Goal: Task Accomplishment & Management: Use online tool/utility

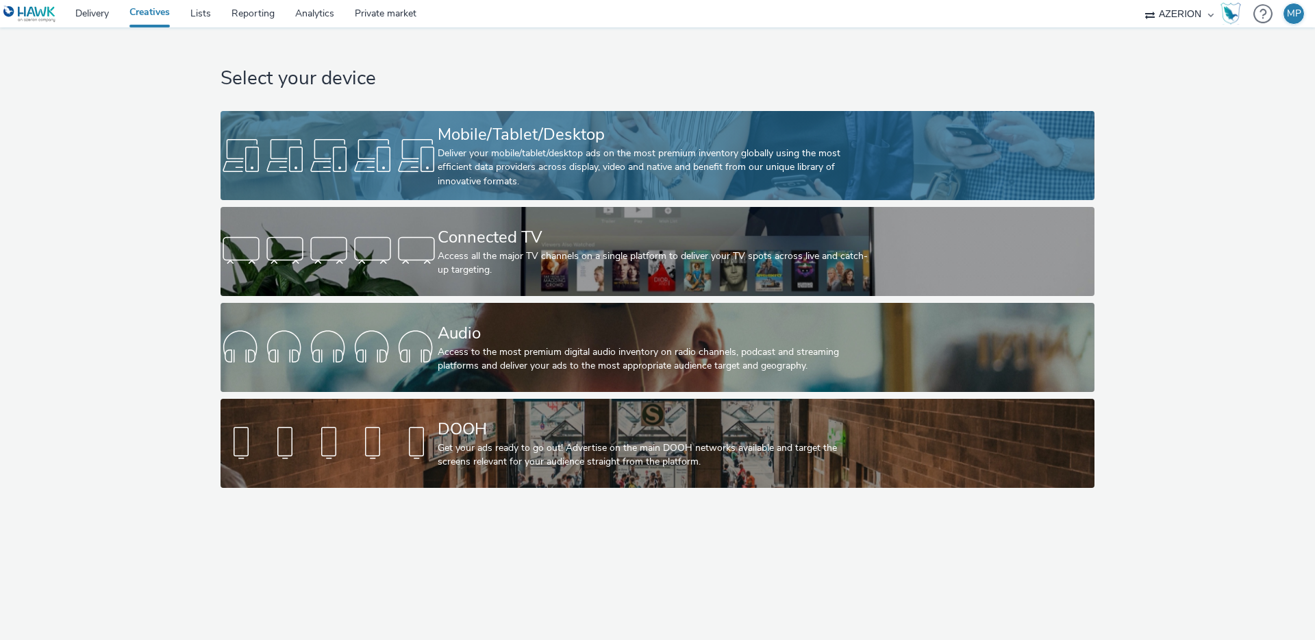
click at [268, 143] on div at bounding box center [329, 156] width 217 height 44
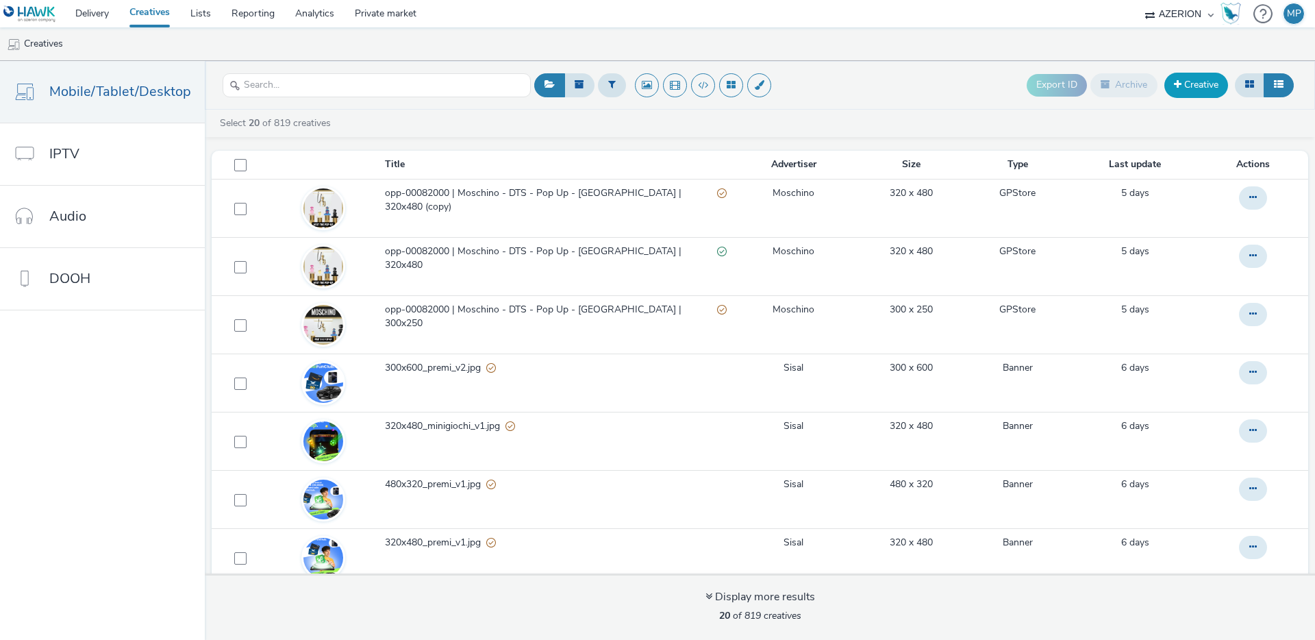
click at [1185, 84] on link "Creative" at bounding box center [1196, 85] width 64 height 25
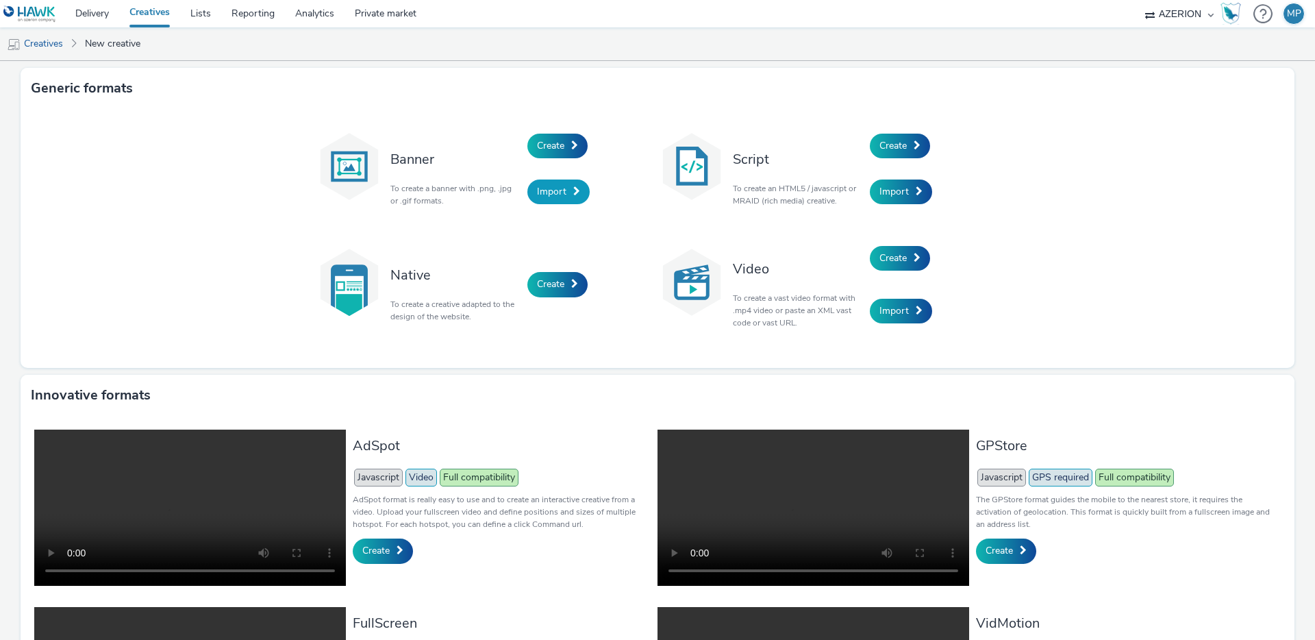
click at [557, 192] on span "Import" at bounding box center [551, 191] width 29 height 13
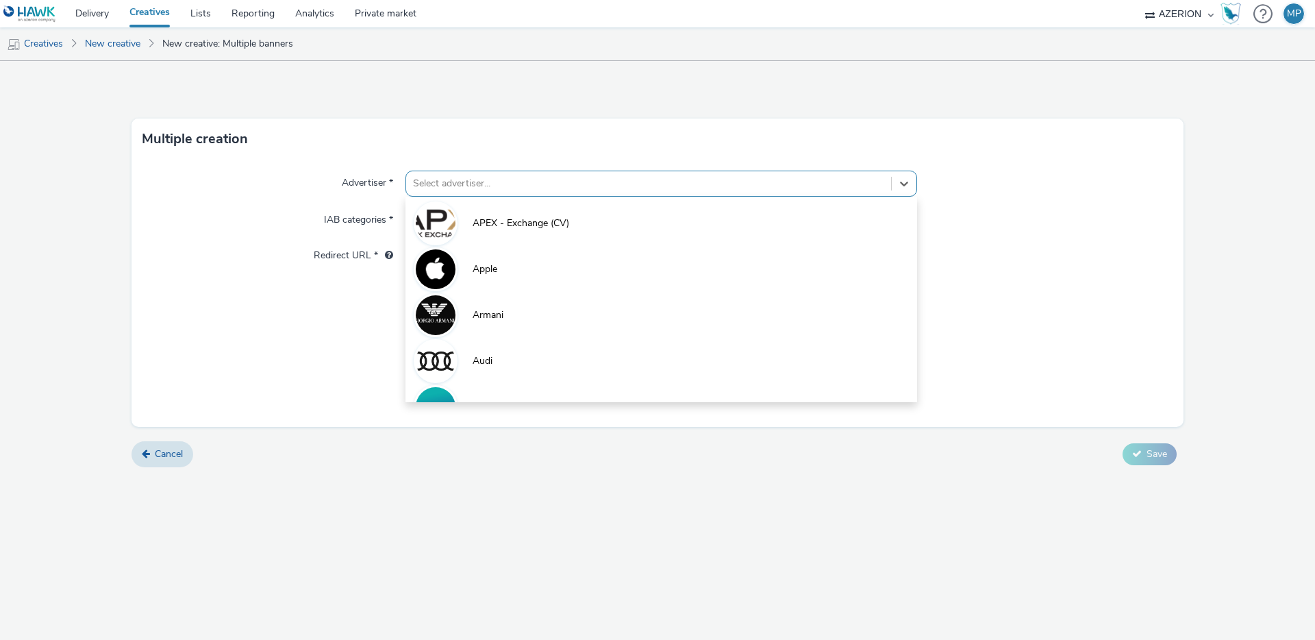
click at [470, 179] on div at bounding box center [648, 183] width 471 height 16
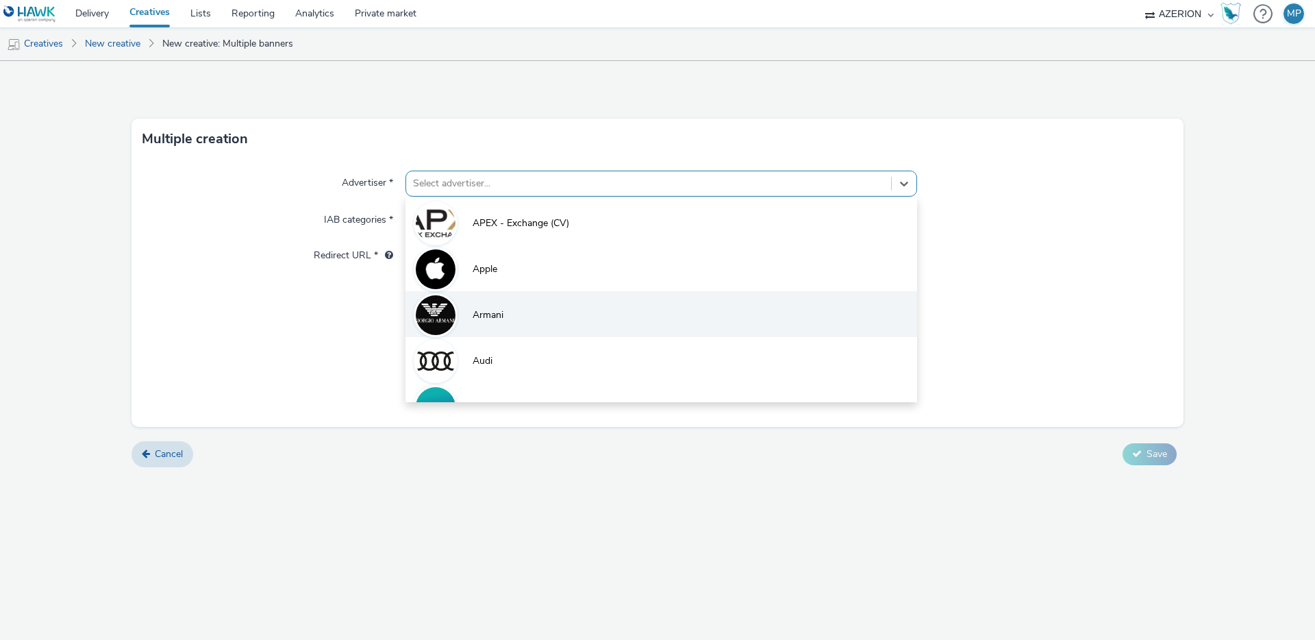
click at [487, 314] on span "Armani" at bounding box center [488, 315] width 31 height 14
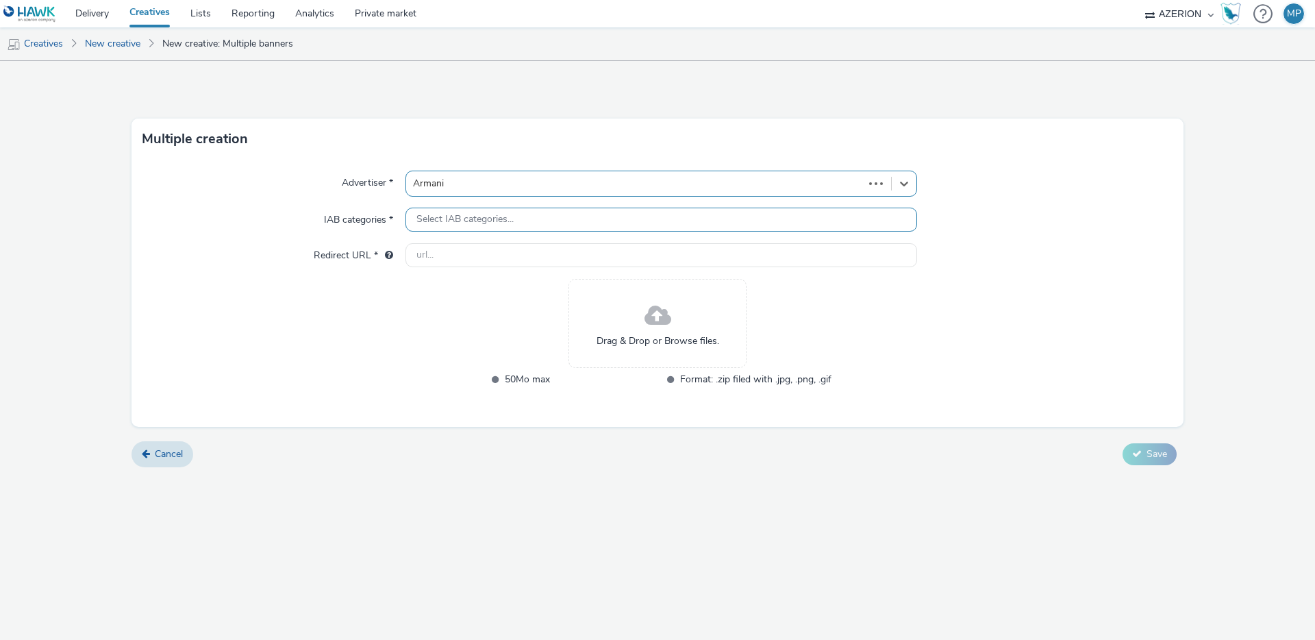
type input "[URL][DOMAIN_NAME]"
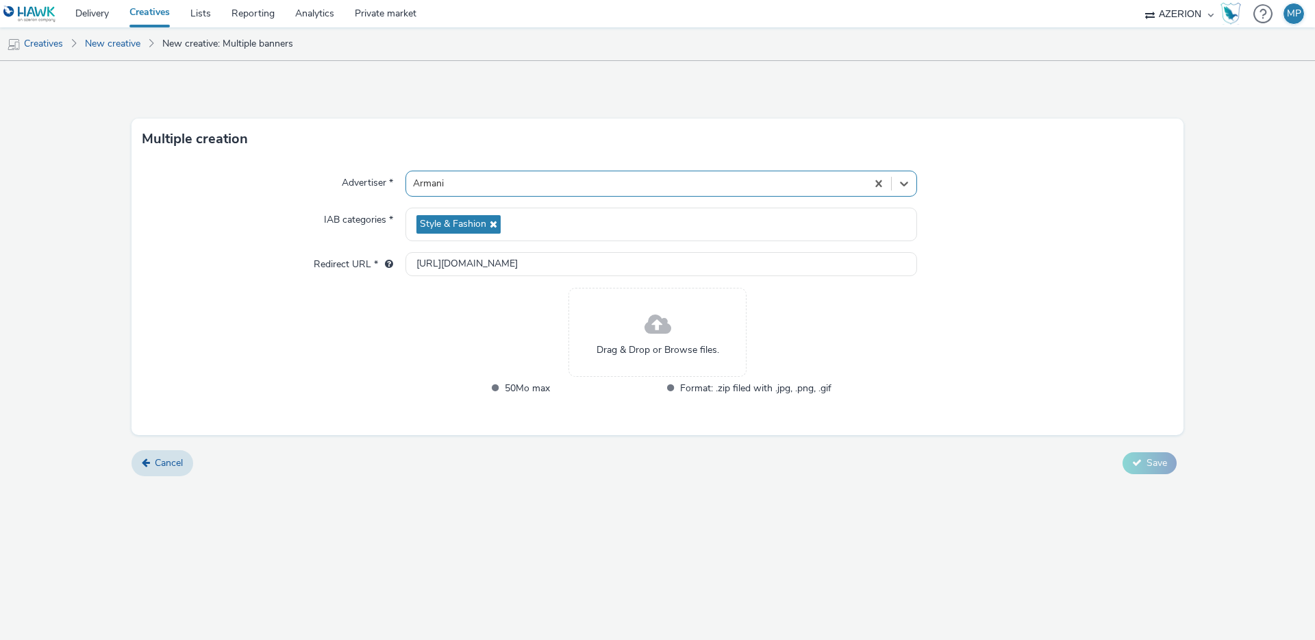
drag, startPoint x: 414, startPoint y: 340, endPoint x: 378, endPoint y: 320, distance: 40.8
click at [416, 338] on div "Advertiser * option [PERSON_NAME], selected. Select is focused ,type to refine …" at bounding box center [657, 297] width 1052 height 275
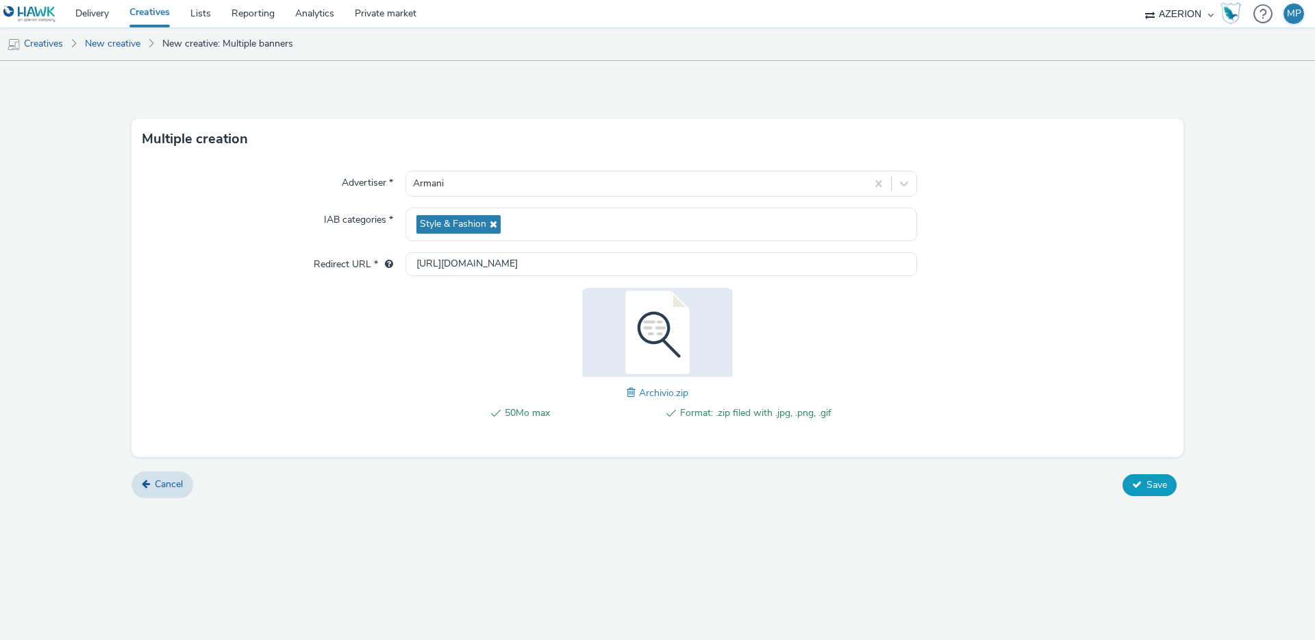
click at [1155, 482] on span "Save" at bounding box center [1156, 484] width 21 height 13
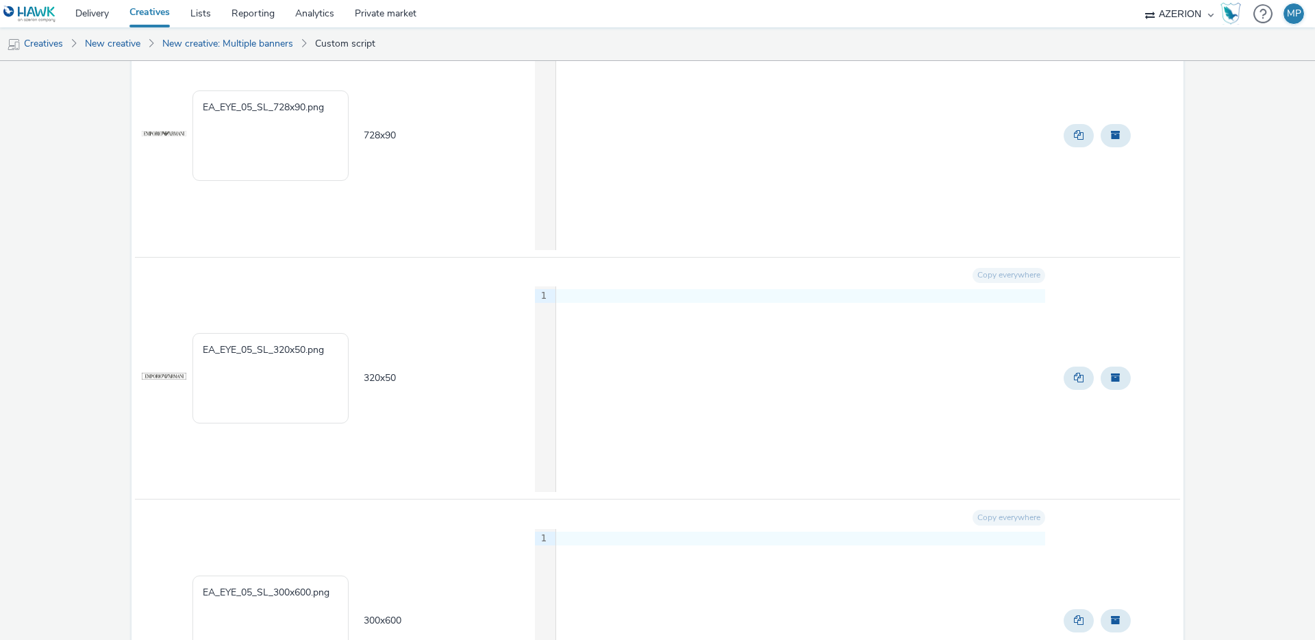
scroll to position [10541, 0]
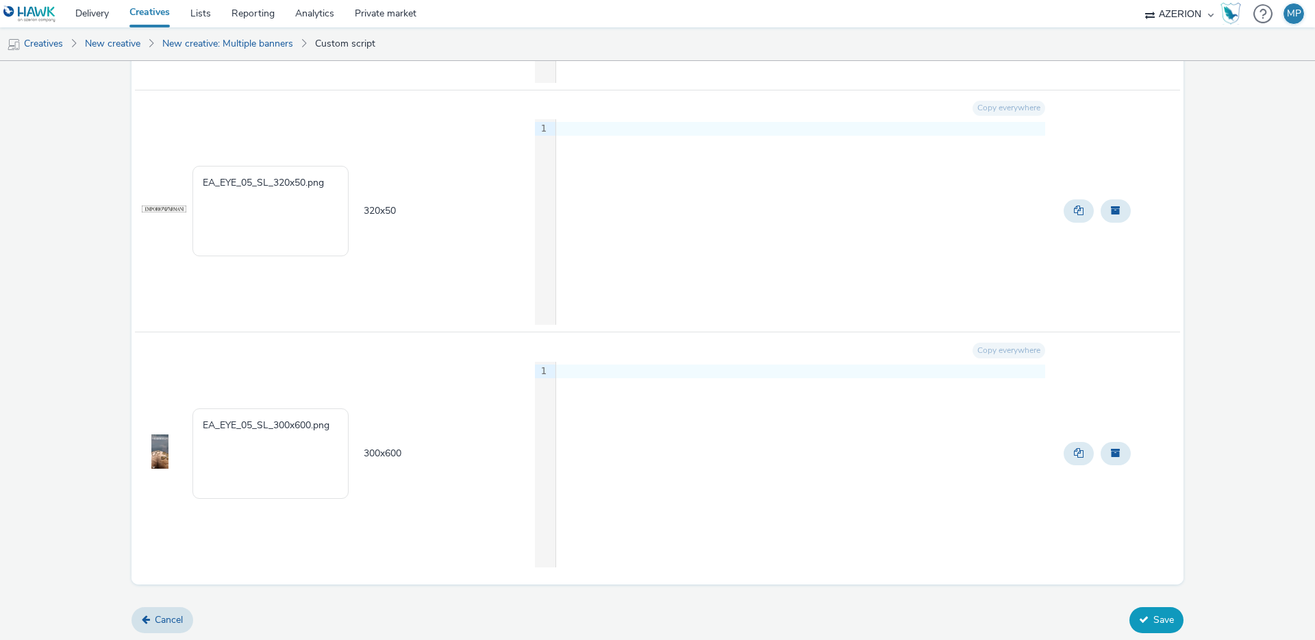
click at [1157, 621] on button "Save" at bounding box center [1156, 620] width 54 height 26
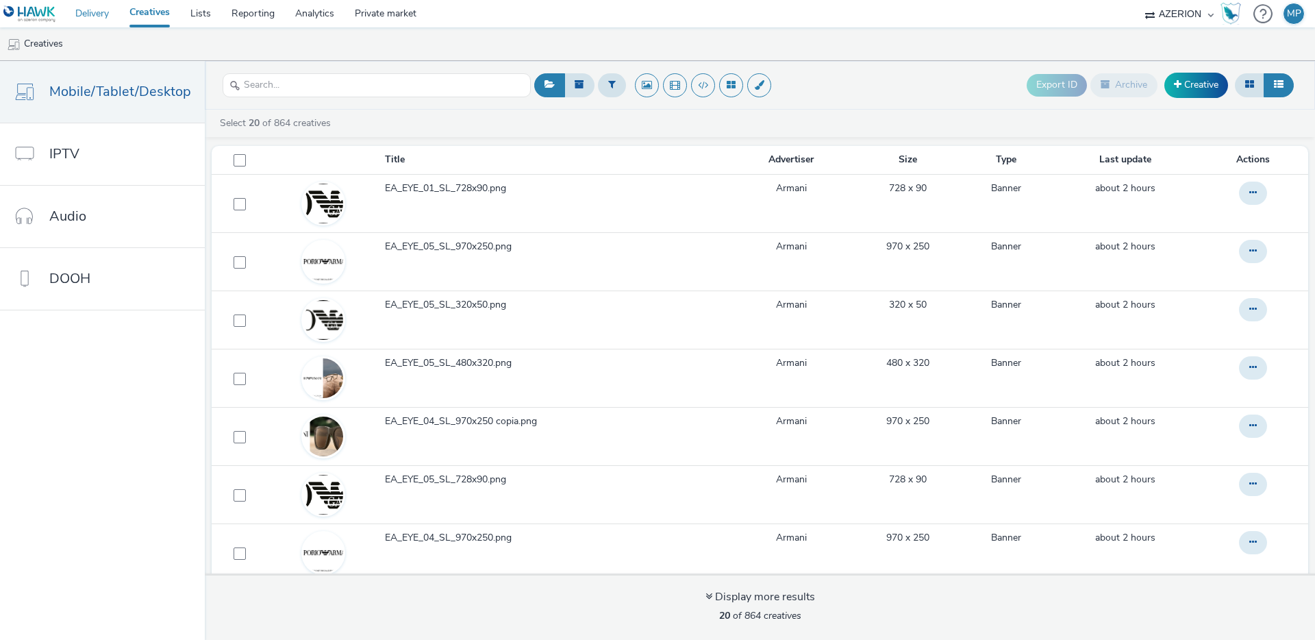
click at [101, 14] on link "Delivery" at bounding box center [92, 13] width 54 height 27
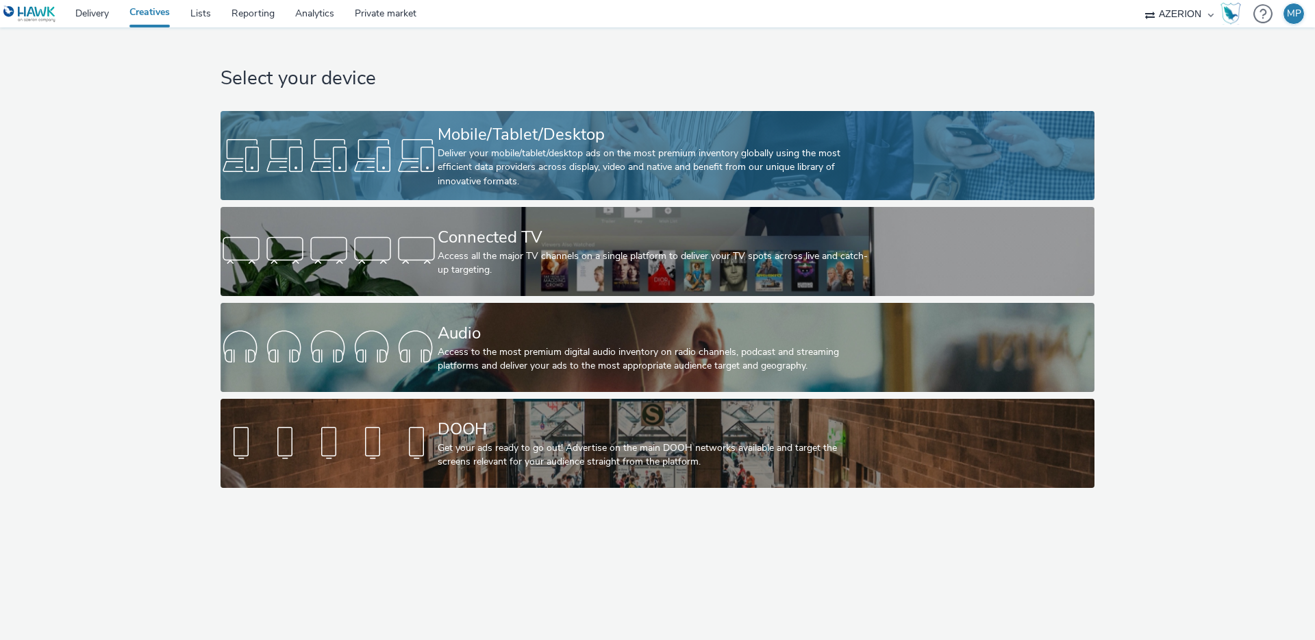
click at [475, 164] on div "Deliver your mobile/tablet/desktop ads on the most premium inventory globally u…" at bounding box center [655, 168] width 434 height 42
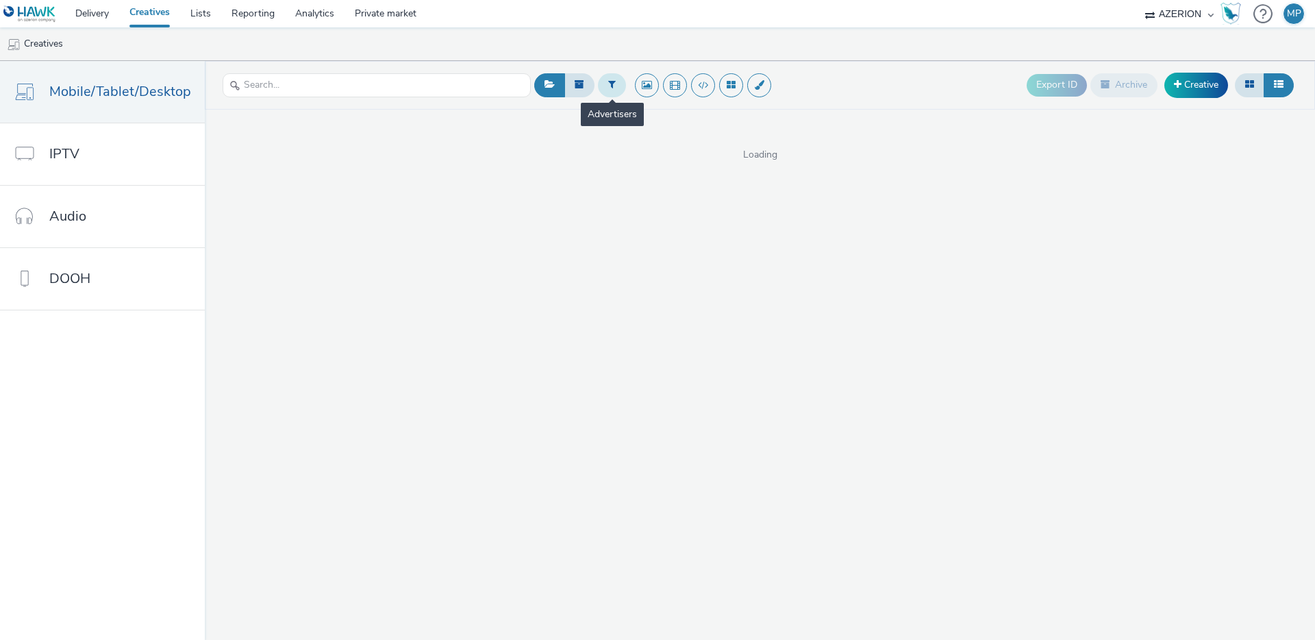
click at [614, 84] on button at bounding box center [612, 84] width 28 height 23
click at [689, 81] on div at bounding box center [681, 87] width 97 height 16
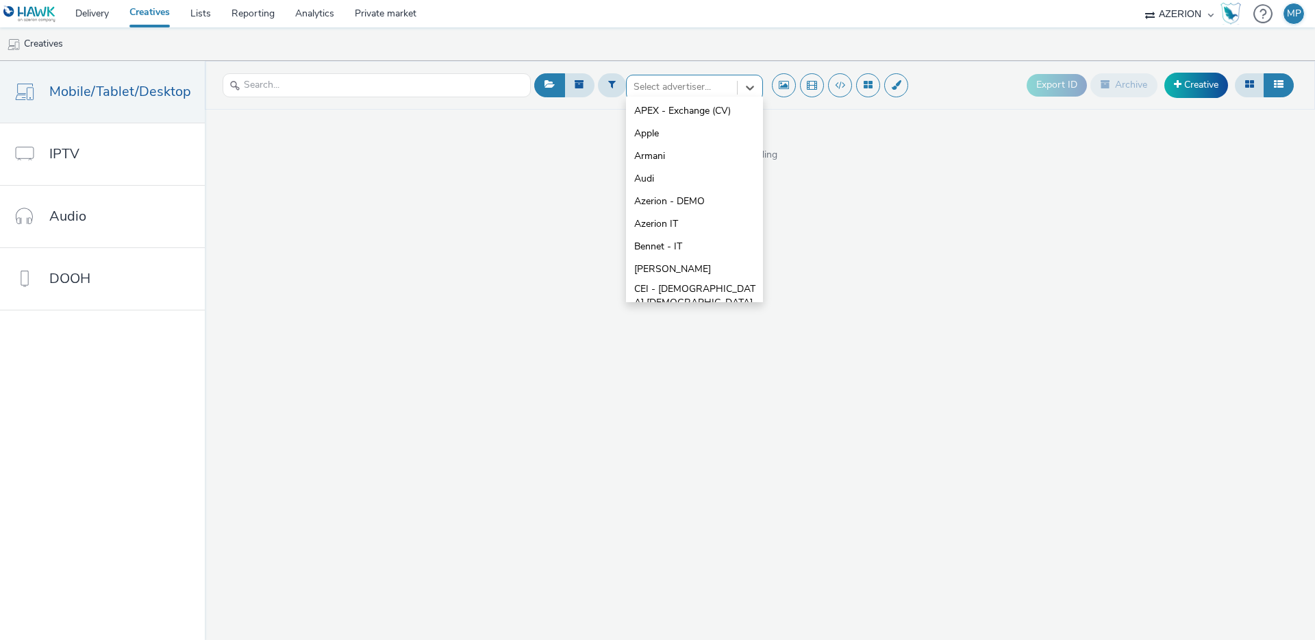
drag, startPoint x: 664, startPoint y: 155, endPoint x: 478, endPoint y: 126, distance: 187.8
click at [653, 152] on li "Armani" at bounding box center [694, 156] width 137 height 23
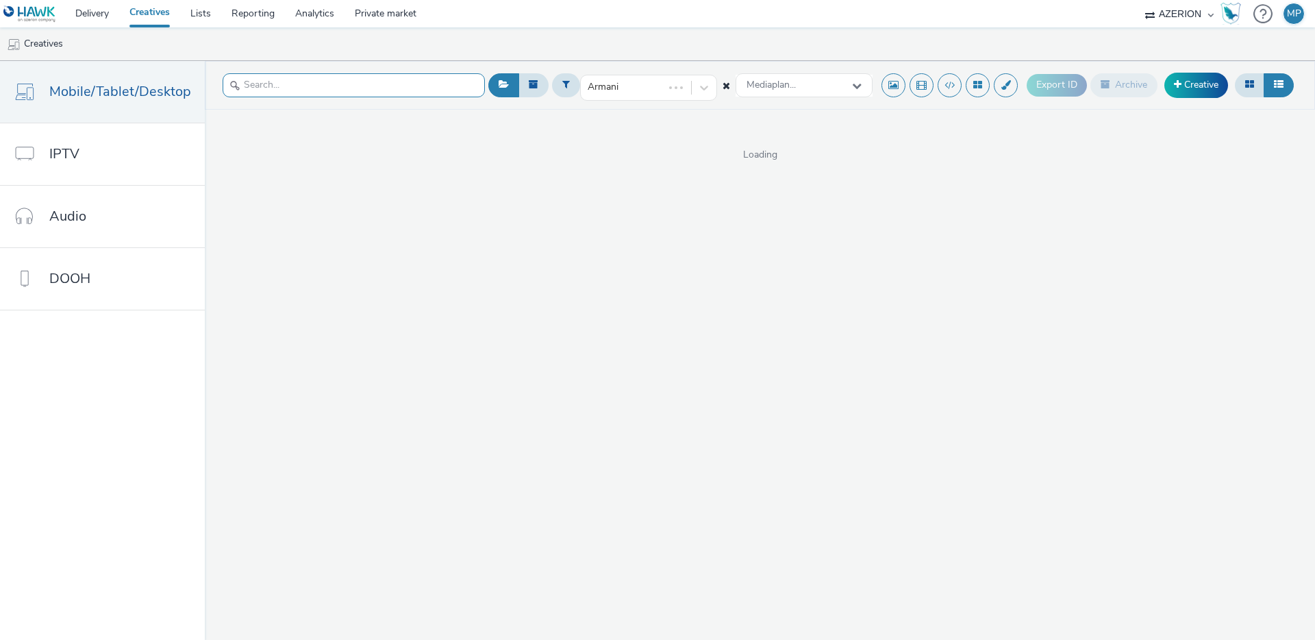
click at [365, 89] on input "text" at bounding box center [354, 85] width 262 height 24
type input "E"
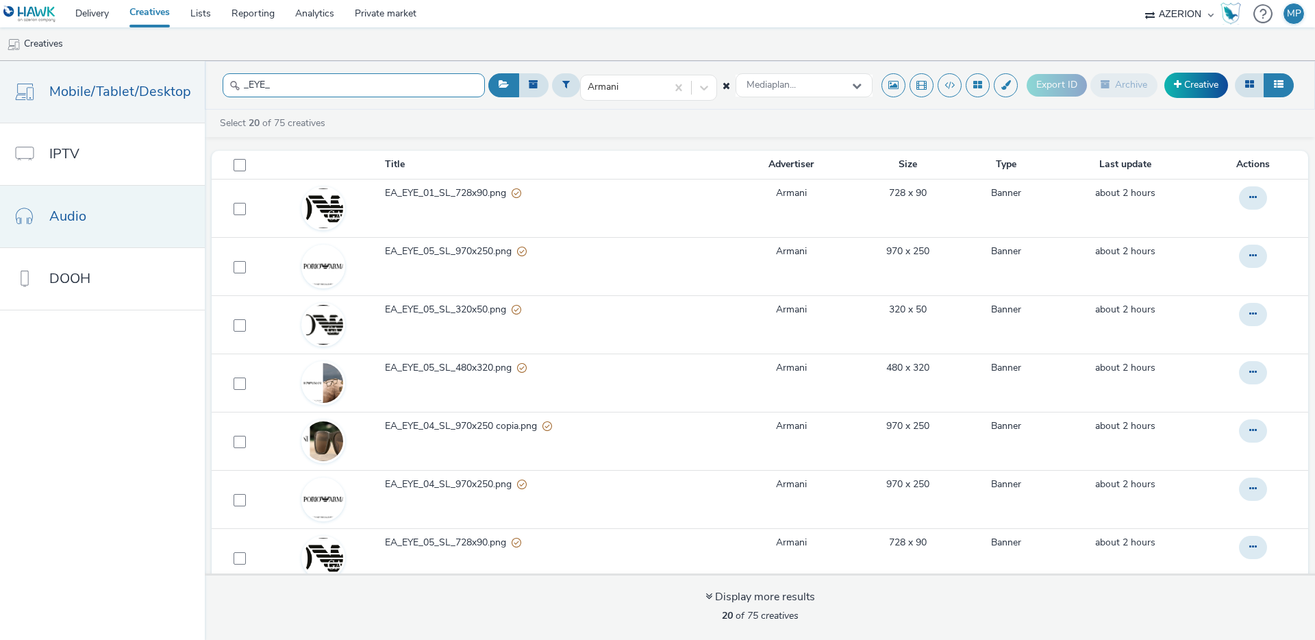
type input "_EYE_"
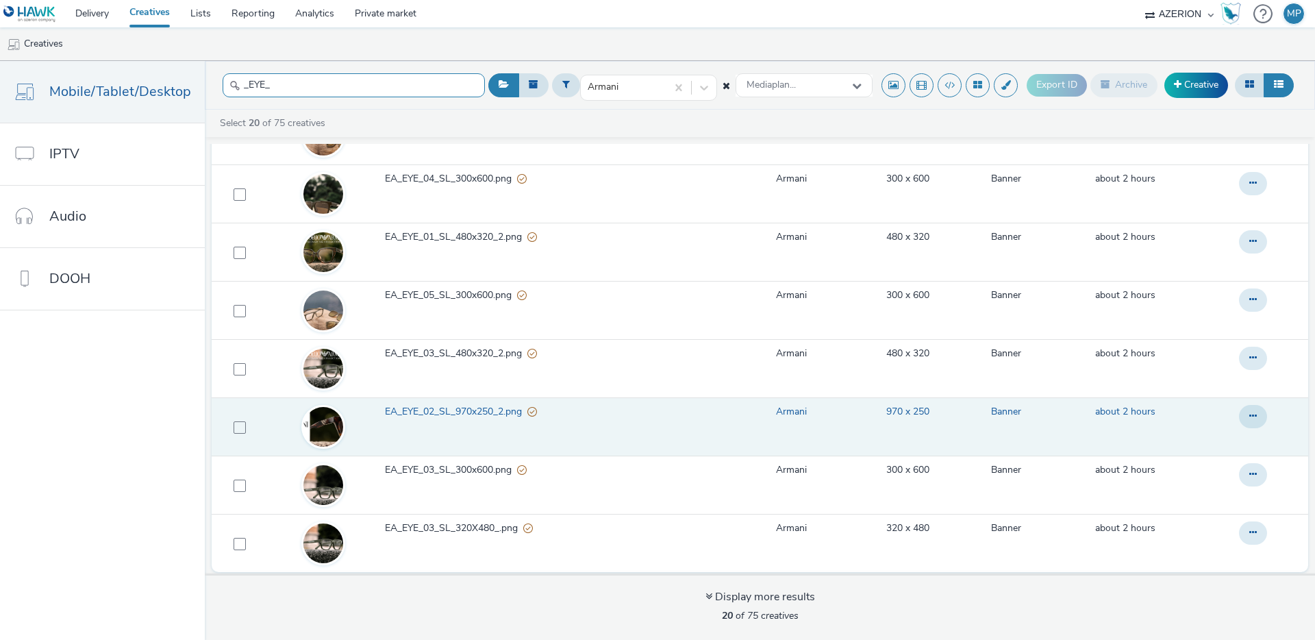
scroll to position [5, 0]
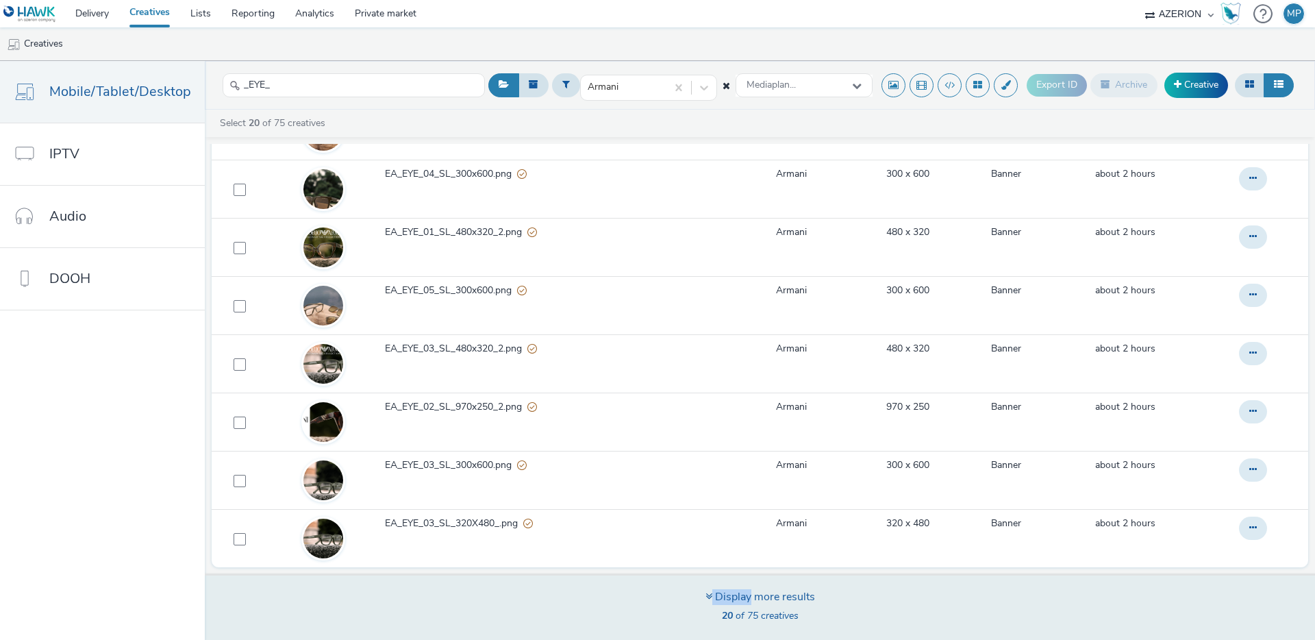
click at [748, 592] on div "Display more results" at bounding box center [760, 597] width 110 height 16
click at [733, 594] on div "Display more results" at bounding box center [760, 597] width 110 height 16
click at [706, 595] on icon at bounding box center [708, 595] width 7 height 11
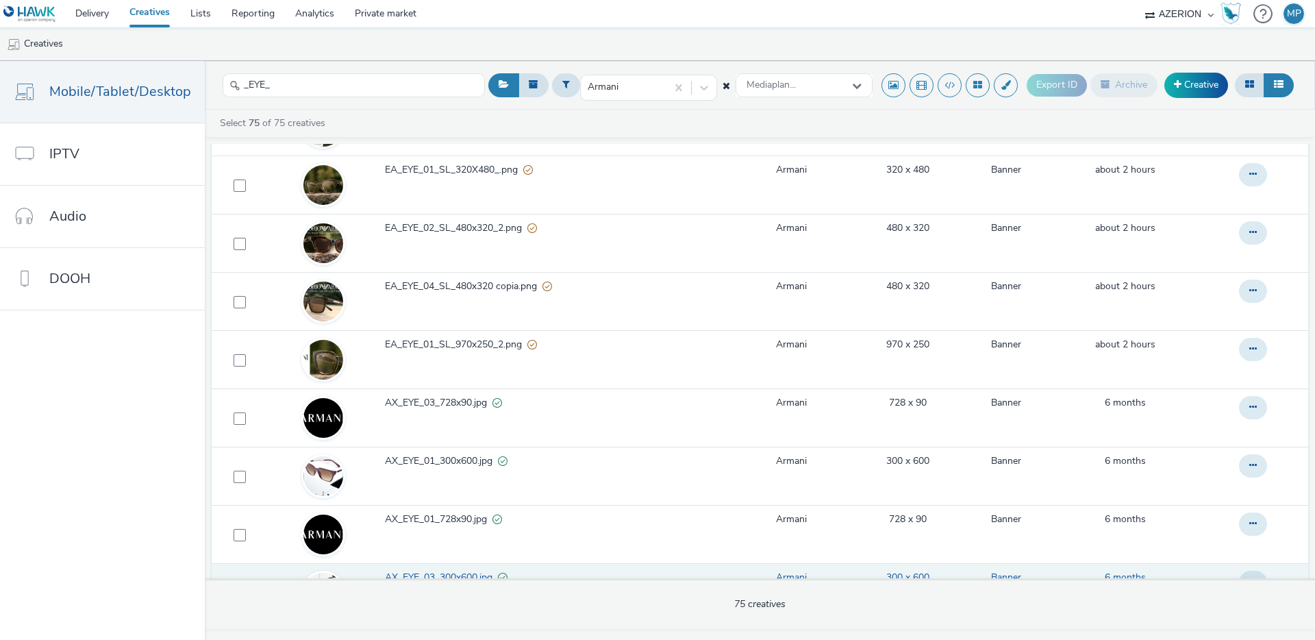
scroll to position [2366, 0]
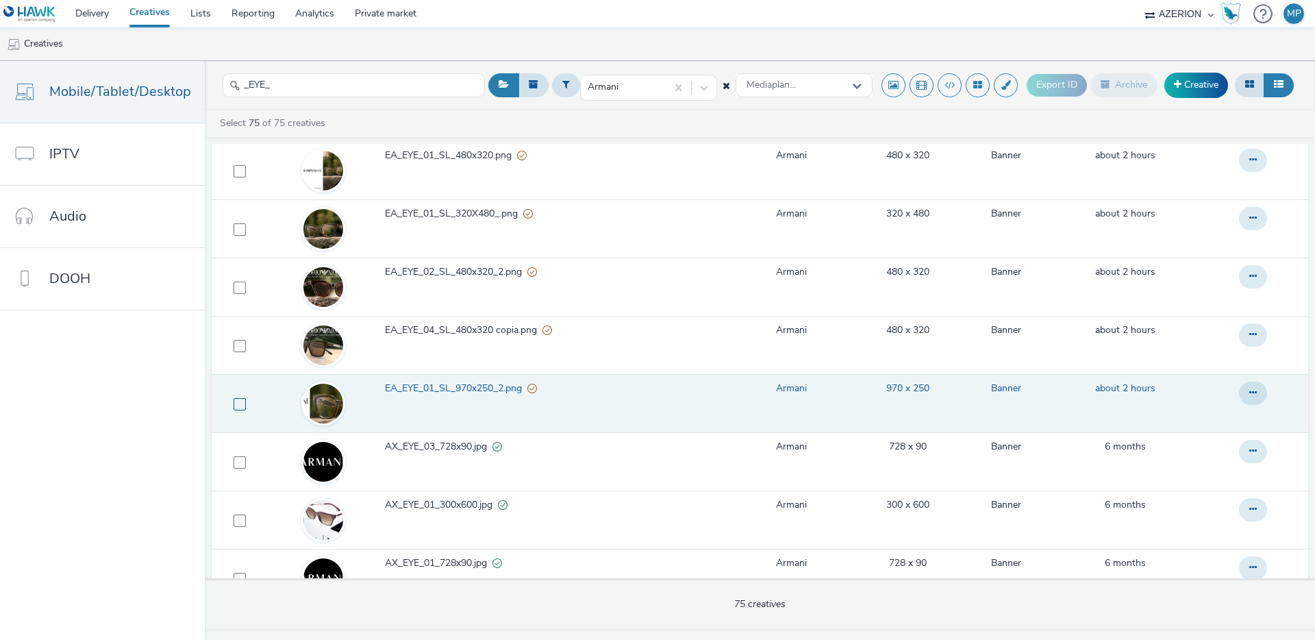
click at [236, 404] on span at bounding box center [240, 404] width 12 height 12
checkbox input "true"
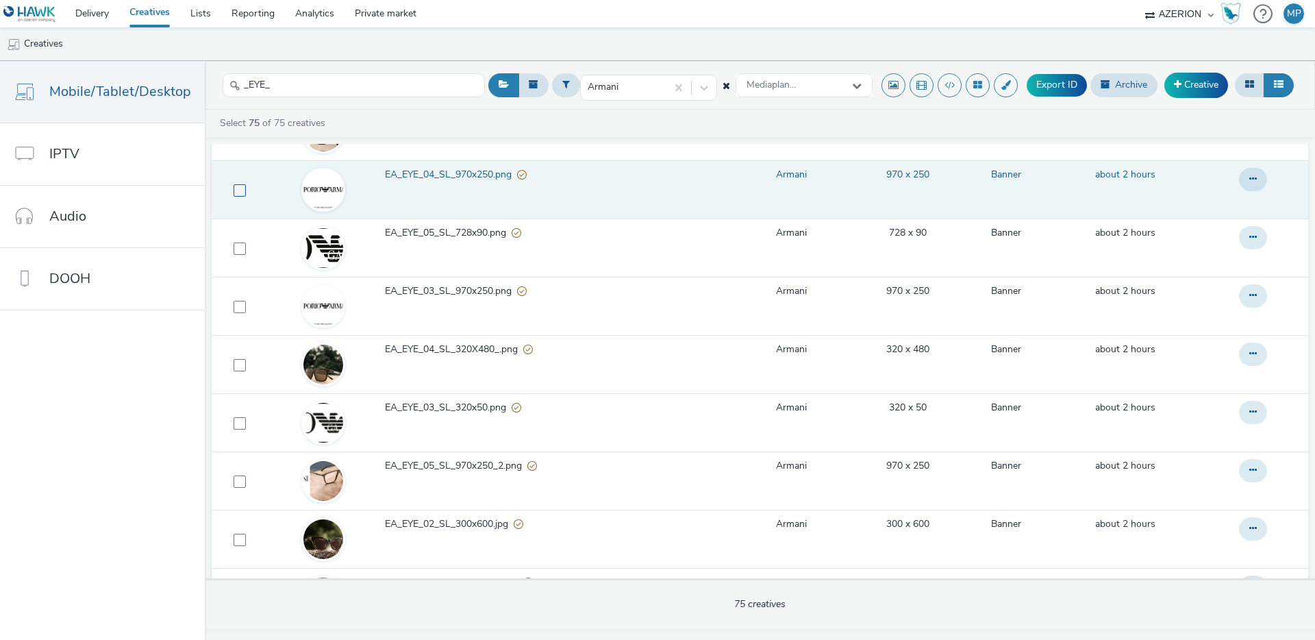
scroll to position [0, 0]
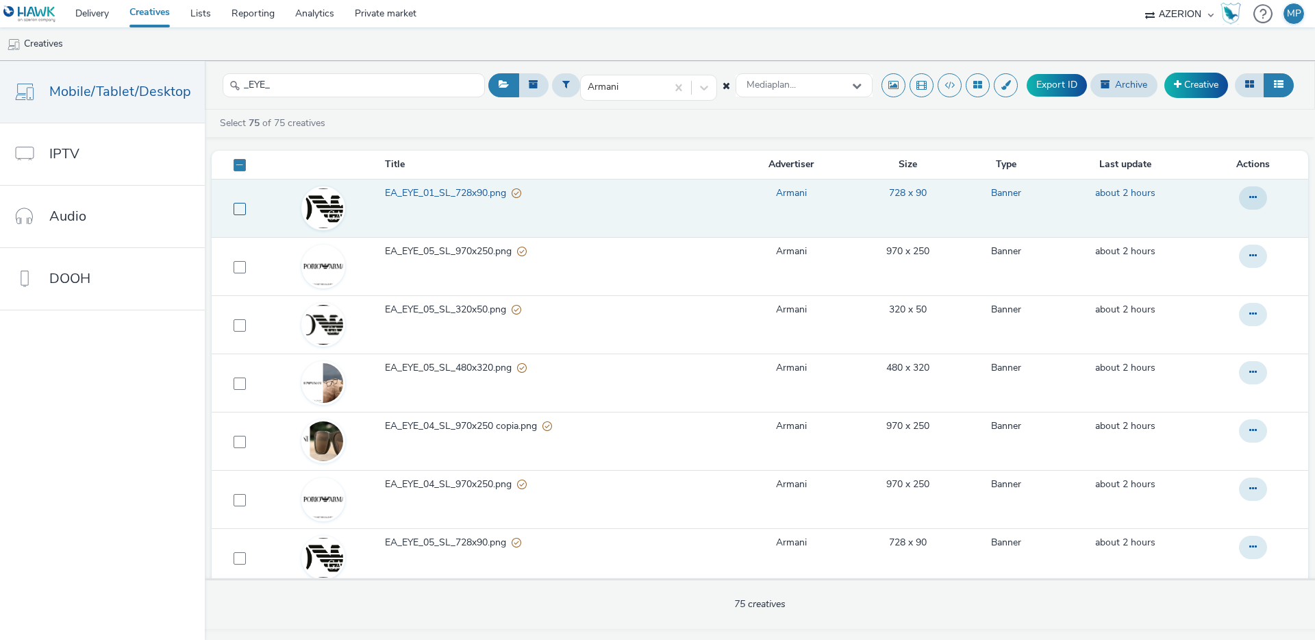
click at [234, 206] on span at bounding box center [240, 209] width 12 height 12
checkbox input "true"
drag, startPoint x: 235, startPoint y: 265, endPoint x: 240, endPoint y: 208, distance: 57.8
click at [236, 263] on span at bounding box center [240, 267] width 12 height 12
checkbox input "true"
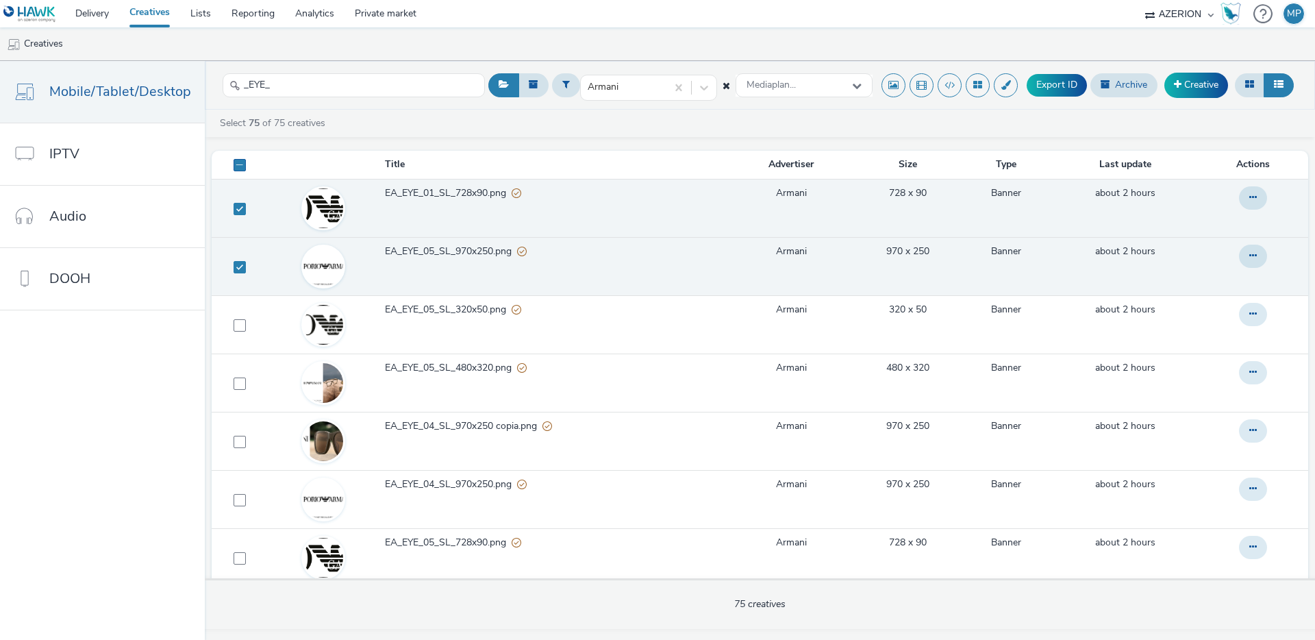
click at [234, 167] on span at bounding box center [240, 165] width 12 height 12
checkbox input "true"
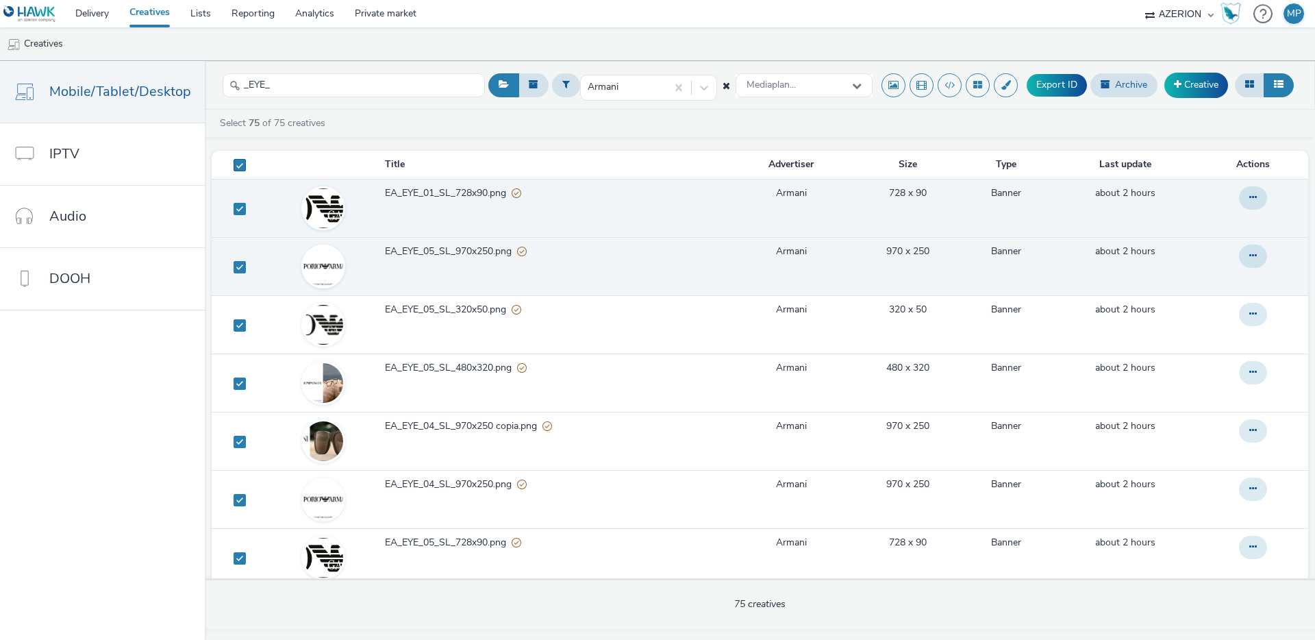
checkbox input "true"
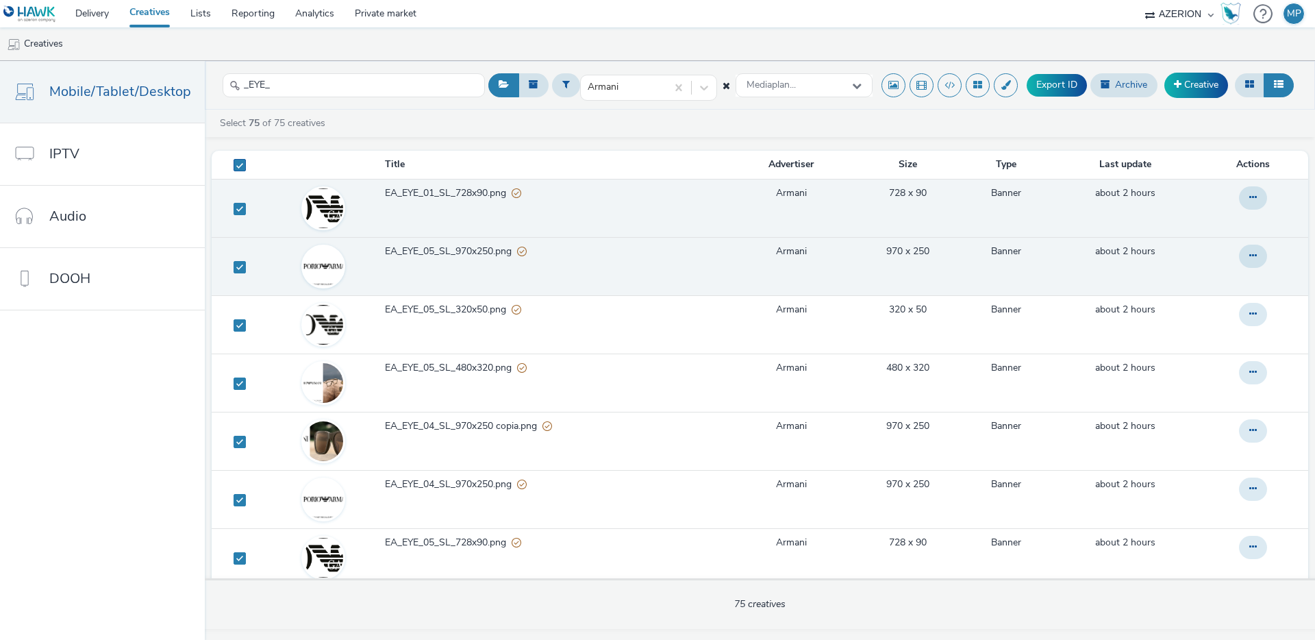
checkbox input "true"
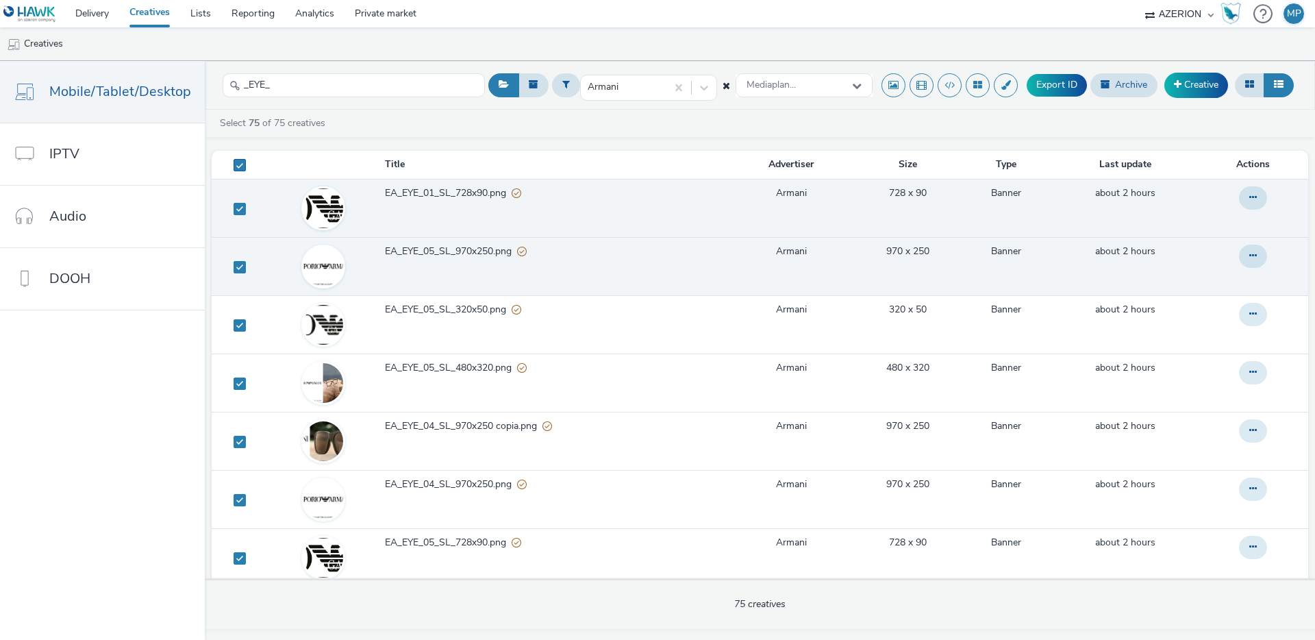
checkbox input "true"
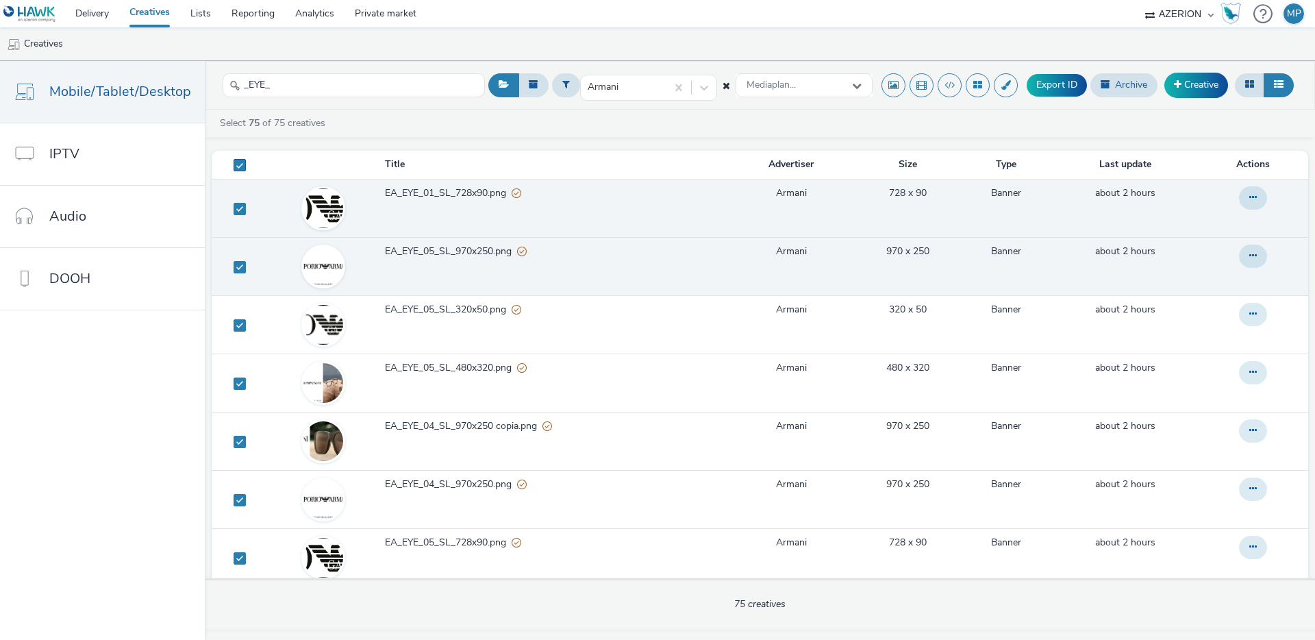
checkbox input "true"
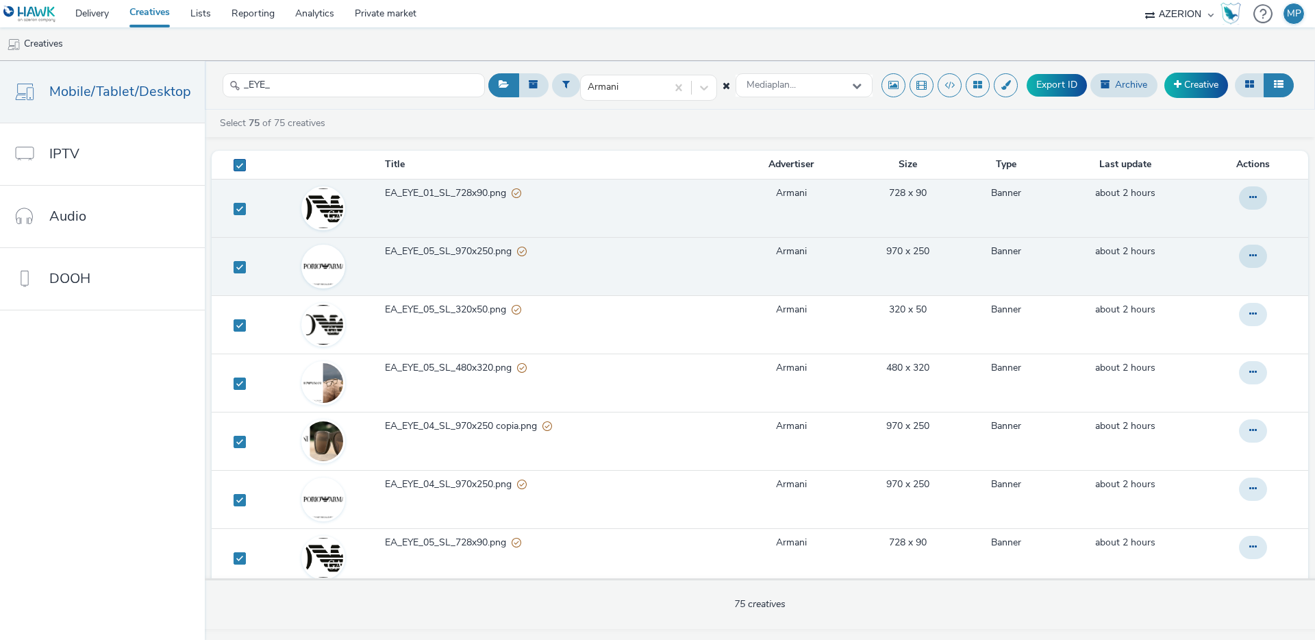
checkbox input "true"
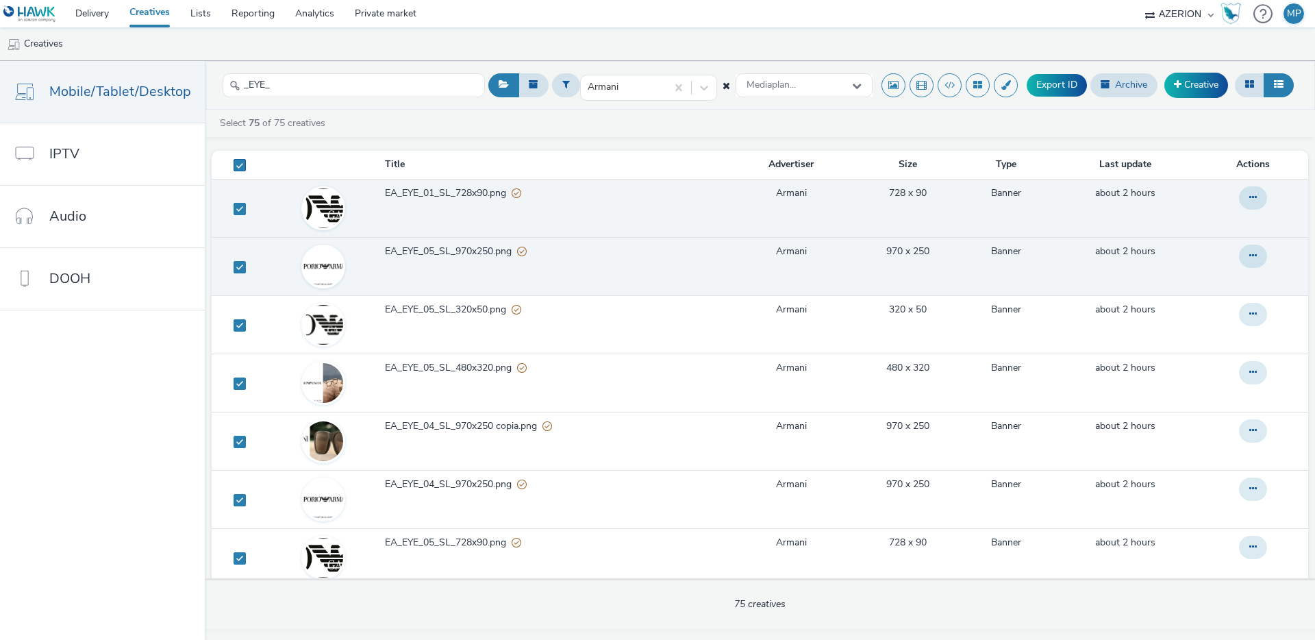
checkbox input "true"
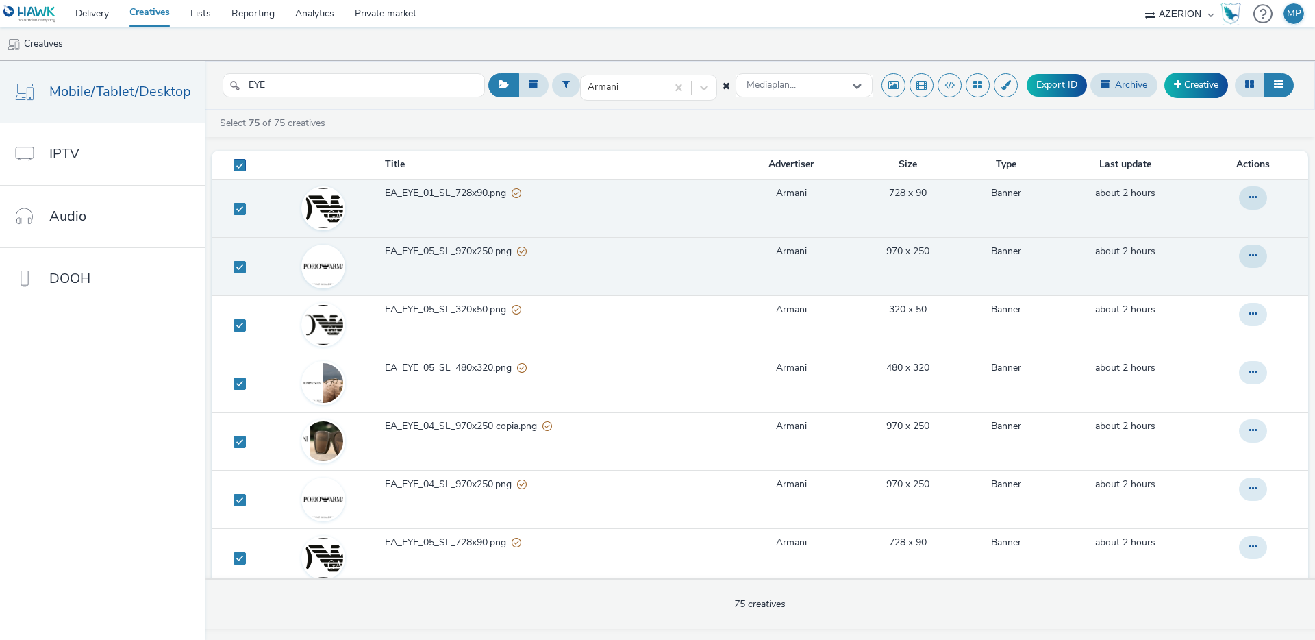
checkbox input "true"
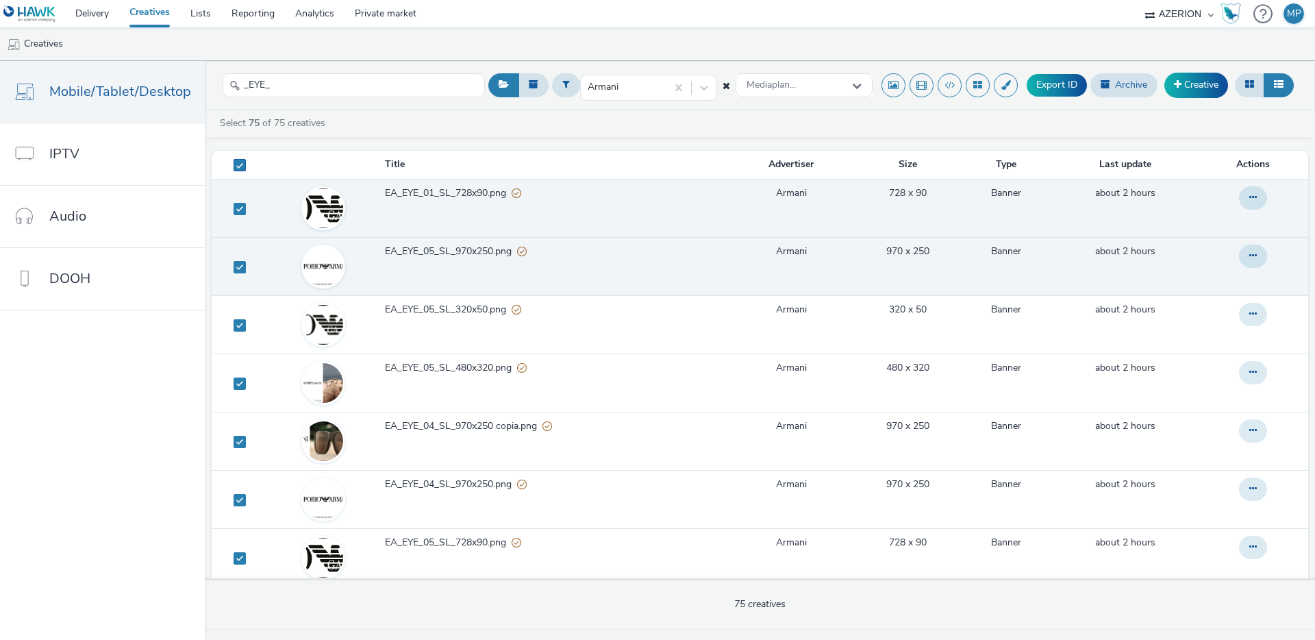
checkbox input "true"
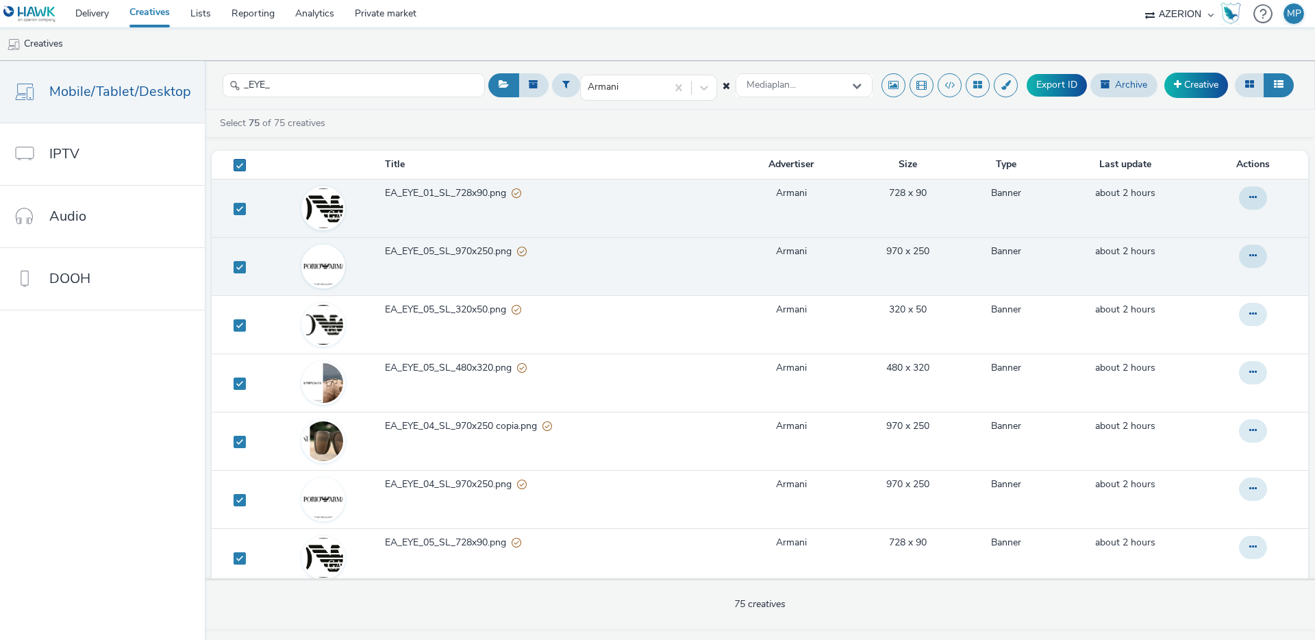
checkbox input "true"
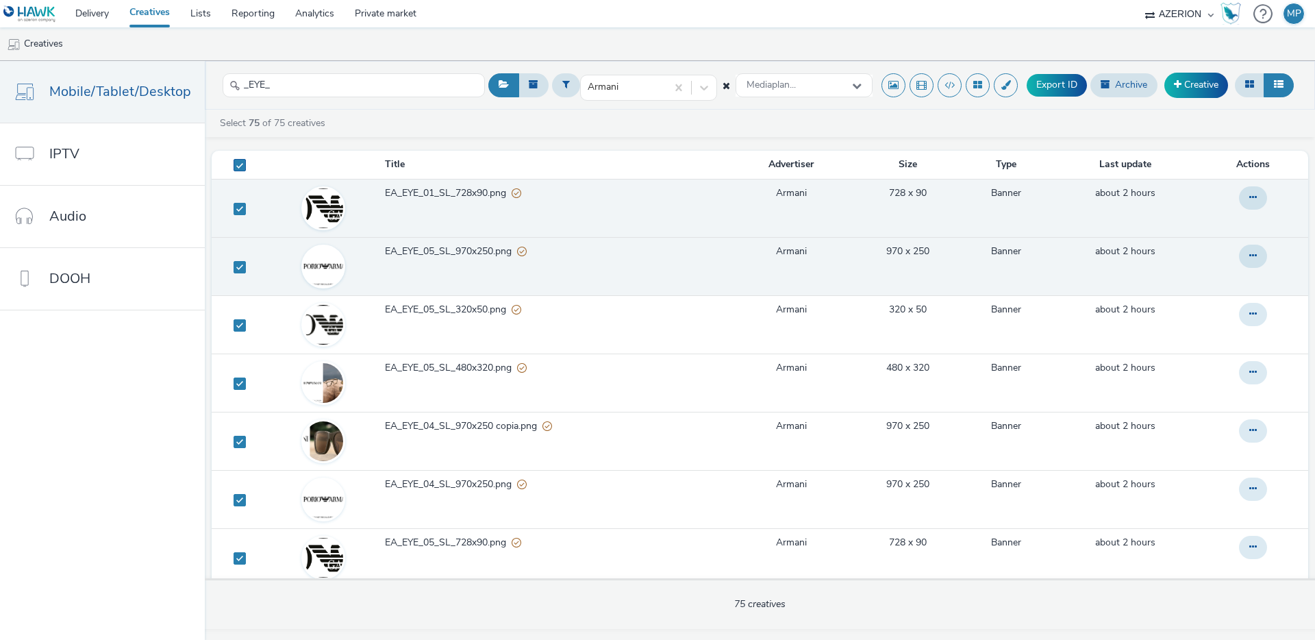
checkbox input "true"
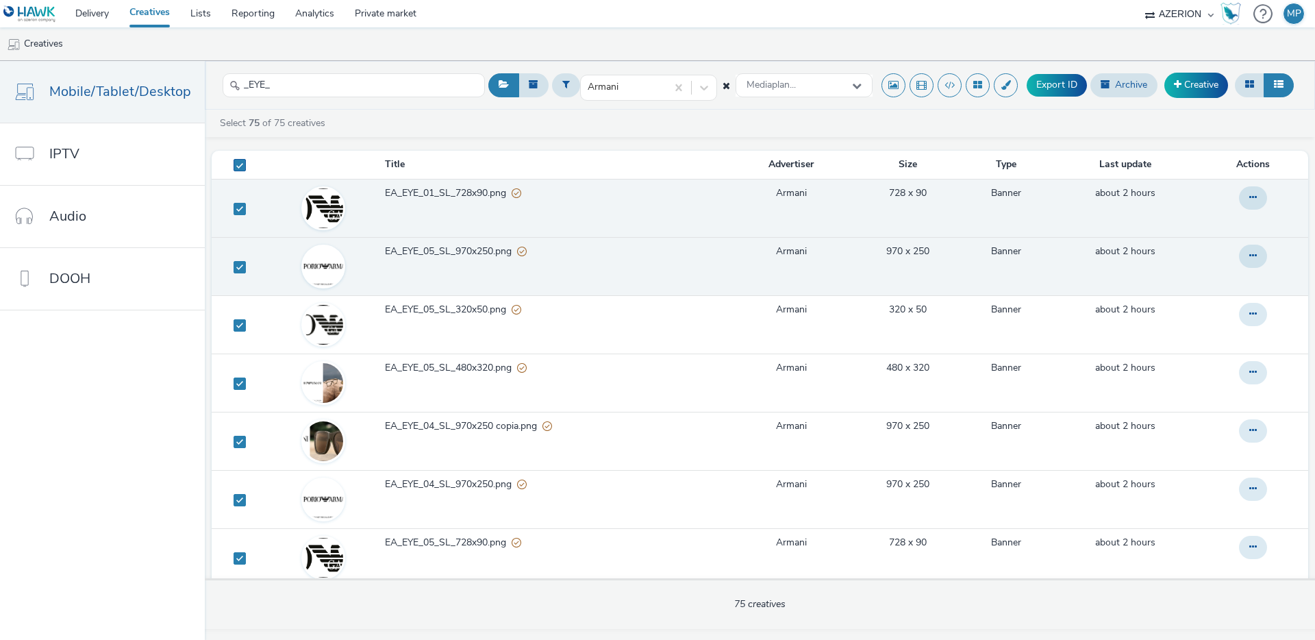
checkbox input "true"
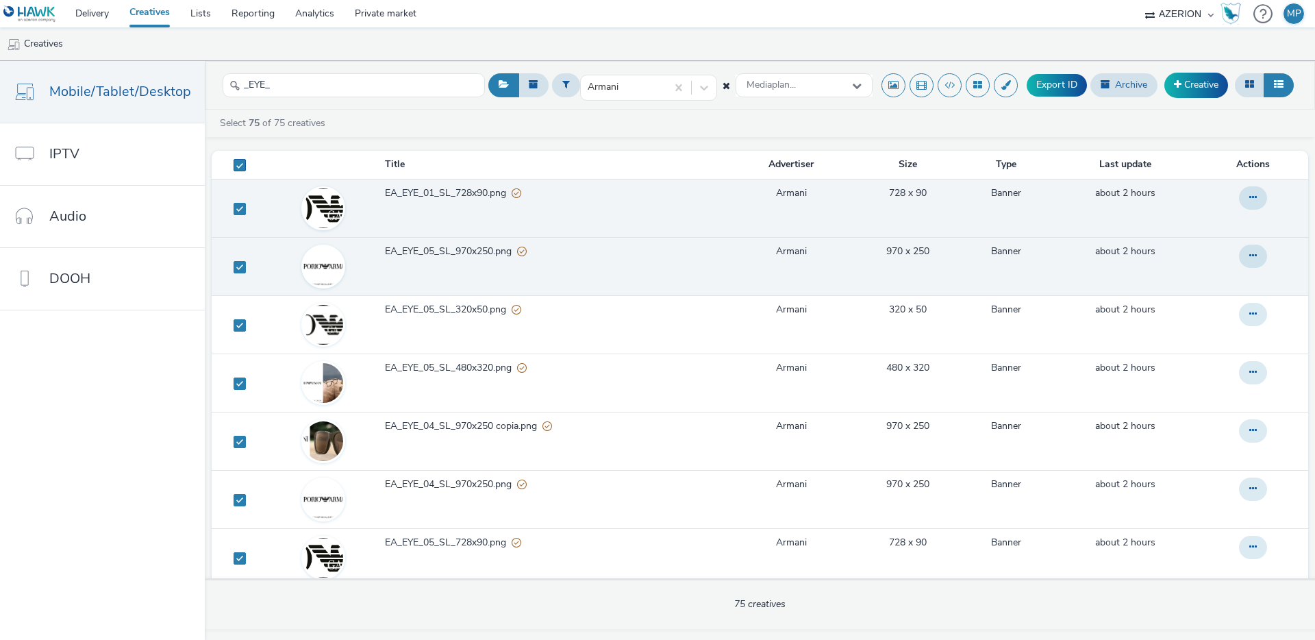
checkbox input "true"
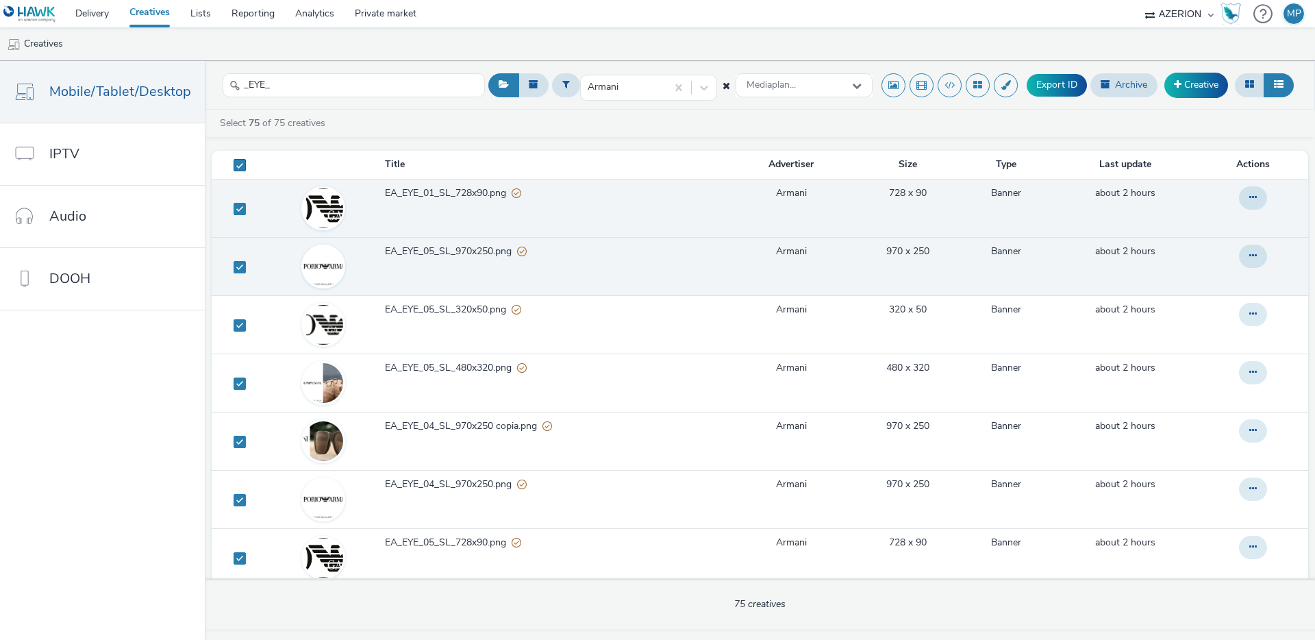
checkbox input "true"
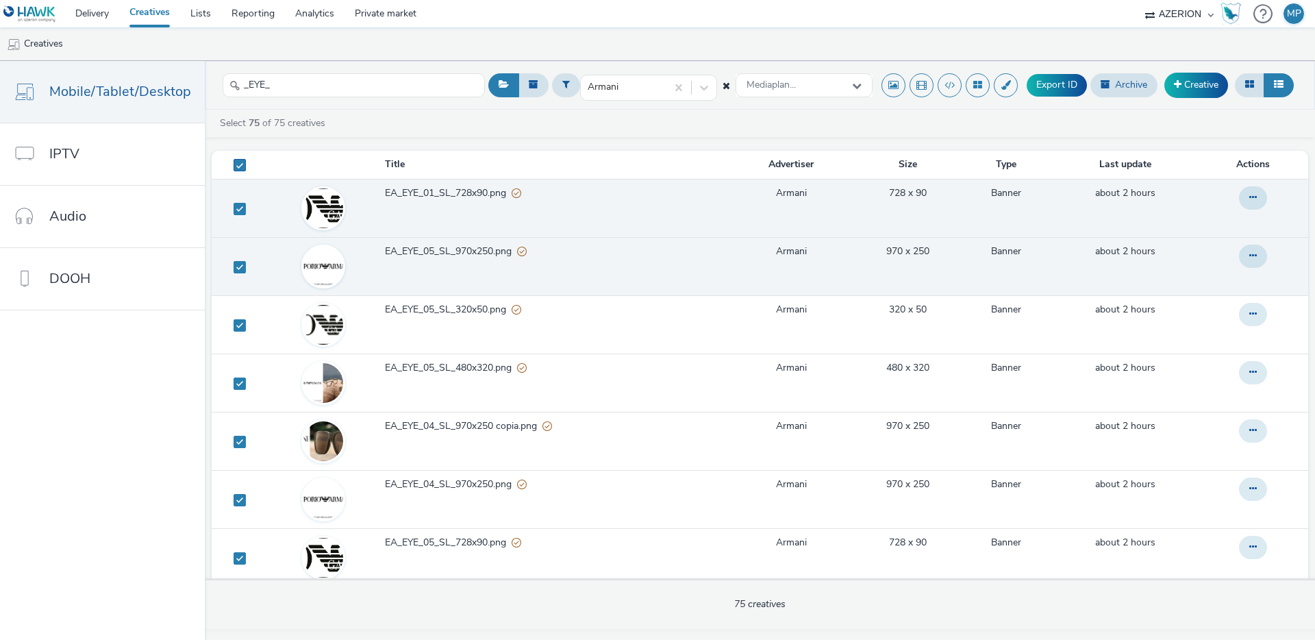
checkbox input "true"
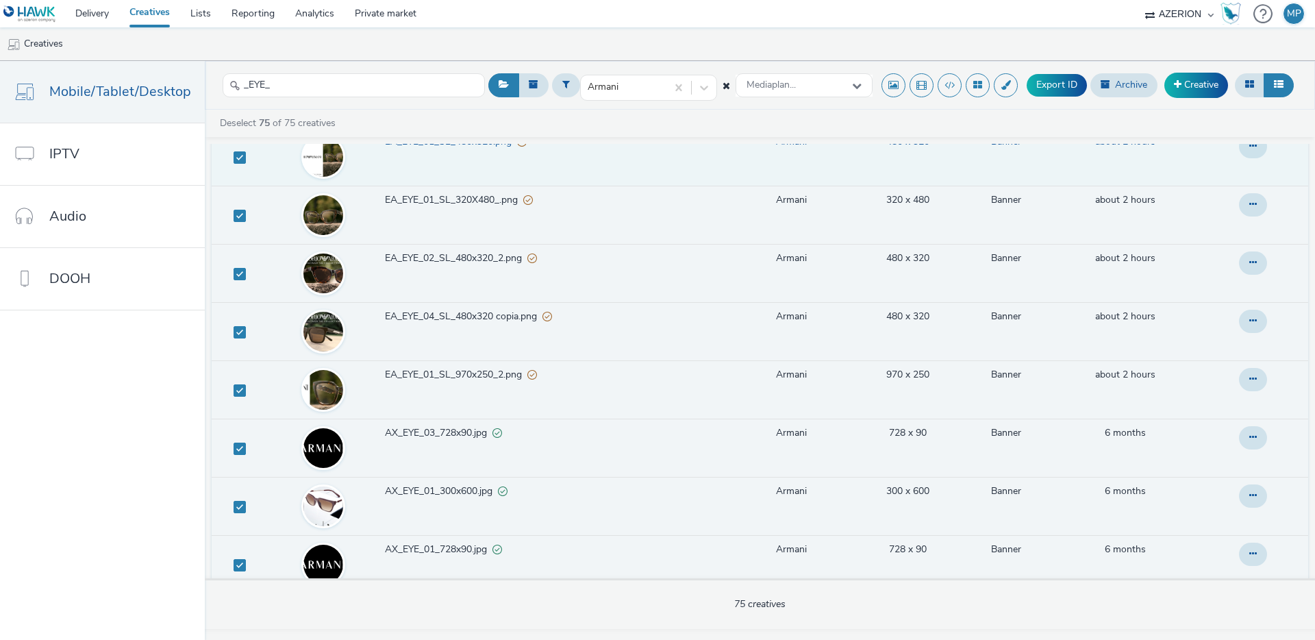
scroll to position [2385, 0]
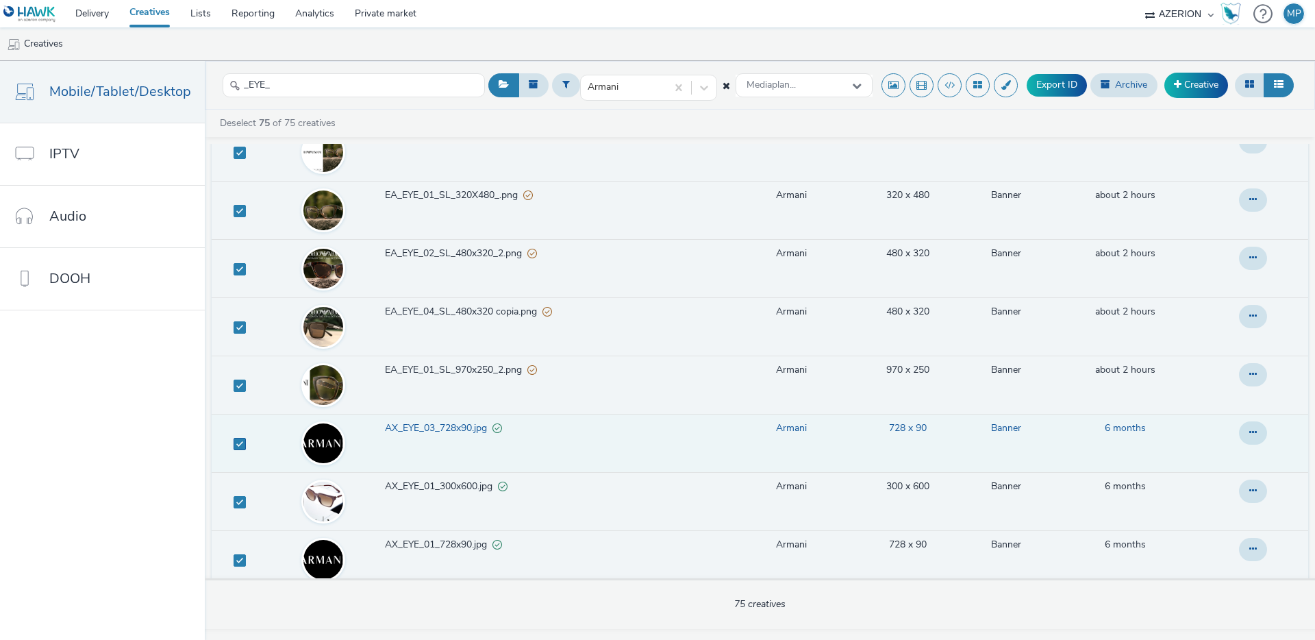
click at [234, 438] on span at bounding box center [240, 444] width 12 height 12
checkbox input "false"
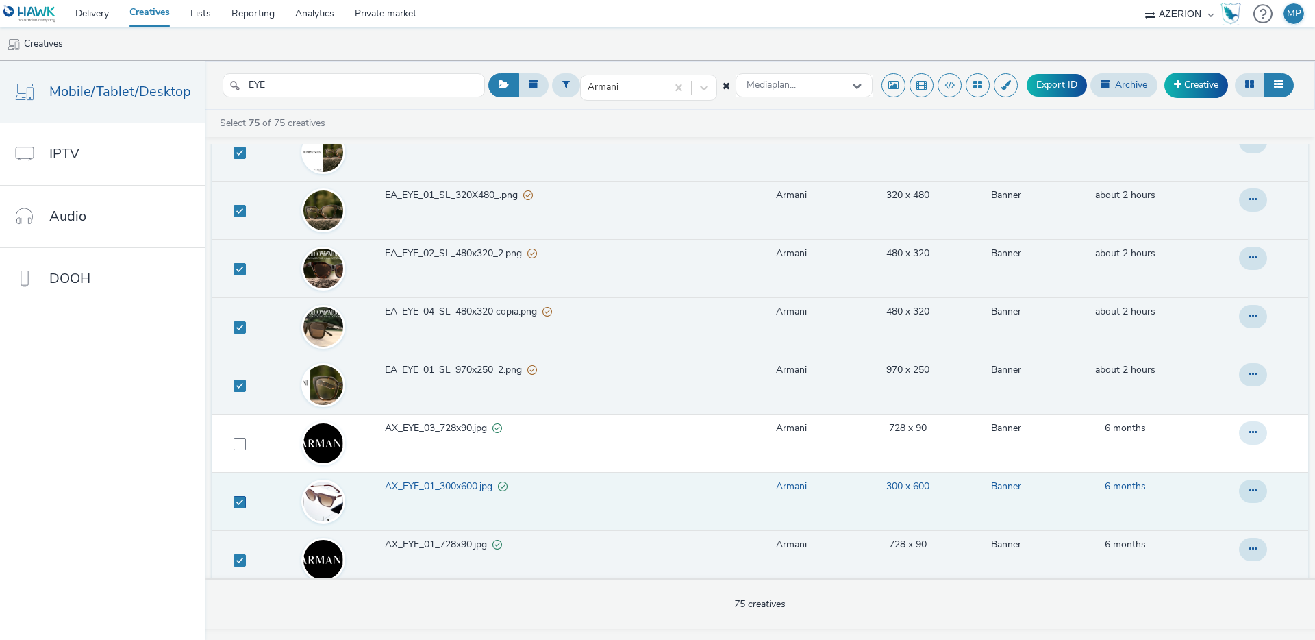
click at [236, 507] on span at bounding box center [240, 502] width 12 height 12
checkbox input "false"
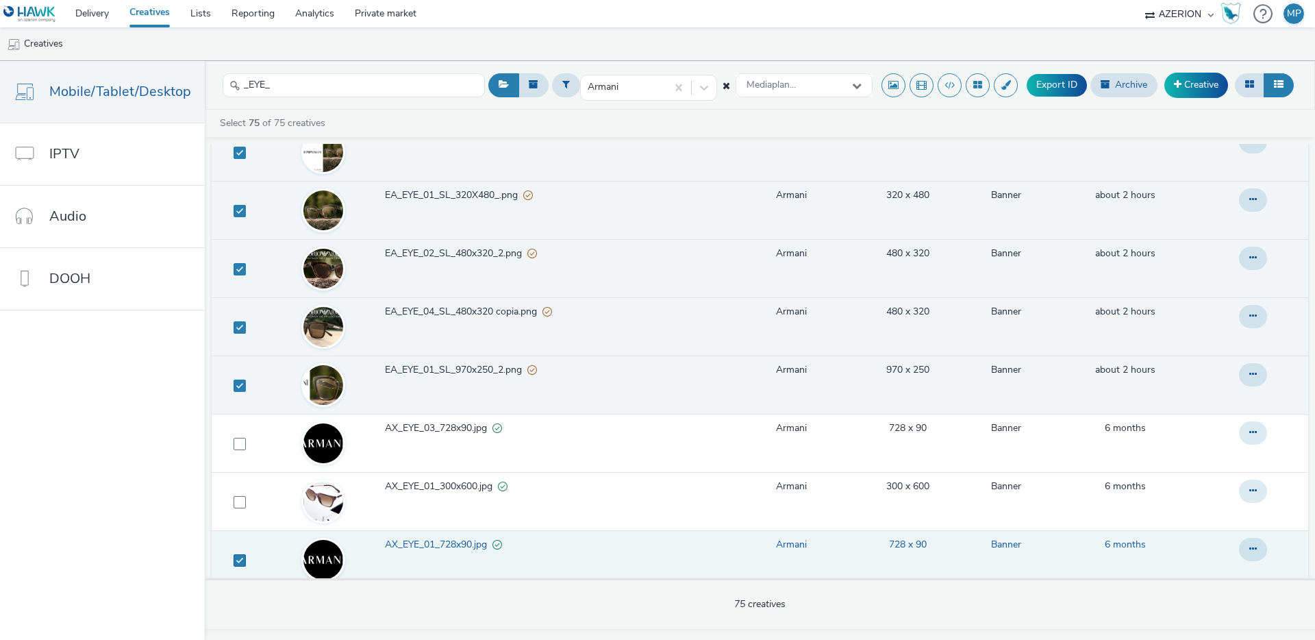
click at [237, 559] on span at bounding box center [240, 560] width 12 height 12
checkbox input "false"
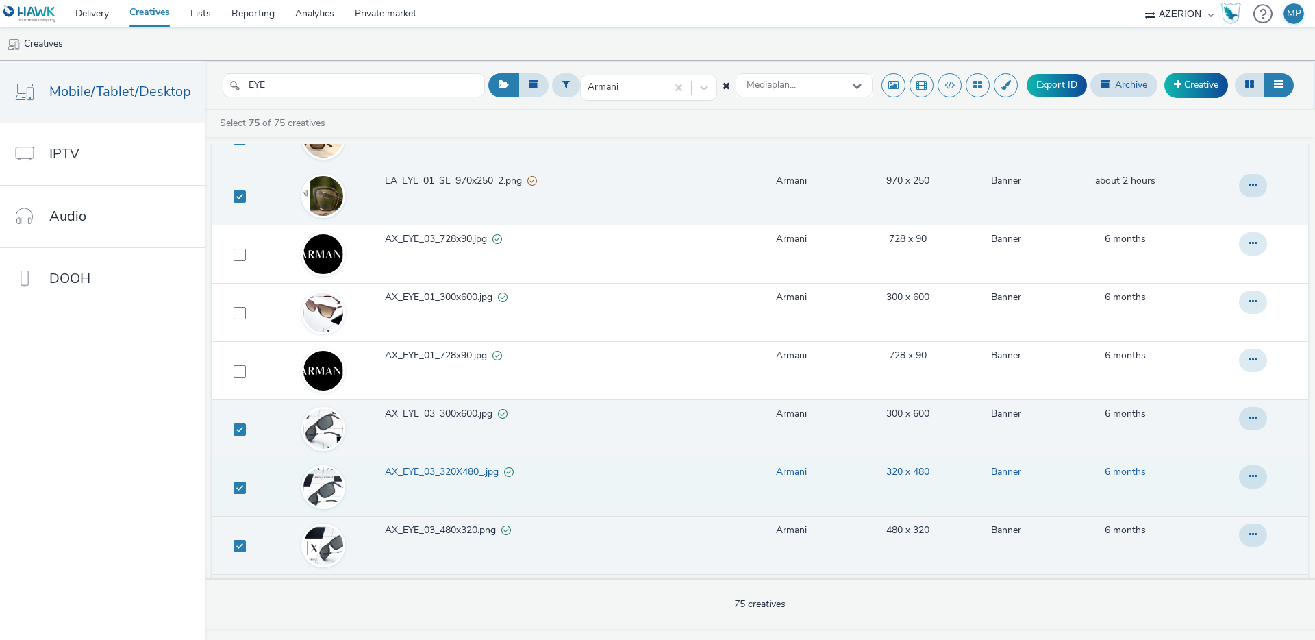
scroll to position [2580, 0]
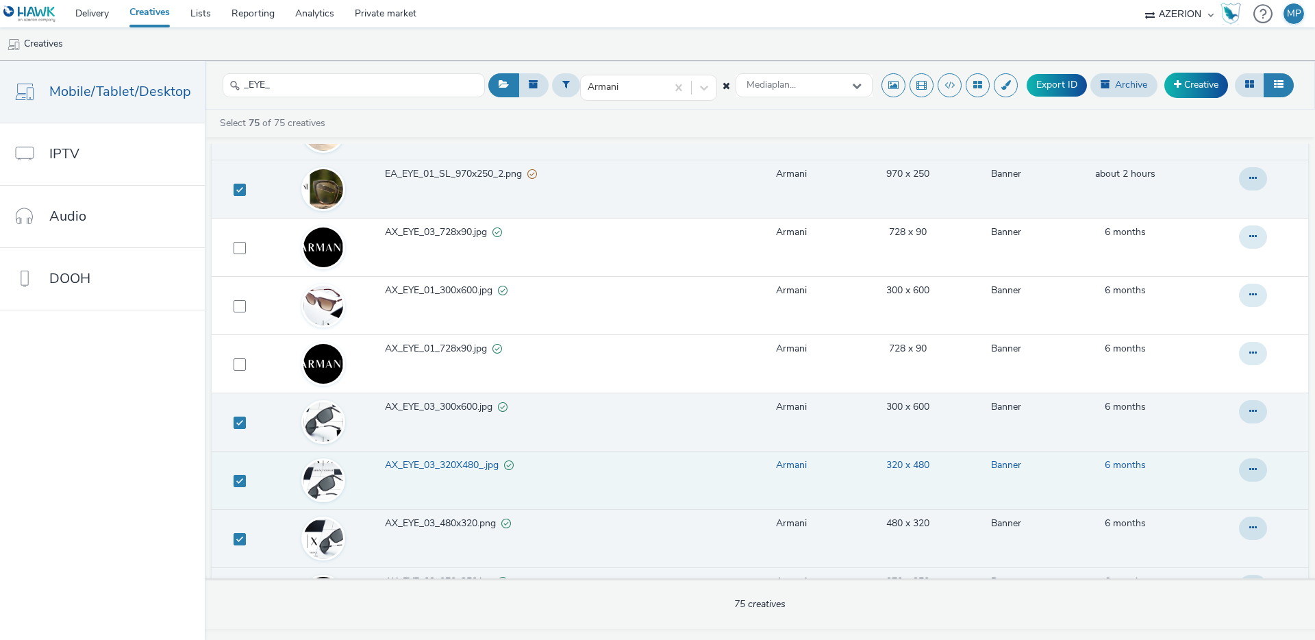
drag, startPoint x: 236, startPoint y: 425, endPoint x: 233, endPoint y: 464, distance: 39.1
click at [236, 425] on span at bounding box center [240, 422] width 12 height 12
checkbox input "false"
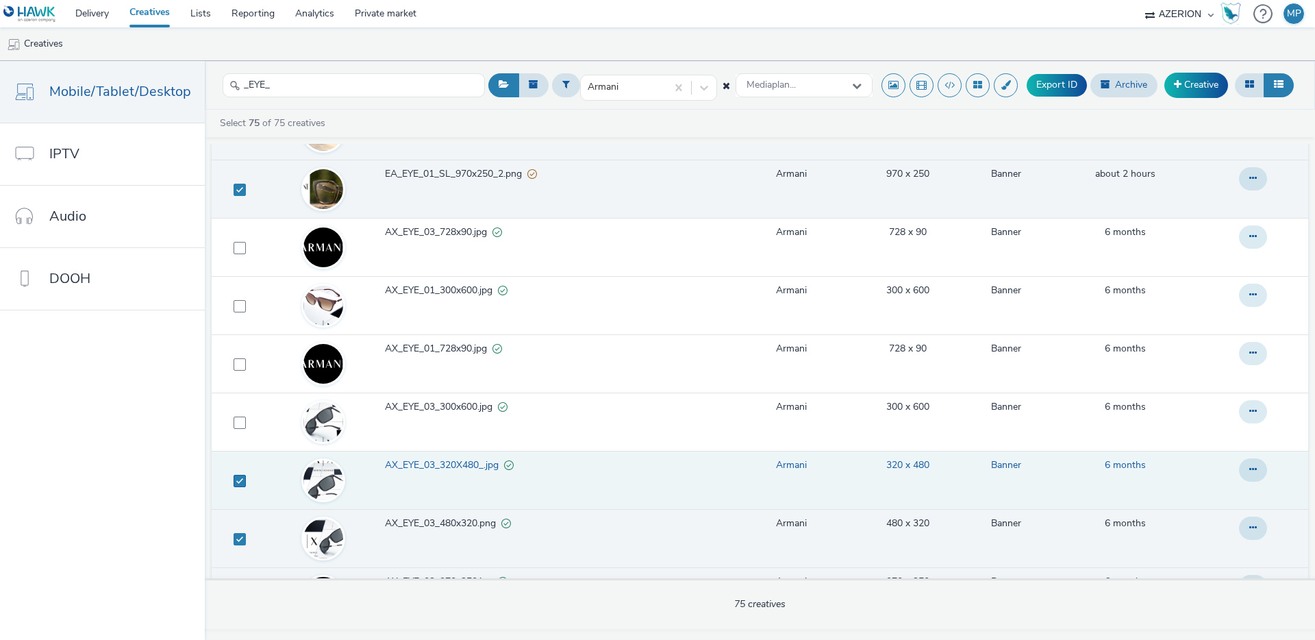
drag, startPoint x: 231, startPoint y: 479, endPoint x: 240, endPoint y: 512, distance: 34.1
click at [234, 479] on span at bounding box center [240, 481] width 12 height 12
checkbox input "false"
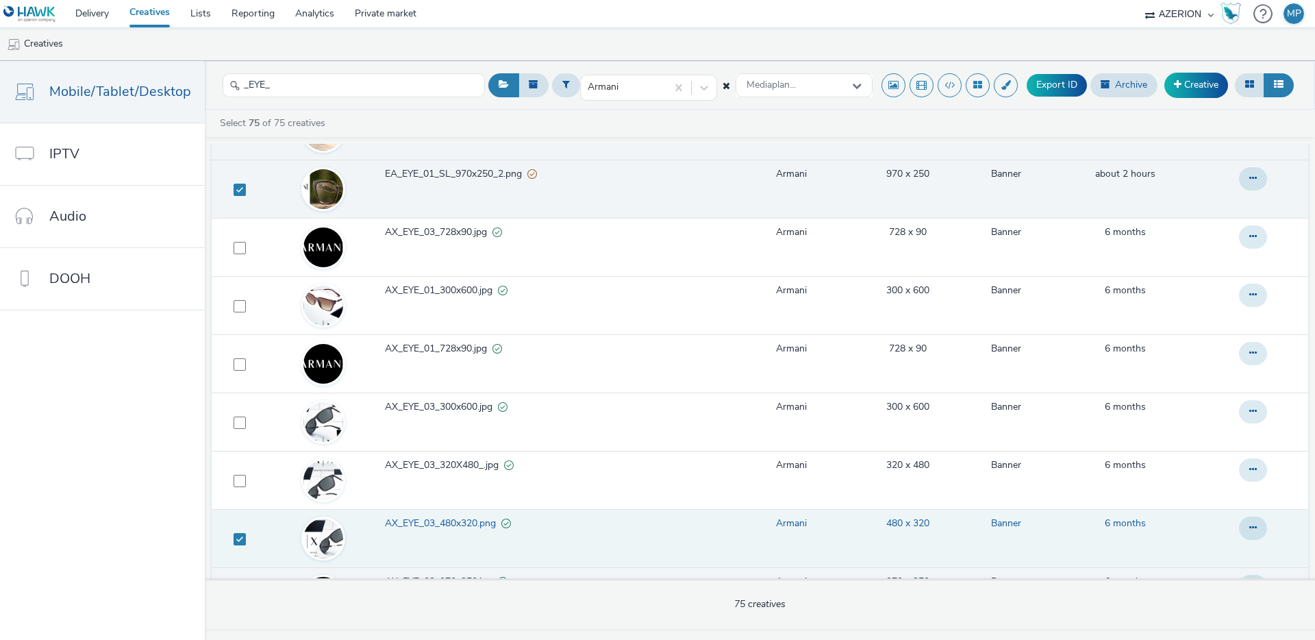
drag, startPoint x: 237, startPoint y: 541, endPoint x: 251, endPoint y: 529, distance: 18.9
click at [237, 540] on span at bounding box center [240, 539] width 12 height 12
checkbox input "false"
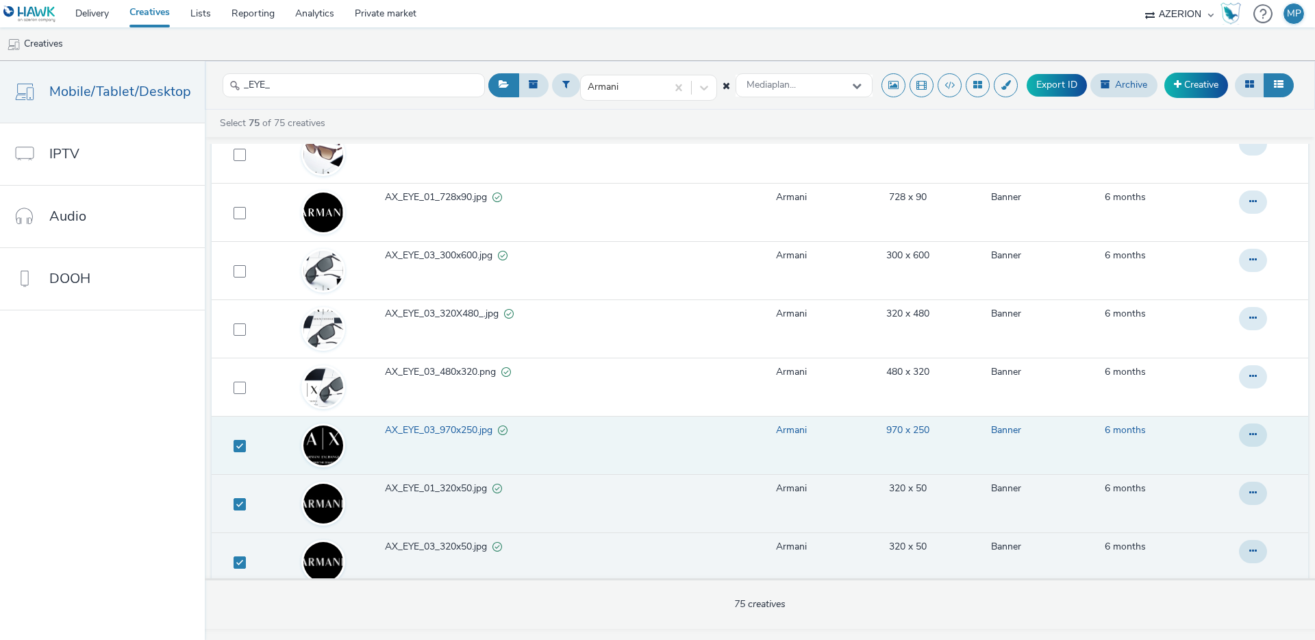
scroll to position [2744, 0]
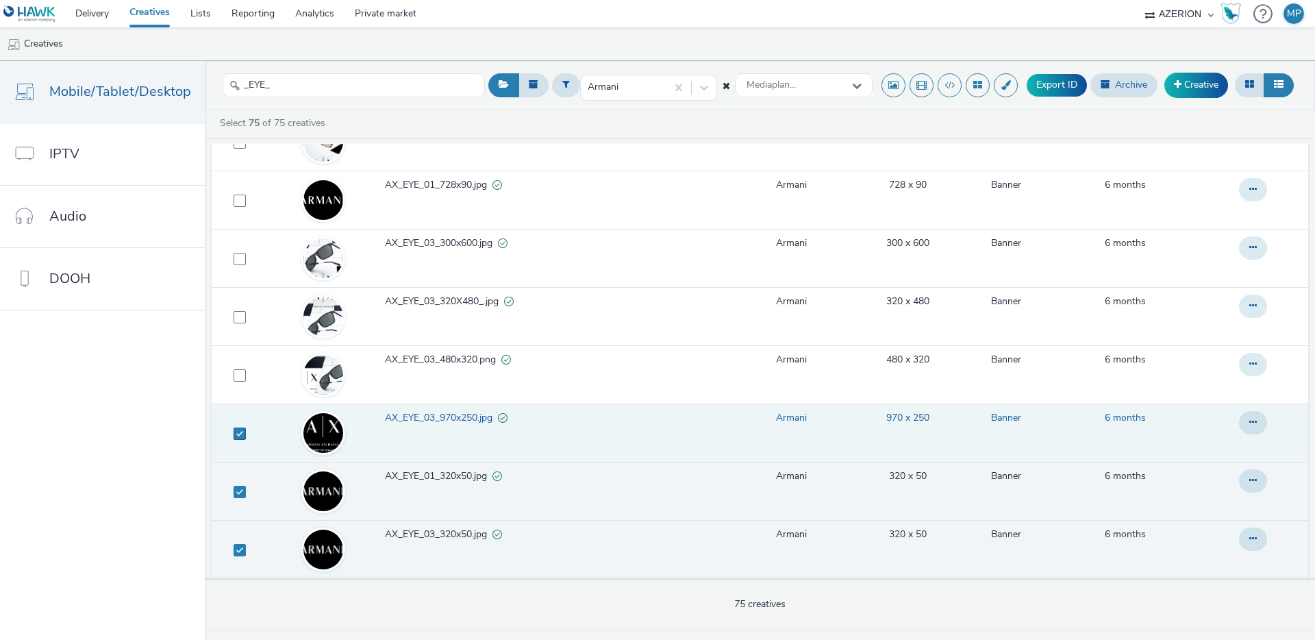
click at [236, 434] on span at bounding box center [240, 433] width 12 height 12
checkbox input "false"
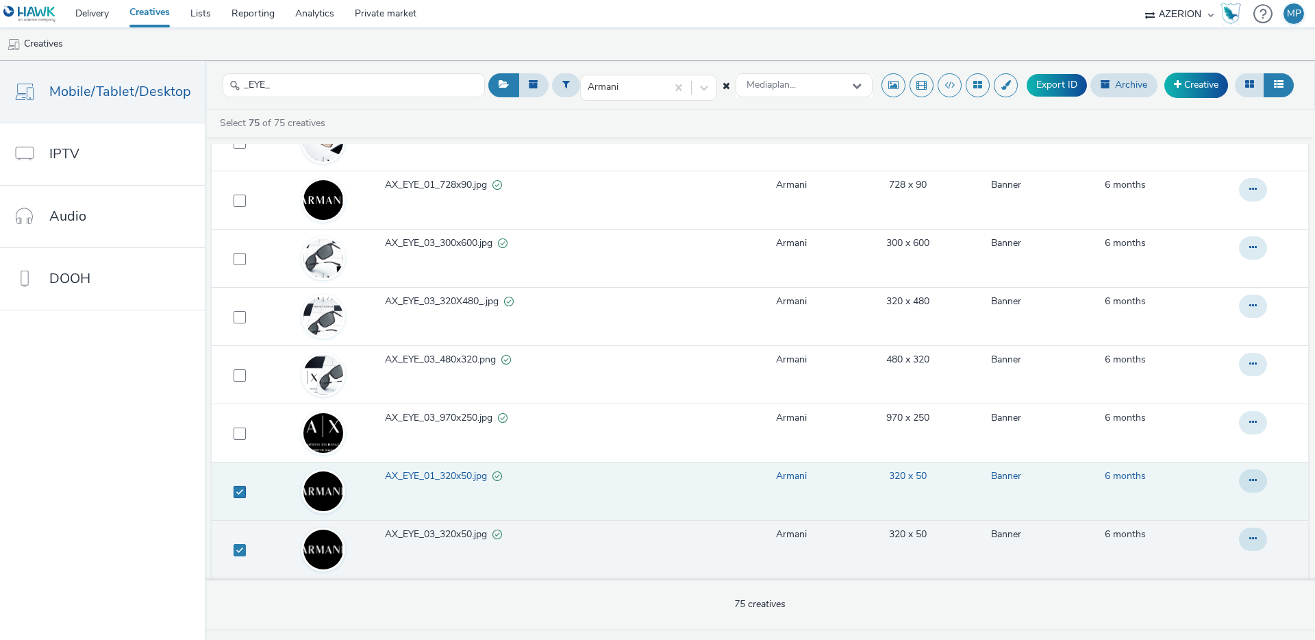
drag, startPoint x: 231, startPoint y: 492, endPoint x: 240, endPoint y: 497, distance: 10.4
click at [234, 493] on span at bounding box center [240, 492] width 12 height 12
checkbox input "false"
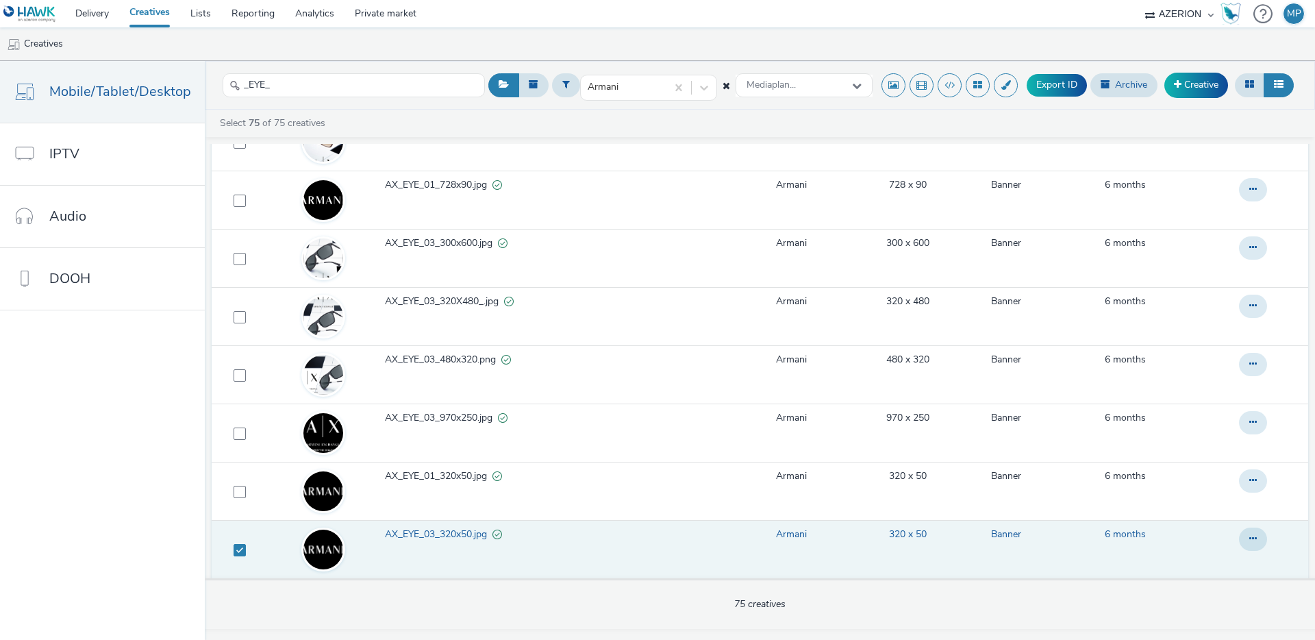
click at [240, 547] on span at bounding box center [240, 550] width 12 height 12
checkbox input "false"
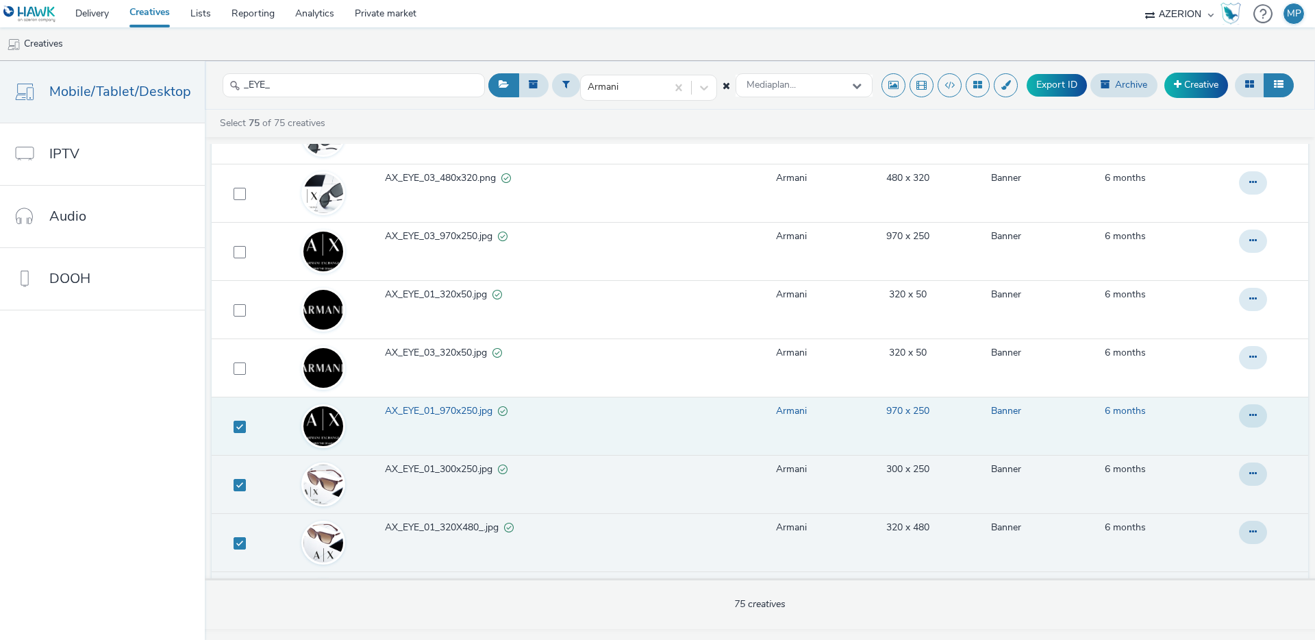
scroll to position [2925, 0]
click at [234, 422] on span at bounding box center [240, 427] width 12 height 12
checkbox input "false"
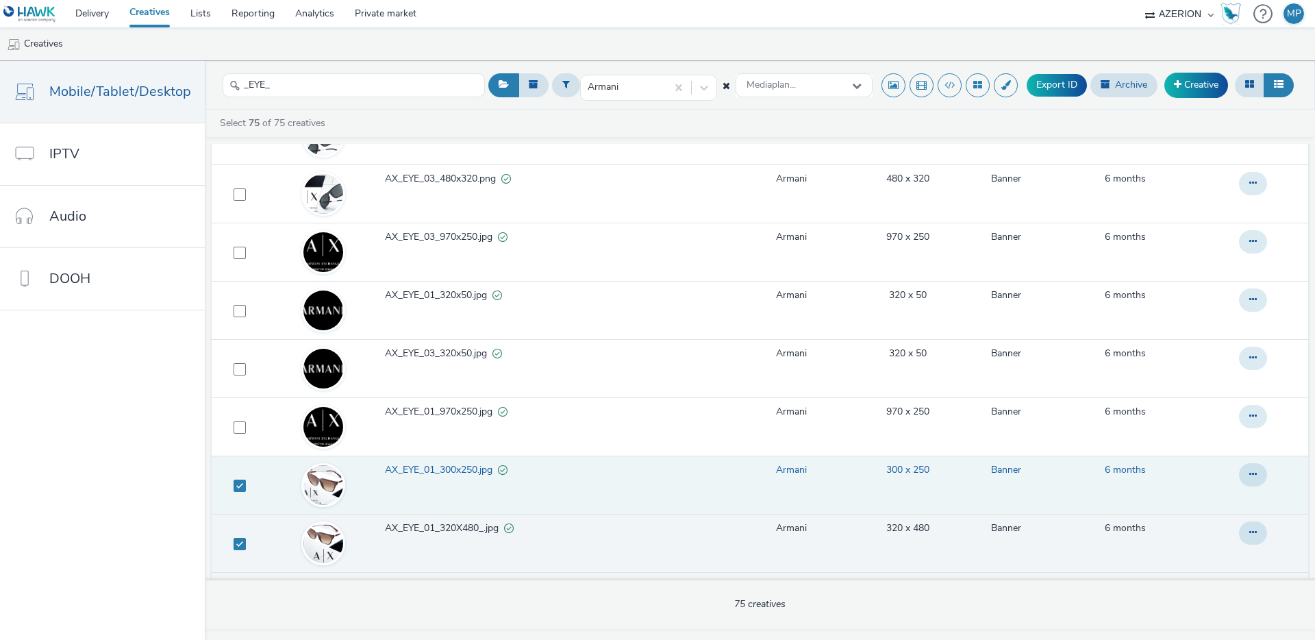
drag, startPoint x: 239, startPoint y: 483, endPoint x: 242, endPoint y: 471, distance: 12.6
click at [239, 483] on span at bounding box center [240, 485] width 12 height 12
checkbox input "false"
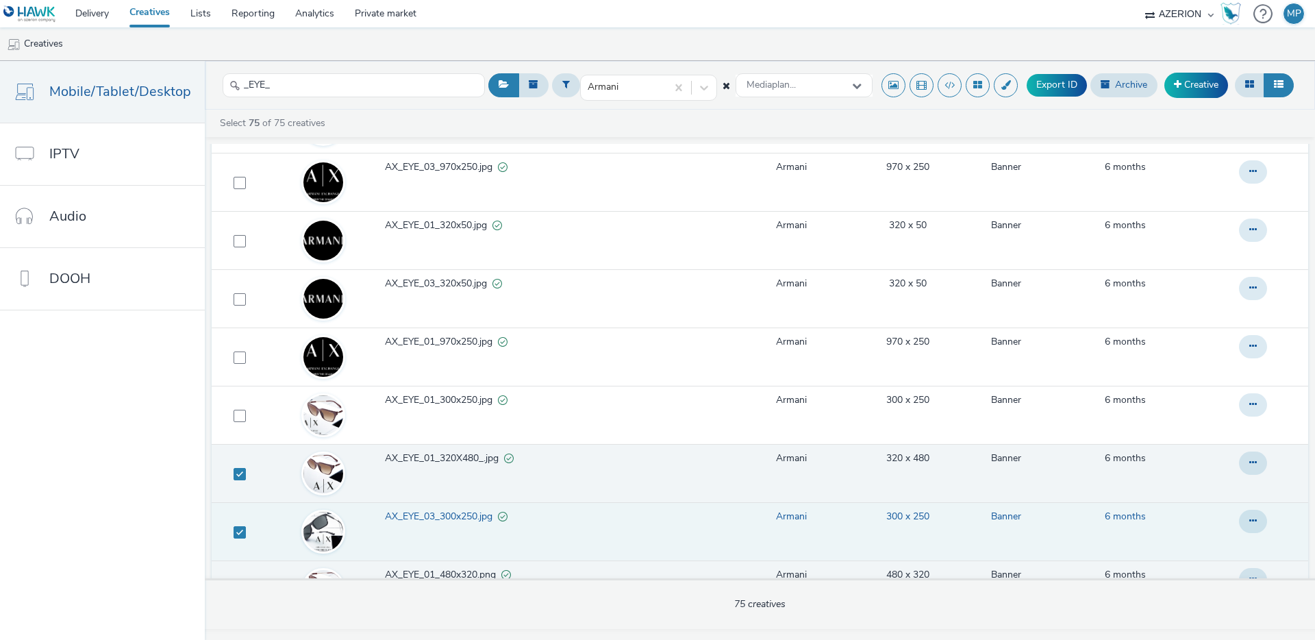
scroll to position [3061, 0]
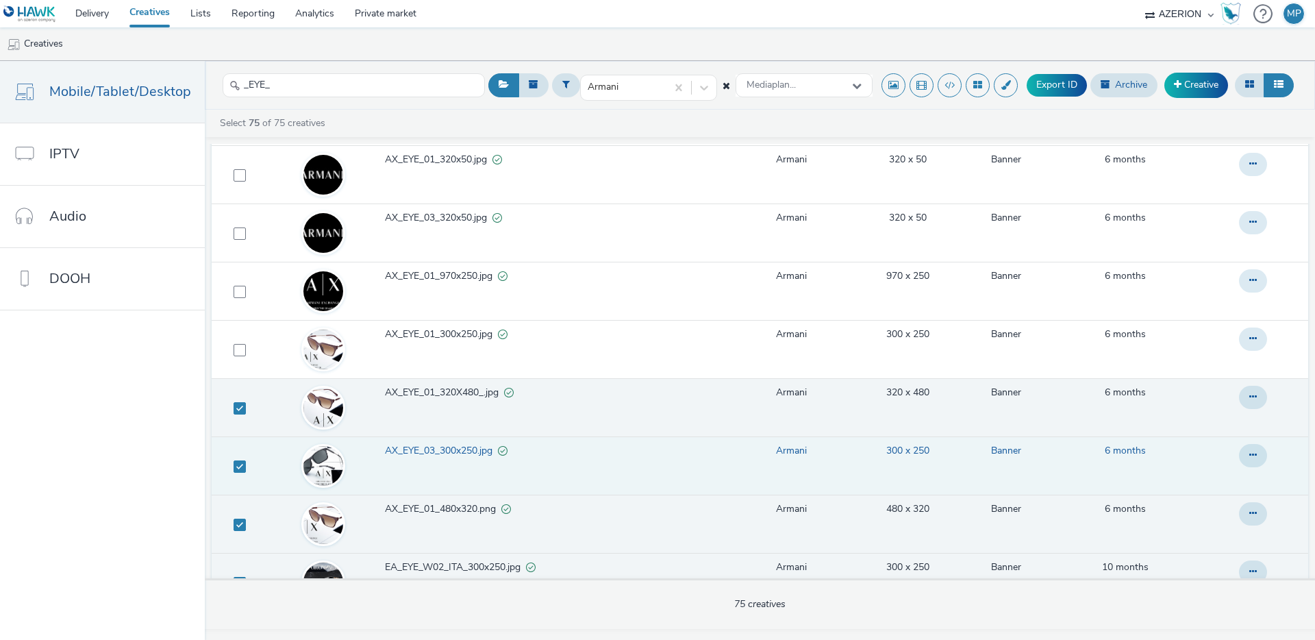
drag, startPoint x: 231, startPoint y: 407, endPoint x: 253, endPoint y: 444, distance: 42.4
click at [234, 407] on span at bounding box center [240, 408] width 12 height 12
checkbox input "false"
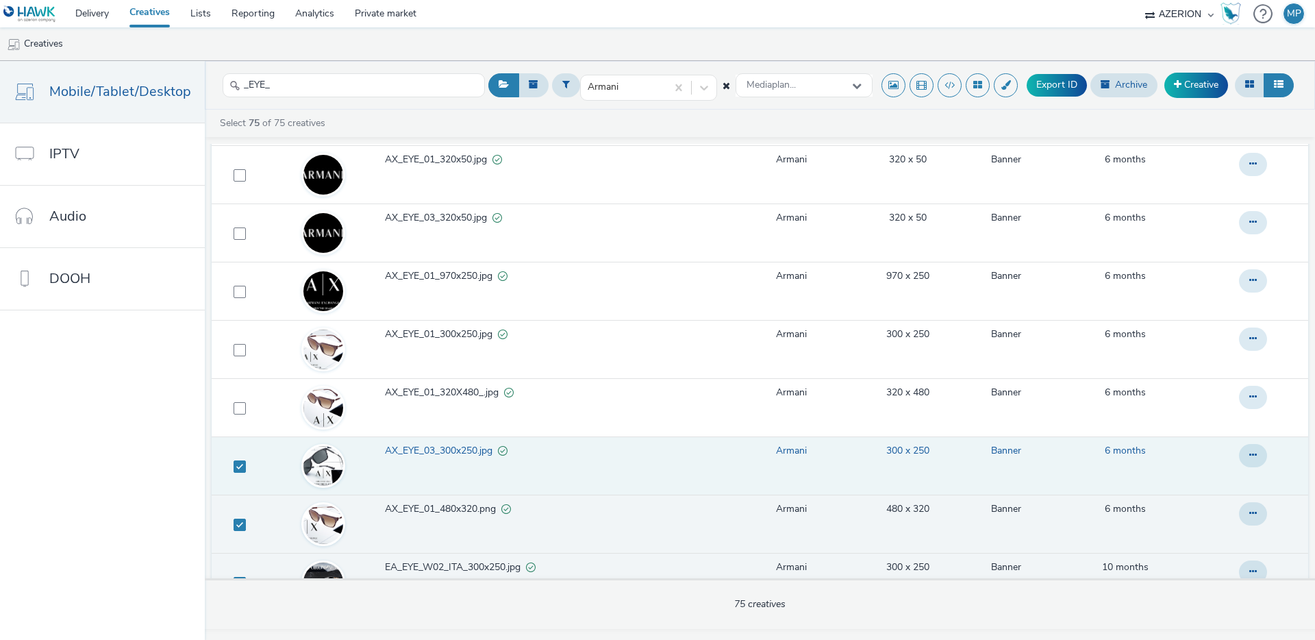
drag, startPoint x: 239, startPoint y: 467, endPoint x: 249, endPoint y: 460, distance: 12.2
click at [241, 466] on span at bounding box center [240, 466] width 12 height 12
checkbox input "false"
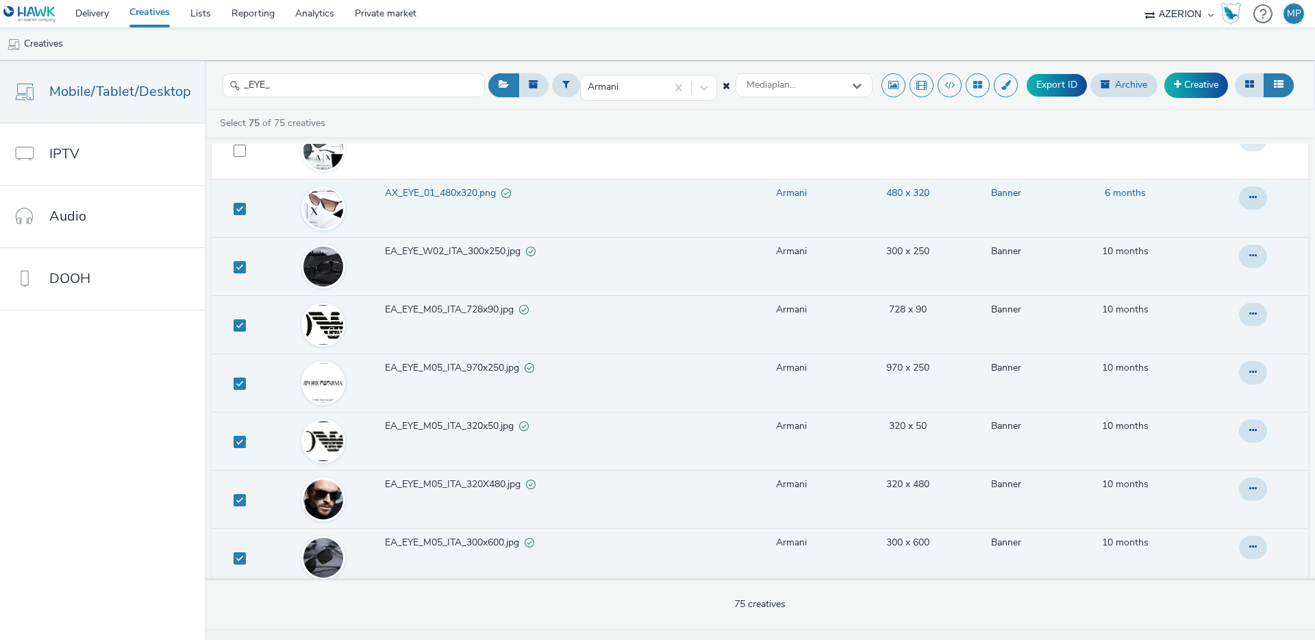
scroll to position [3389, 0]
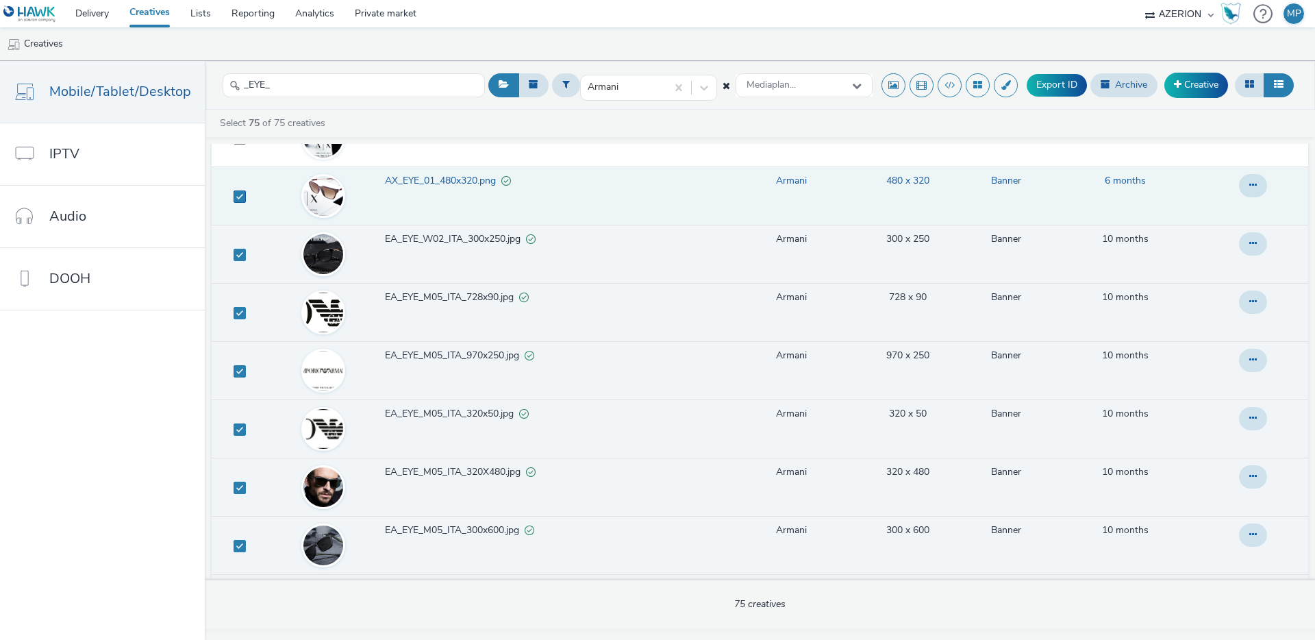
click at [236, 196] on span at bounding box center [240, 196] width 12 height 12
checkbox input "false"
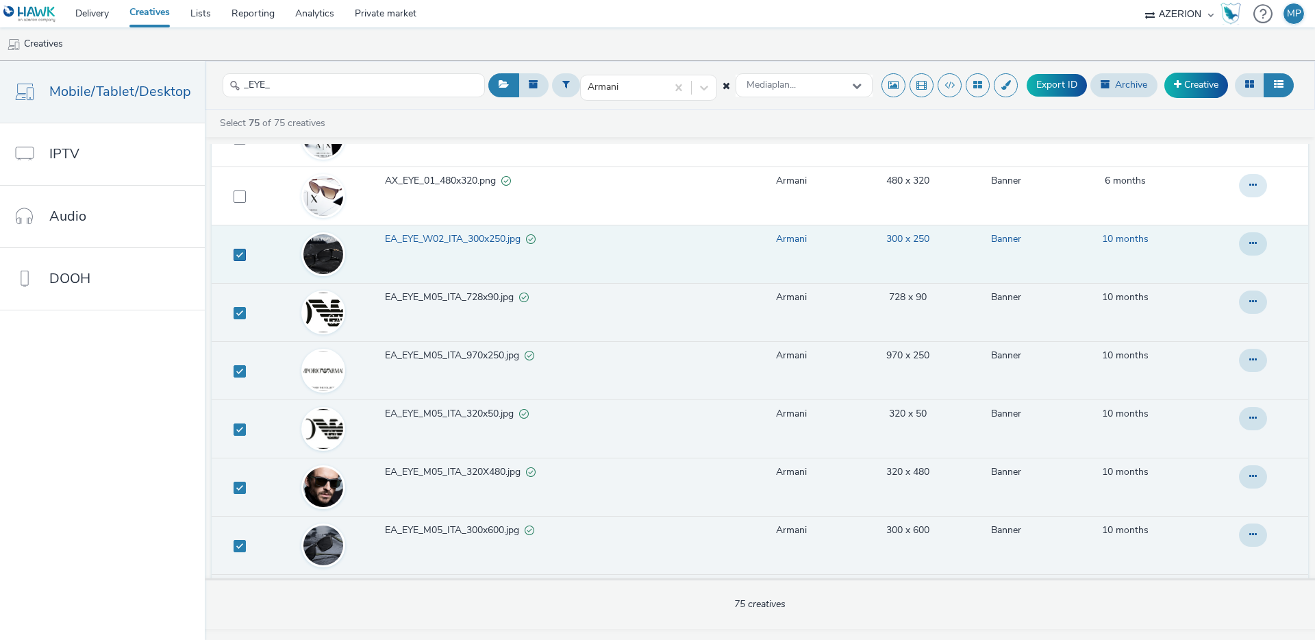
click at [237, 253] on span at bounding box center [240, 255] width 12 height 12
checkbox input "false"
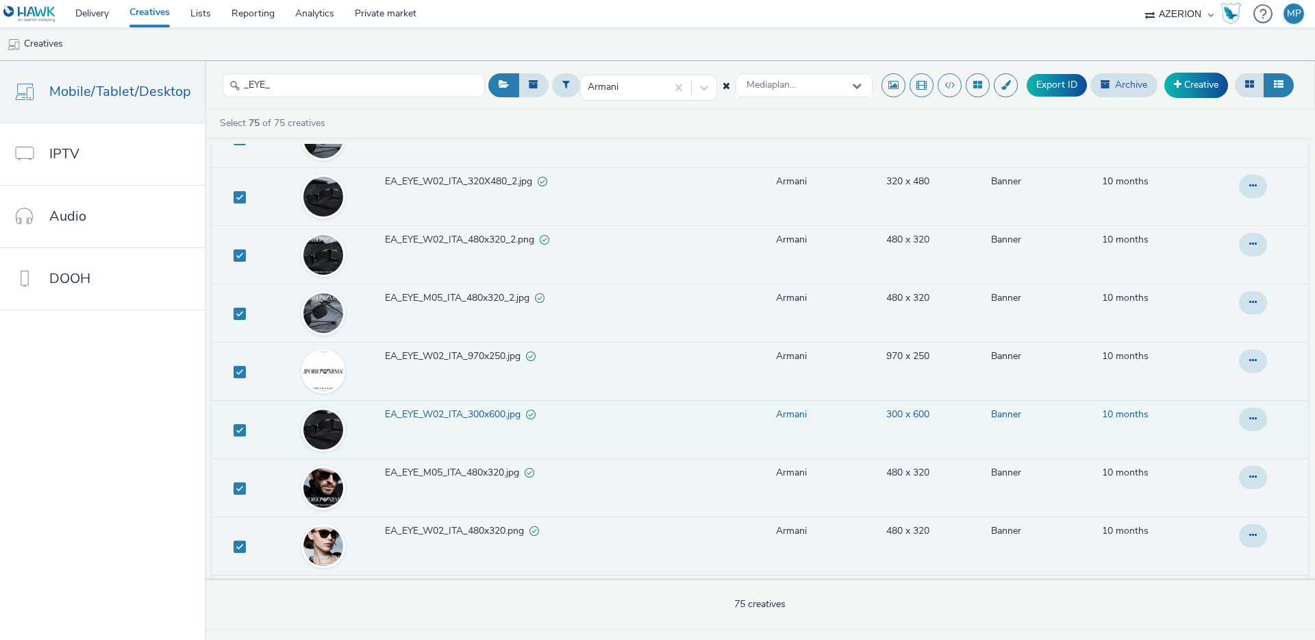
scroll to position [3973, 0]
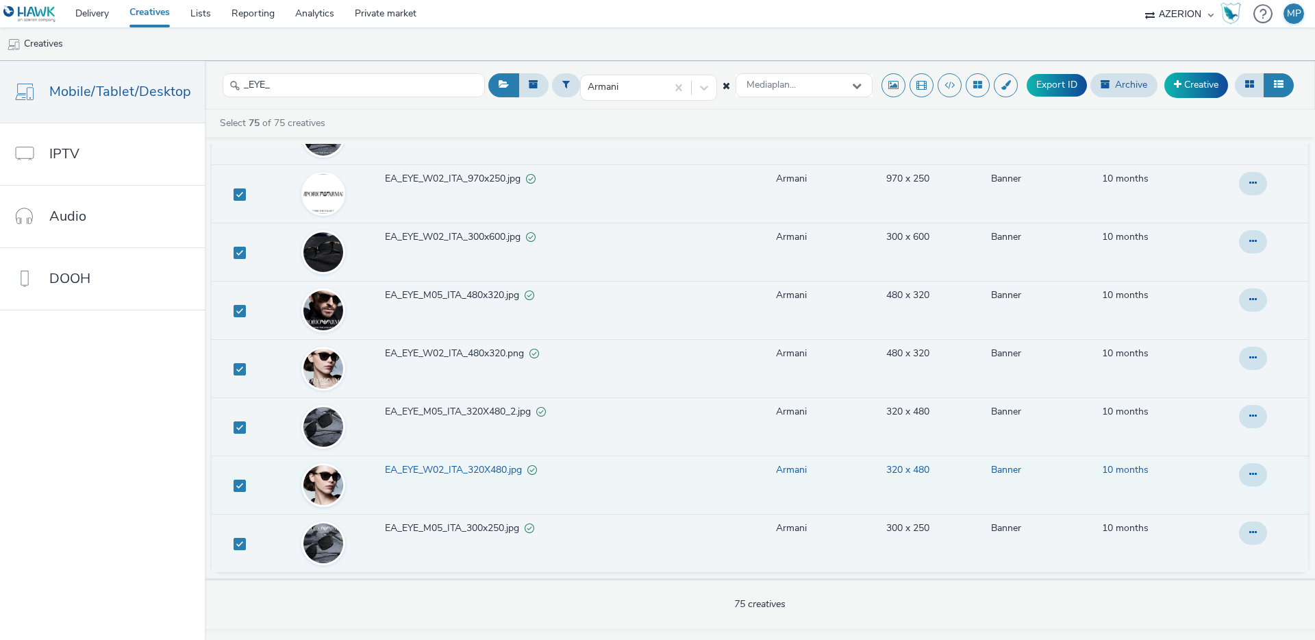
drag, startPoint x: 239, startPoint y: 547, endPoint x: 238, endPoint y: 504, distance: 43.2
click at [240, 544] on span at bounding box center [240, 544] width 12 height 12
checkbox input "false"
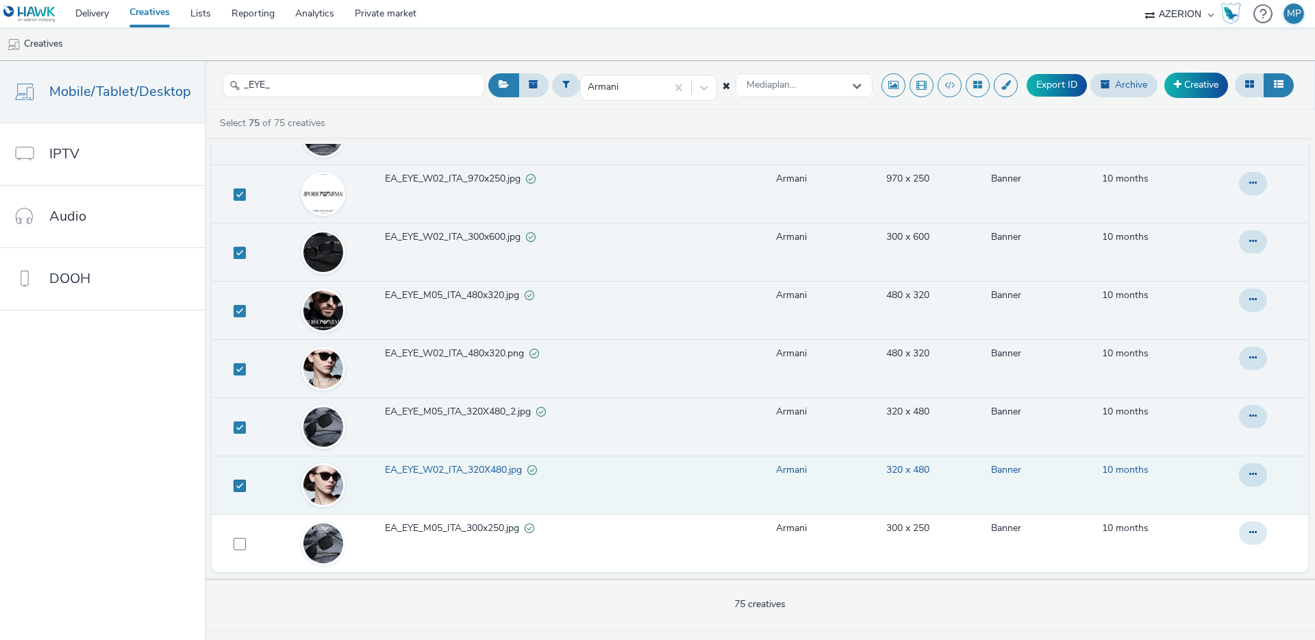
click at [237, 490] on span at bounding box center [240, 485] width 12 height 12
checkbox input "false"
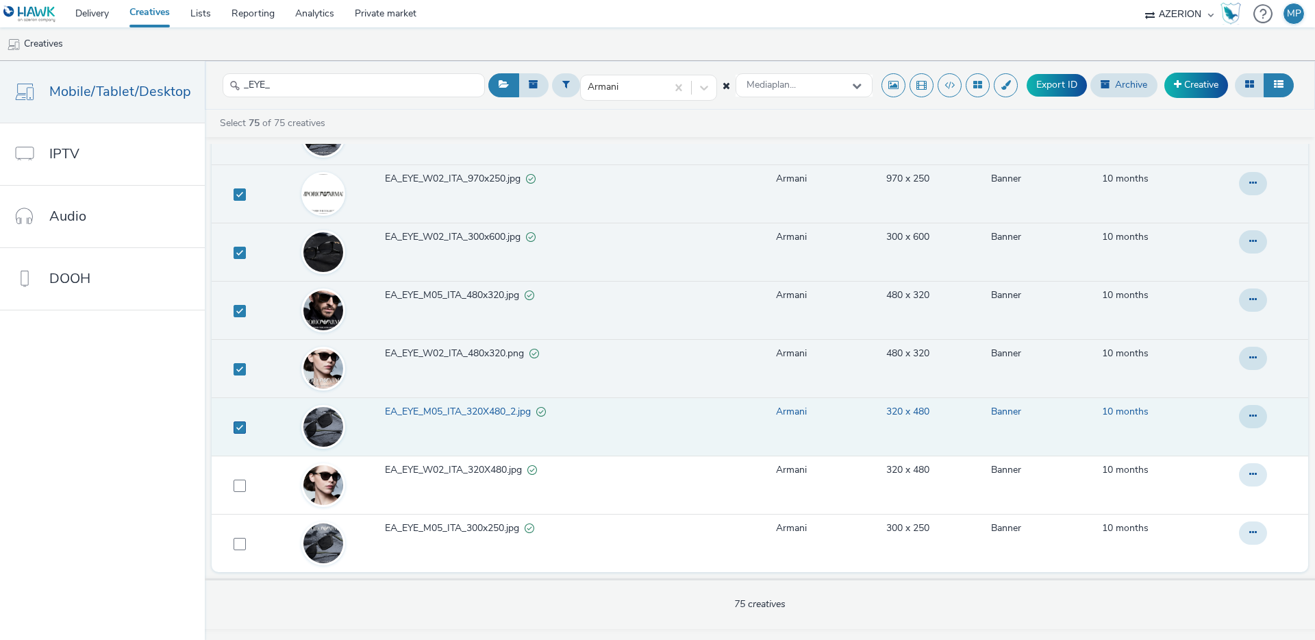
drag, startPoint x: 238, startPoint y: 436, endPoint x: 239, endPoint y: 420, distance: 15.8
click at [238, 435] on td at bounding box center [237, 426] width 51 height 58
drag, startPoint x: 236, startPoint y: 423, endPoint x: 240, endPoint y: 373, distance: 50.9
click at [236, 421] on span at bounding box center [240, 427] width 12 height 12
checkbox input "false"
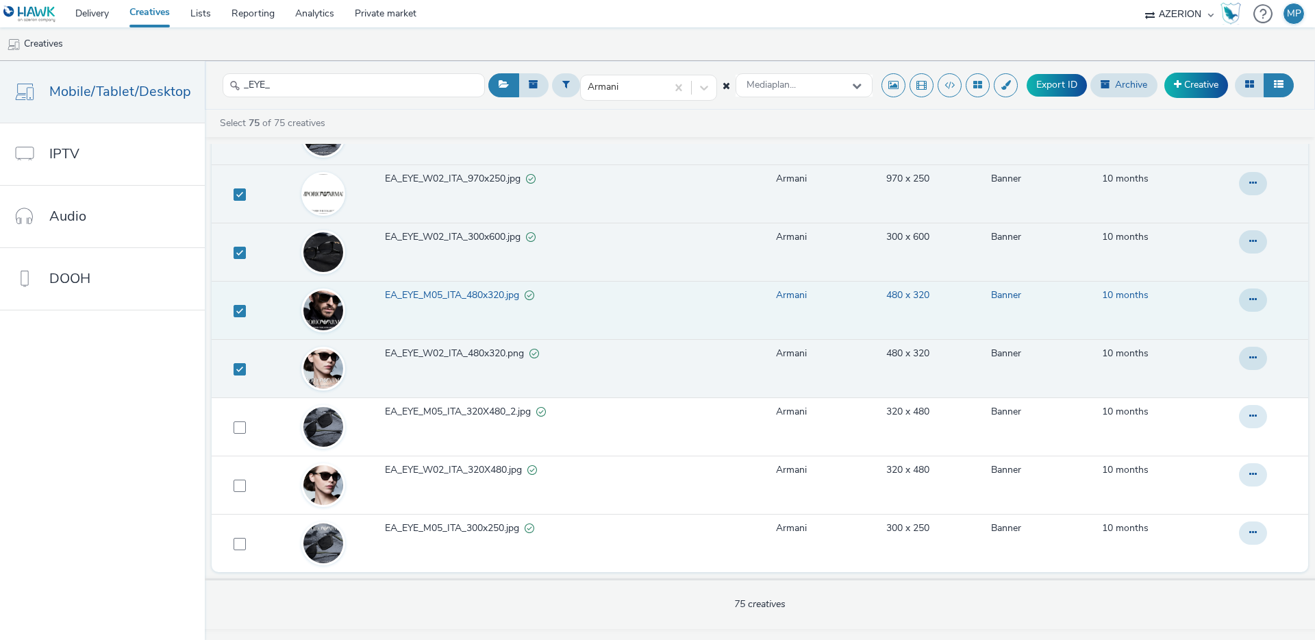
drag, startPoint x: 237, startPoint y: 363, endPoint x: 241, endPoint y: 337, distance: 26.3
click at [238, 363] on span at bounding box center [240, 369] width 12 height 12
checkbox input "false"
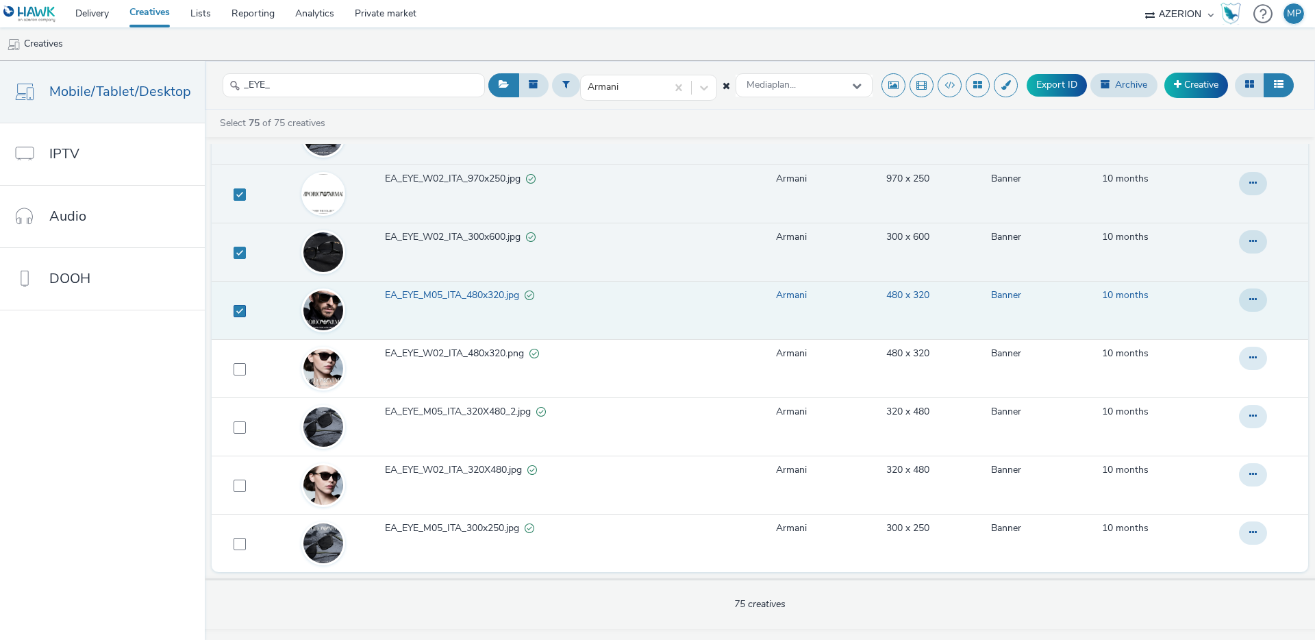
click at [236, 306] on span at bounding box center [240, 311] width 12 height 12
checkbox input "false"
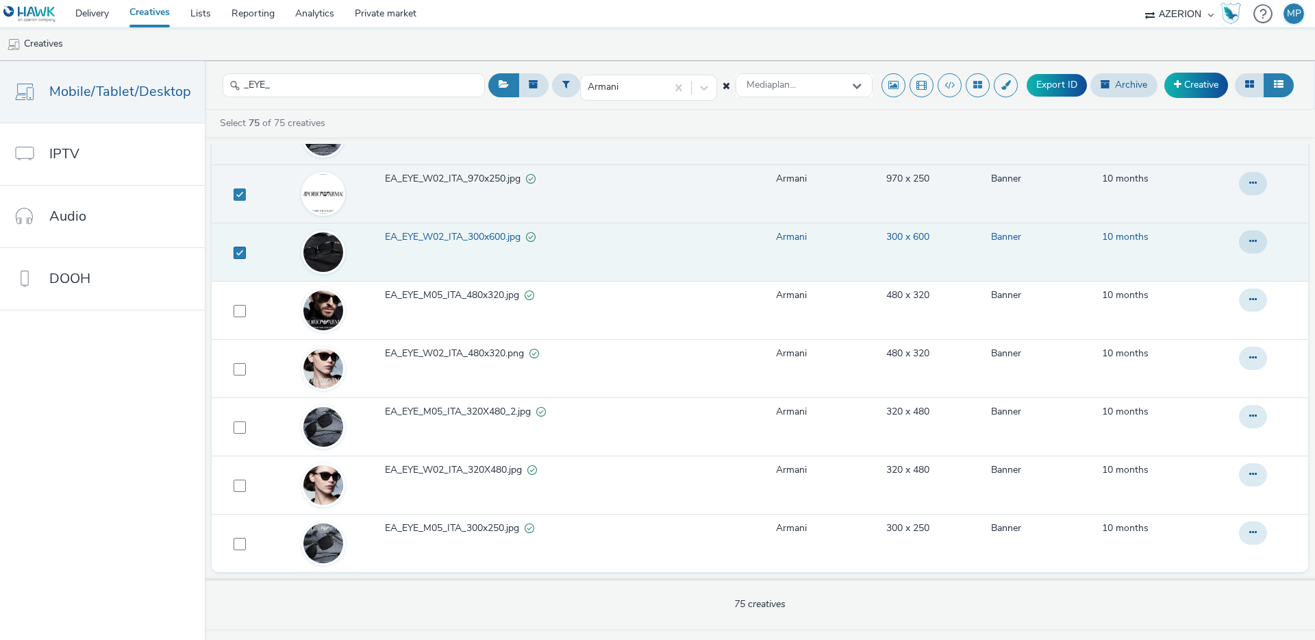
click at [240, 259] on td at bounding box center [237, 252] width 51 height 58
drag, startPoint x: 235, startPoint y: 194, endPoint x: 236, endPoint y: 208, distance: 14.4
click at [235, 194] on span at bounding box center [240, 194] width 12 height 12
checkbox input "false"
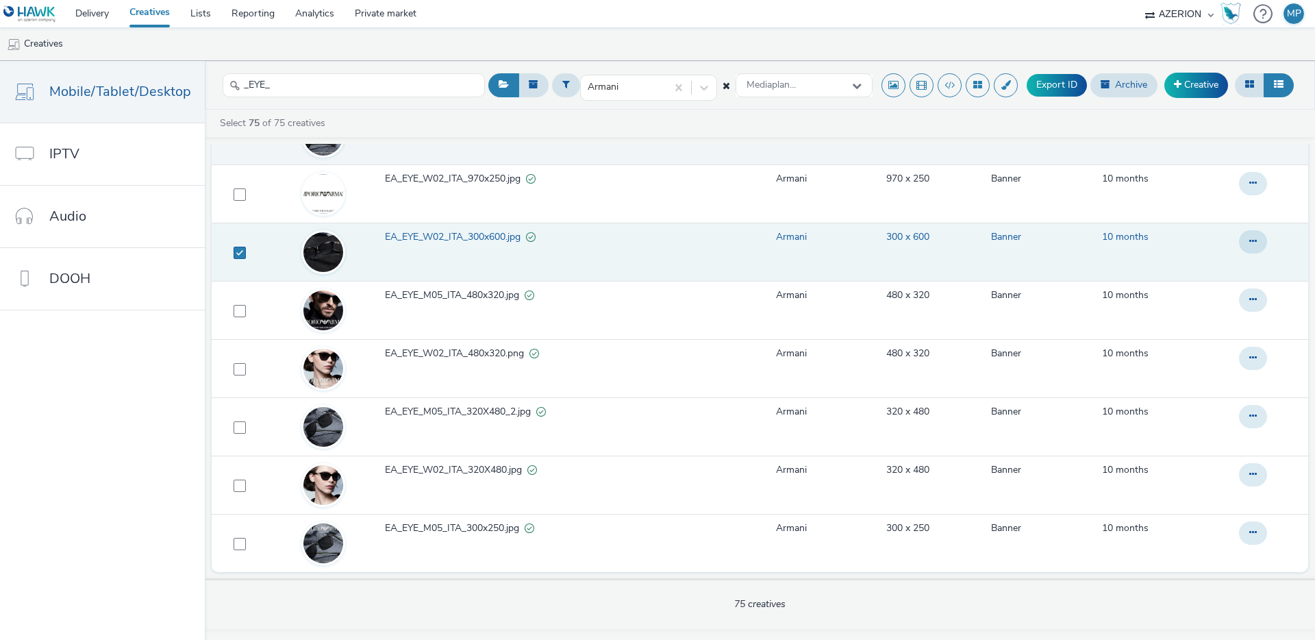
click at [238, 253] on span at bounding box center [240, 253] width 12 height 12
checkbox input "false"
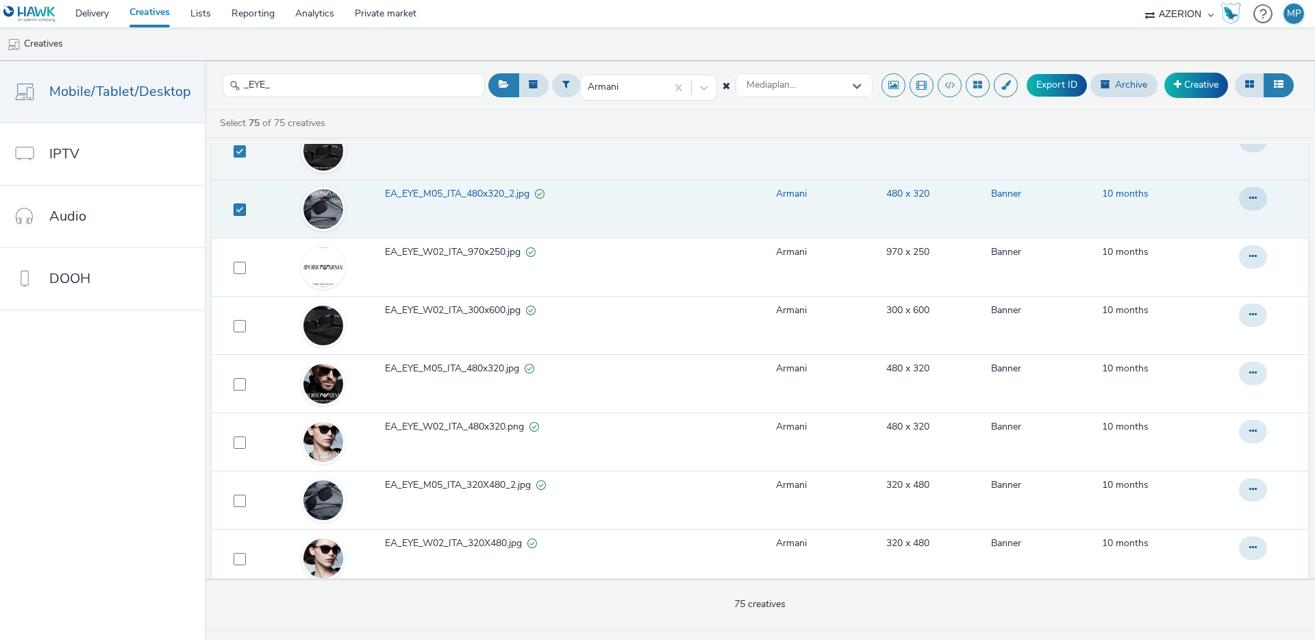
click at [237, 208] on span at bounding box center [240, 209] width 12 height 12
checkbox input "false"
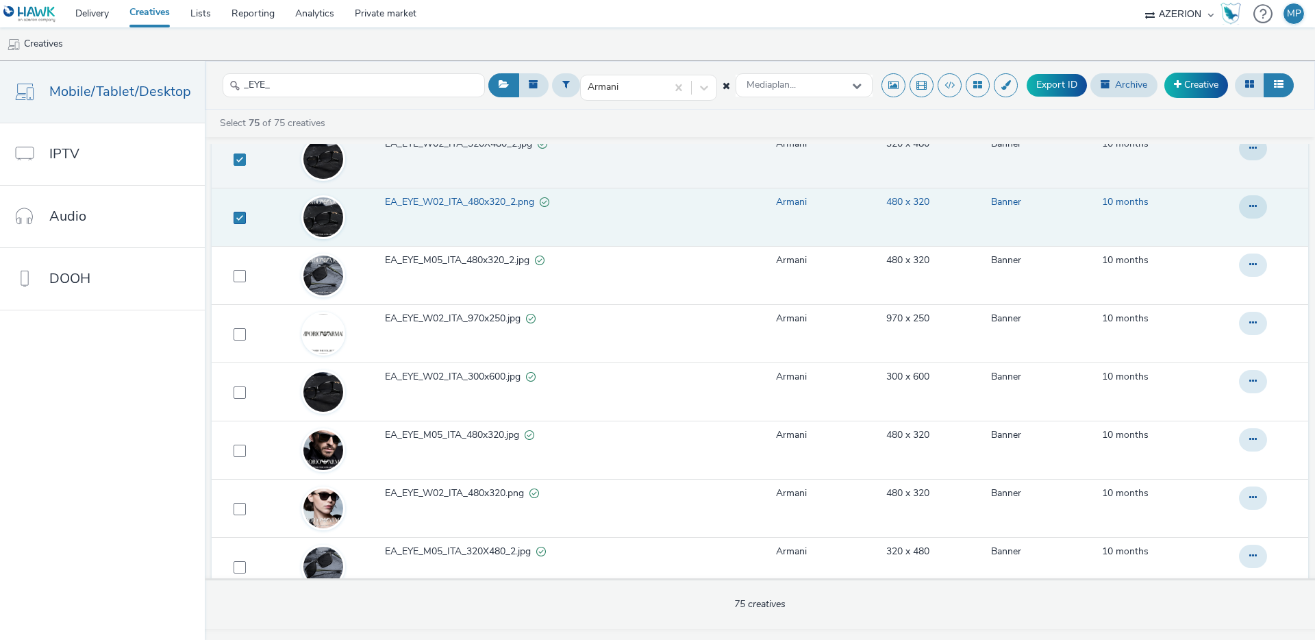
click at [234, 221] on span at bounding box center [240, 218] width 12 height 12
checkbox input "false"
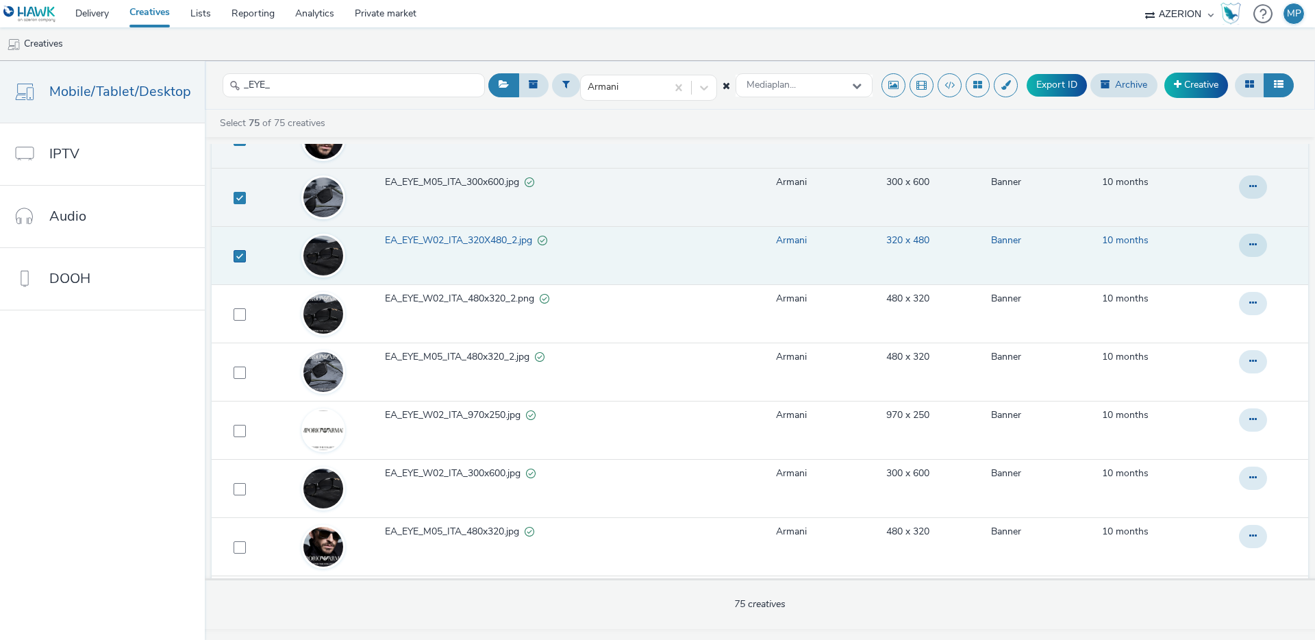
click at [237, 250] on span at bounding box center [240, 256] width 12 height 12
checkbox input "false"
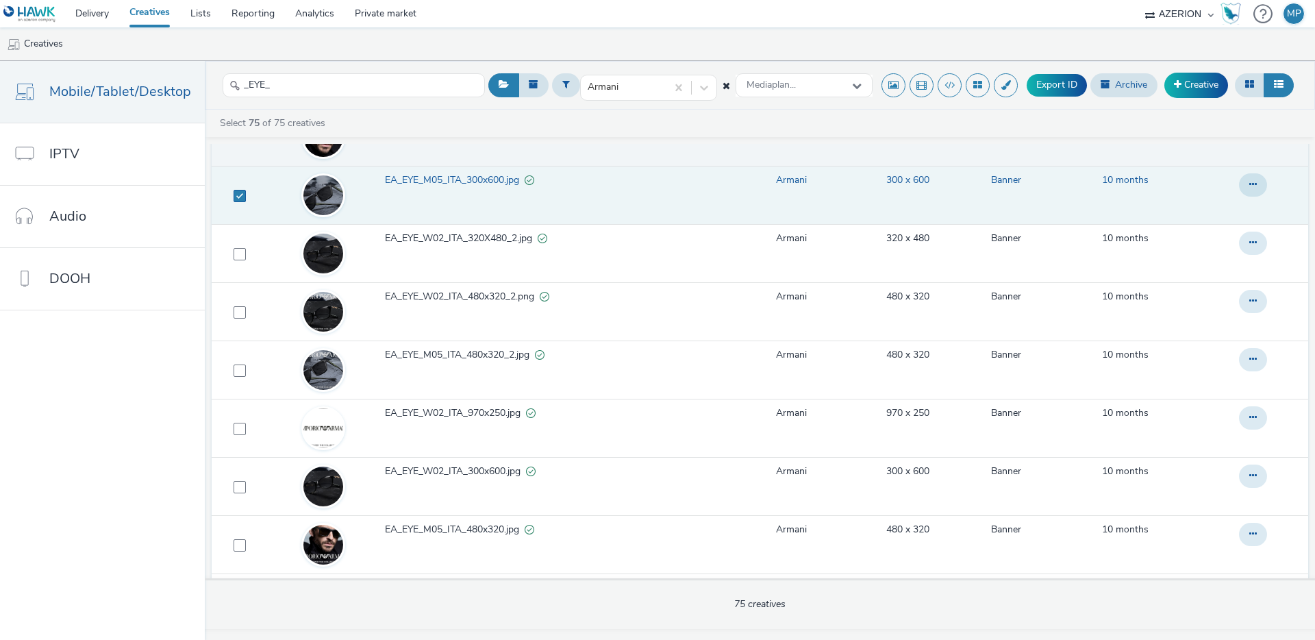
click at [236, 197] on span at bounding box center [240, 196] width 12 height 12
checkbox input "false"
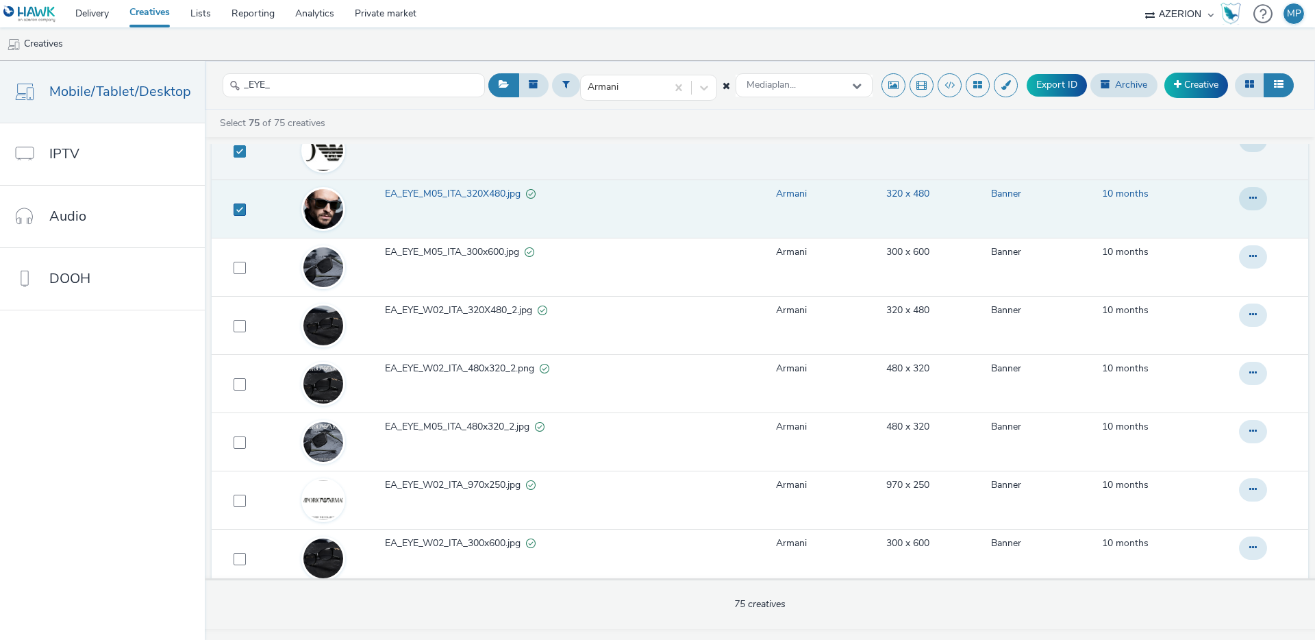
click at [236, 205] on span at bounding box center [240, 209] width 12 height 12
checkbox input "false"
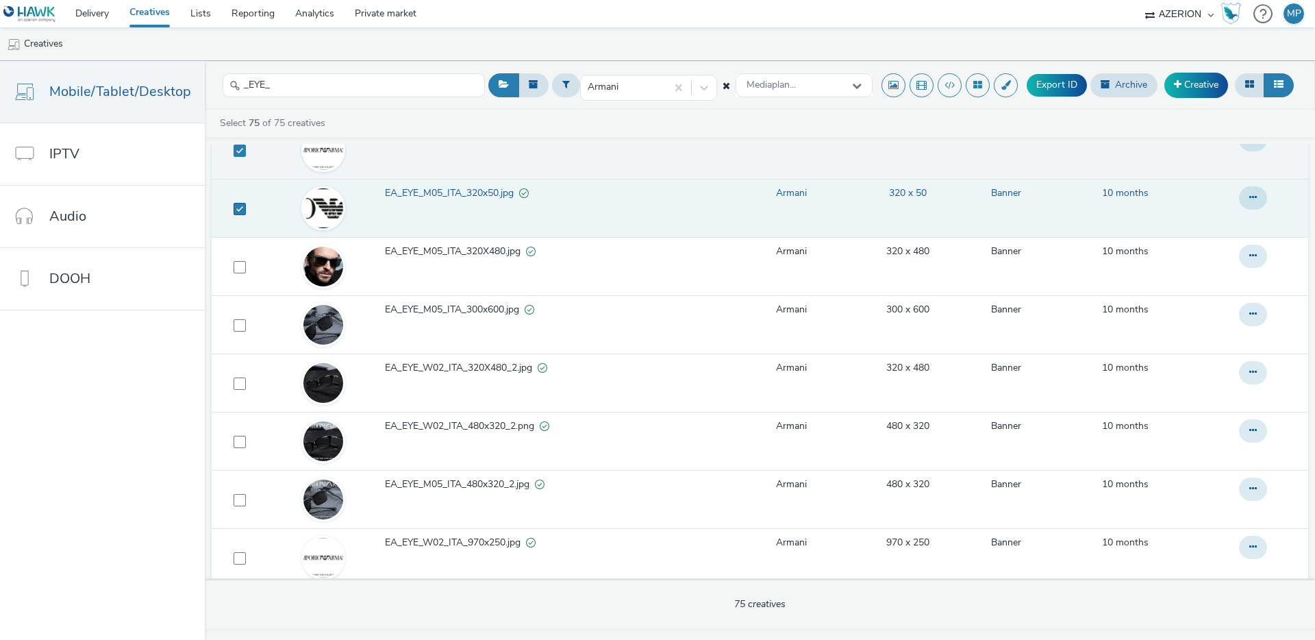
click at [237, 207] on span at bounding box center [240, 209] width 12 height 12
checkbox input "false"
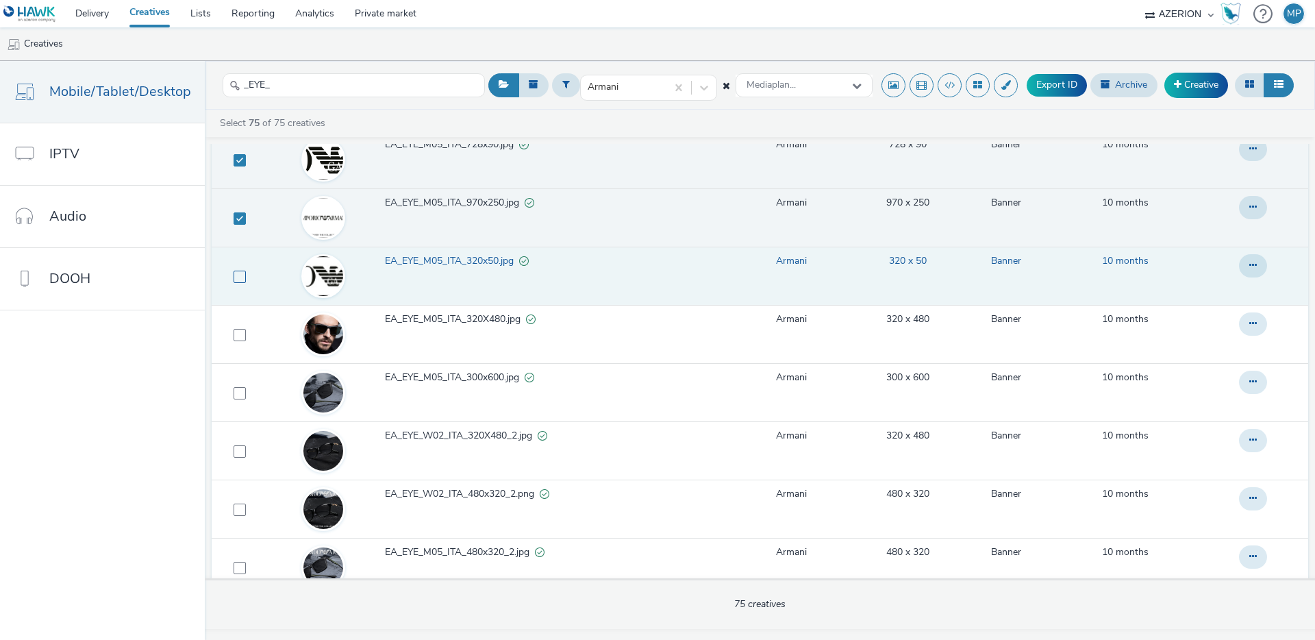
scroll to position [3526, 0]
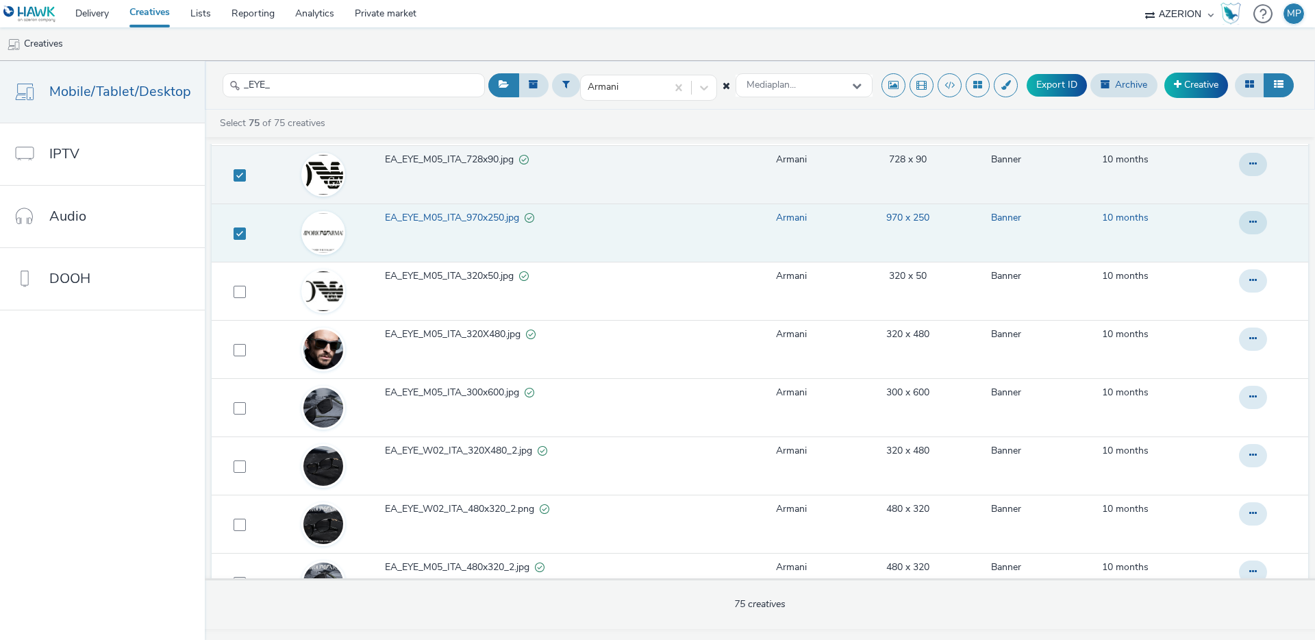
click at [237, 224] on td at bounding box center [237, 232] width 51 height 58
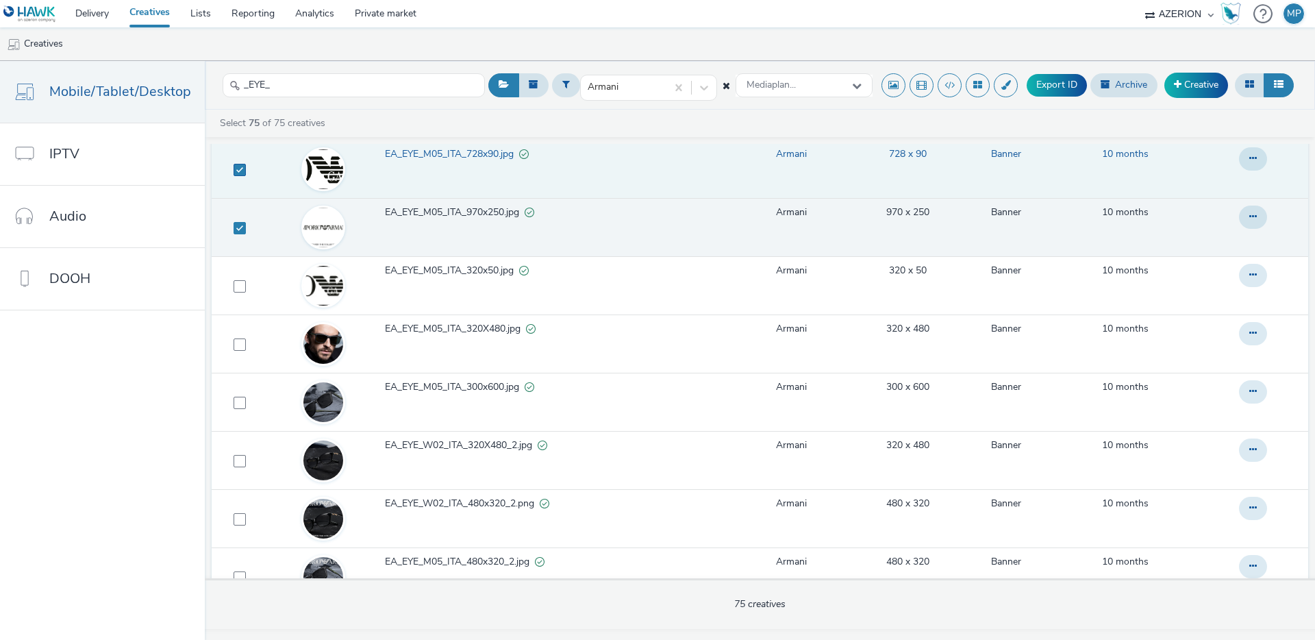
click at [236, 176] on span at bounding box center [240, 170] width 12 height 12
checkbox input "false"
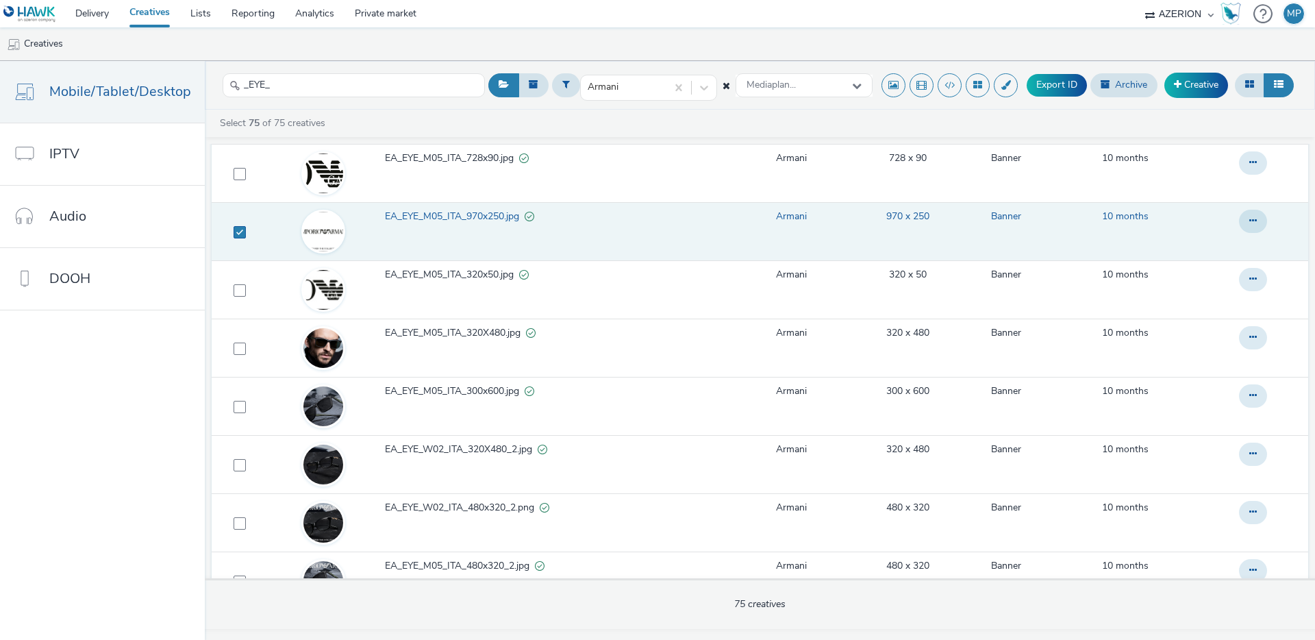
click at [235, 228] on span at bounding box center [240, 232] width 12 height 12
checkbox input "false"
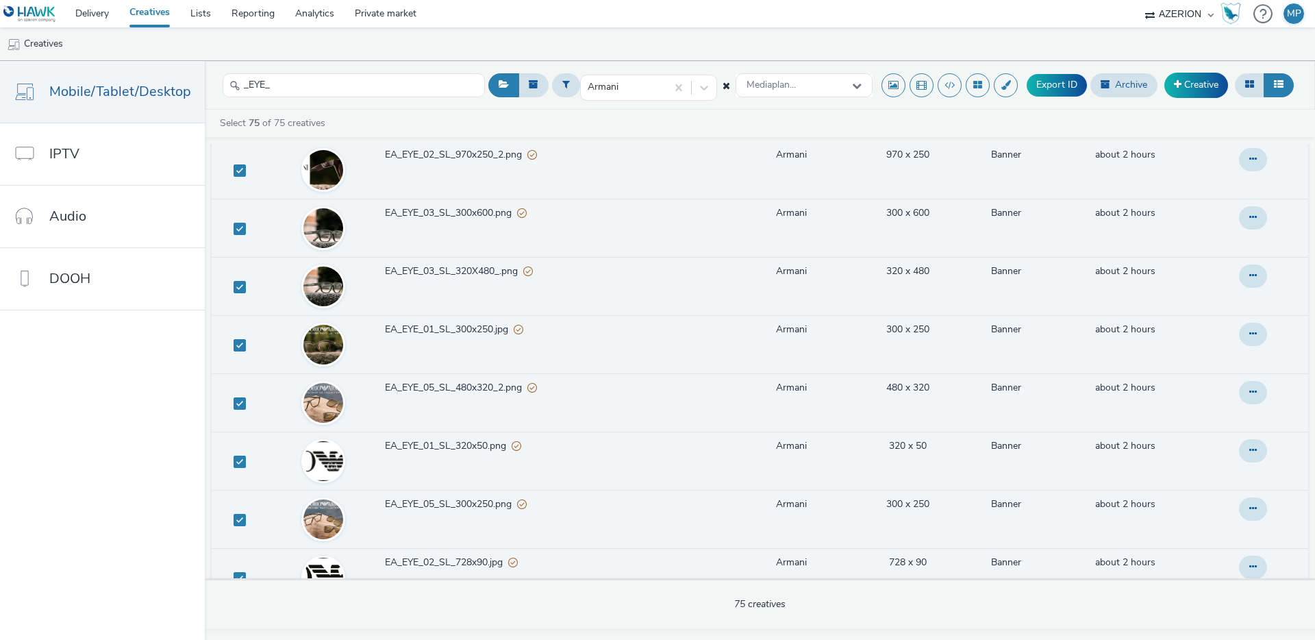
scroll to position [1033, 0]
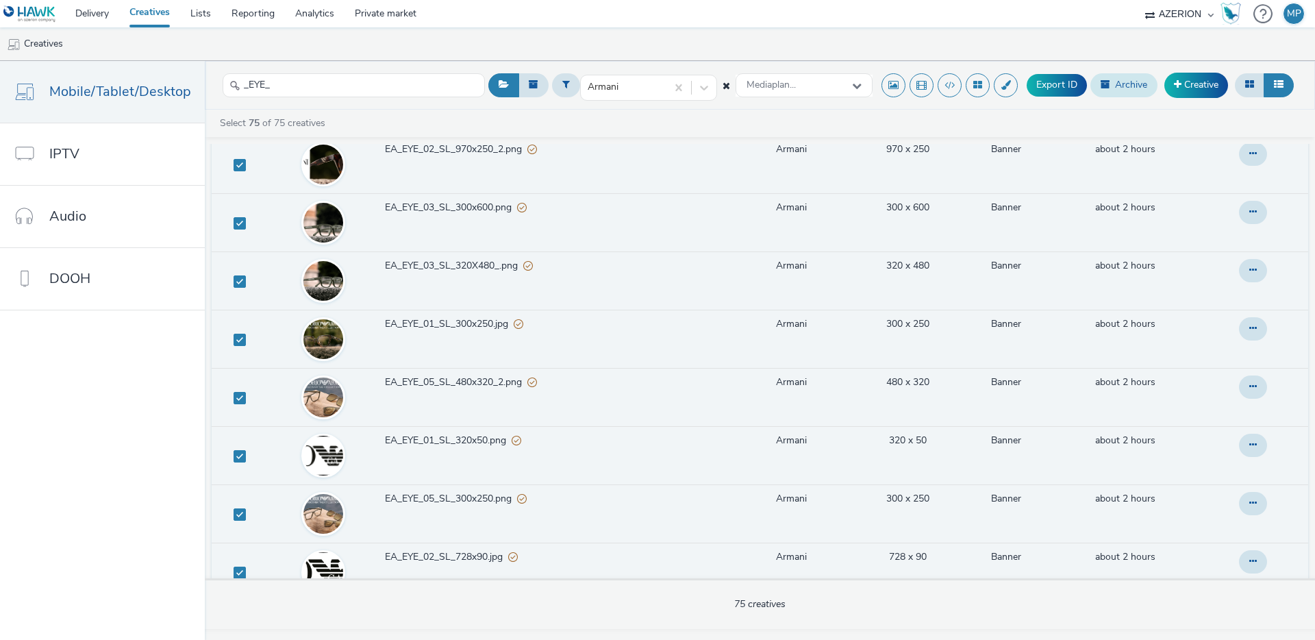
click at [1125, 85] on button "Archive" at bounding box center [1123, 84] width 67 height 23
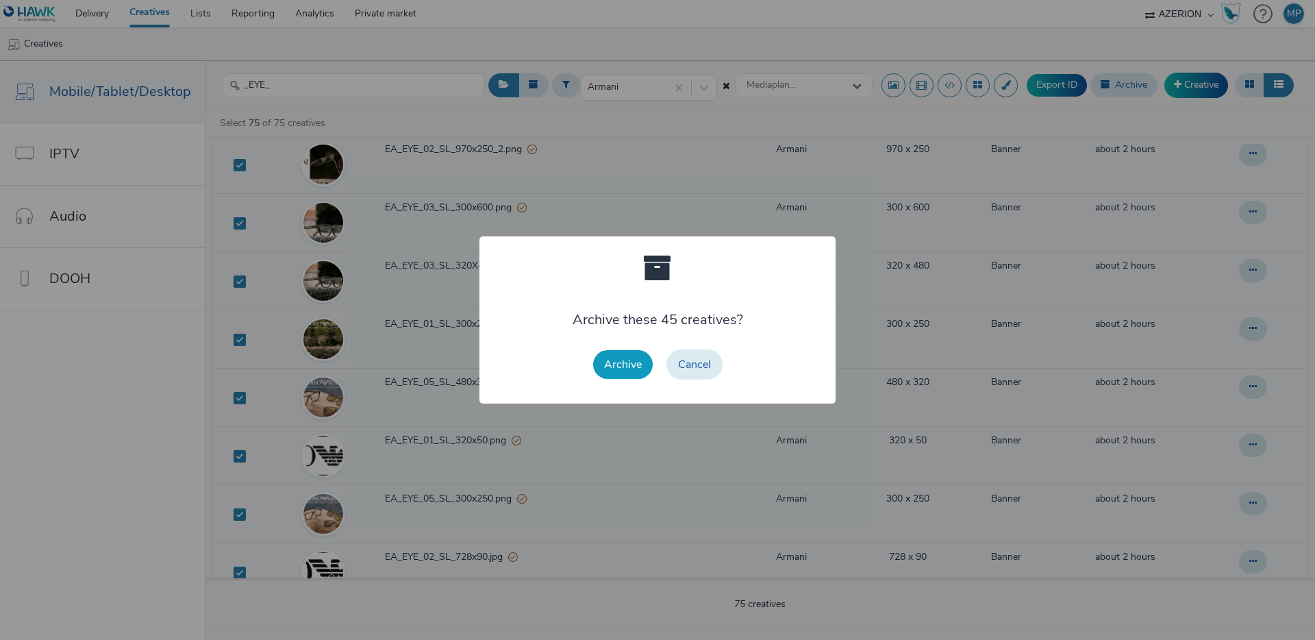
click at [641, 361] on button "Archive" at bounding box center [623, 364] width 60 height 29
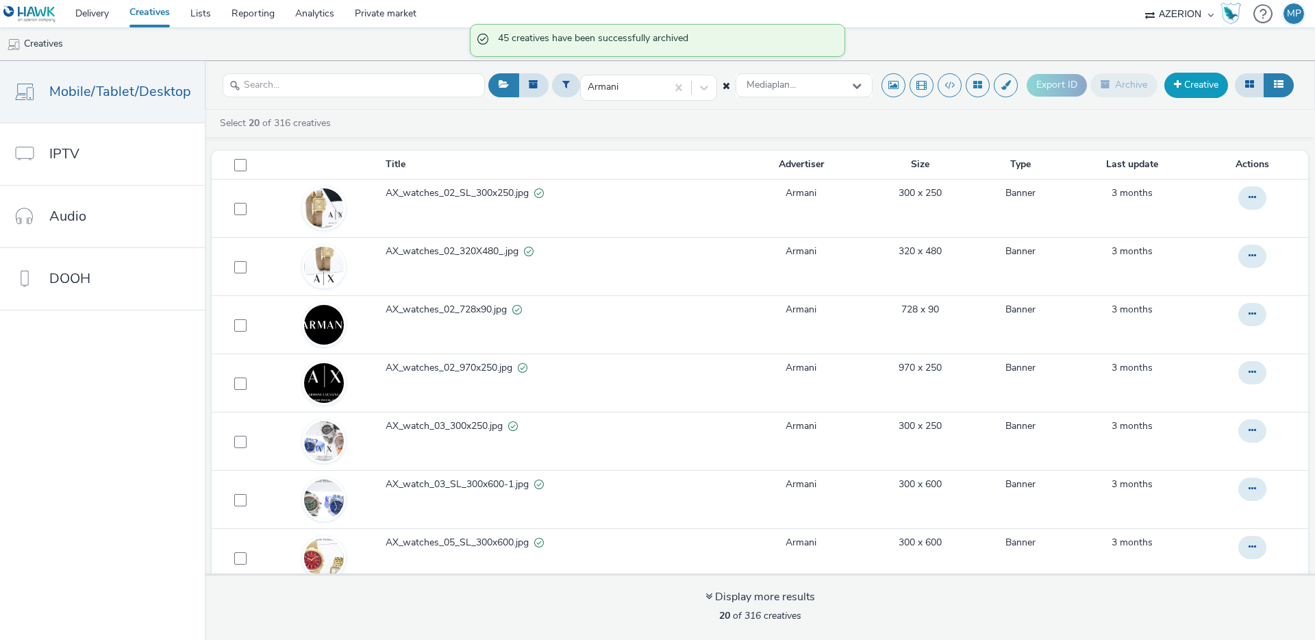
click at [1201, 91] on link "Creative" at bounding box center [1196, 85] width 64 height 25
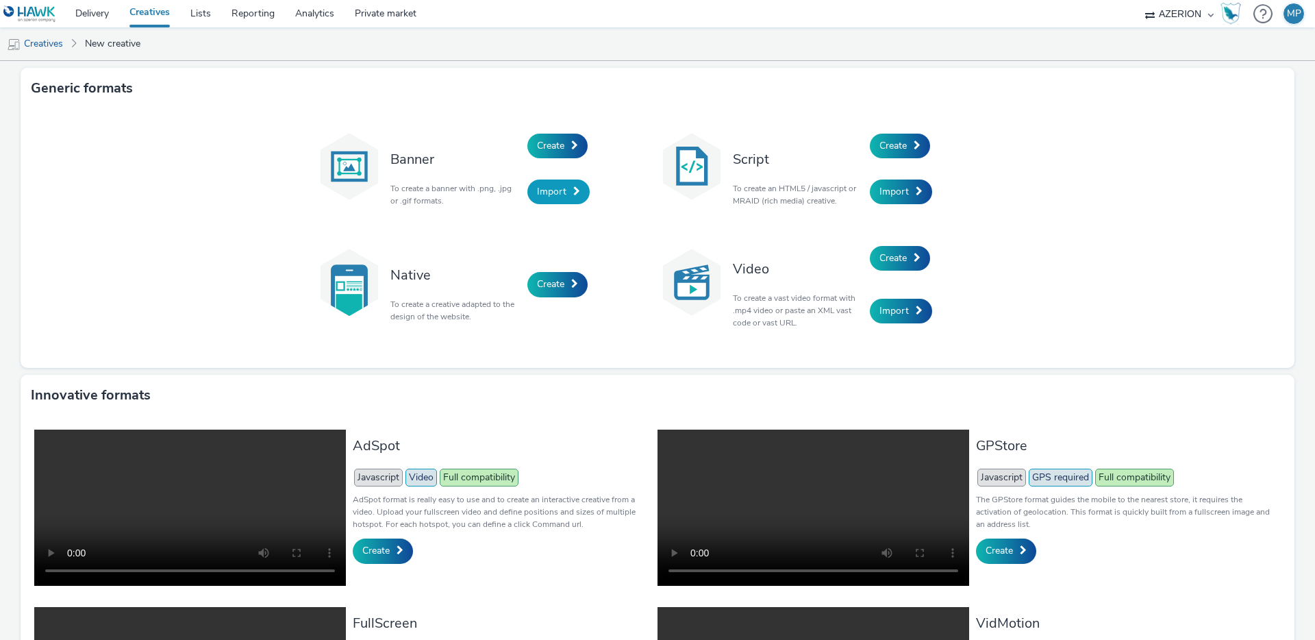
click at [557, 193] on span "Import" at bounding box center [551, 191] width 29 height 13
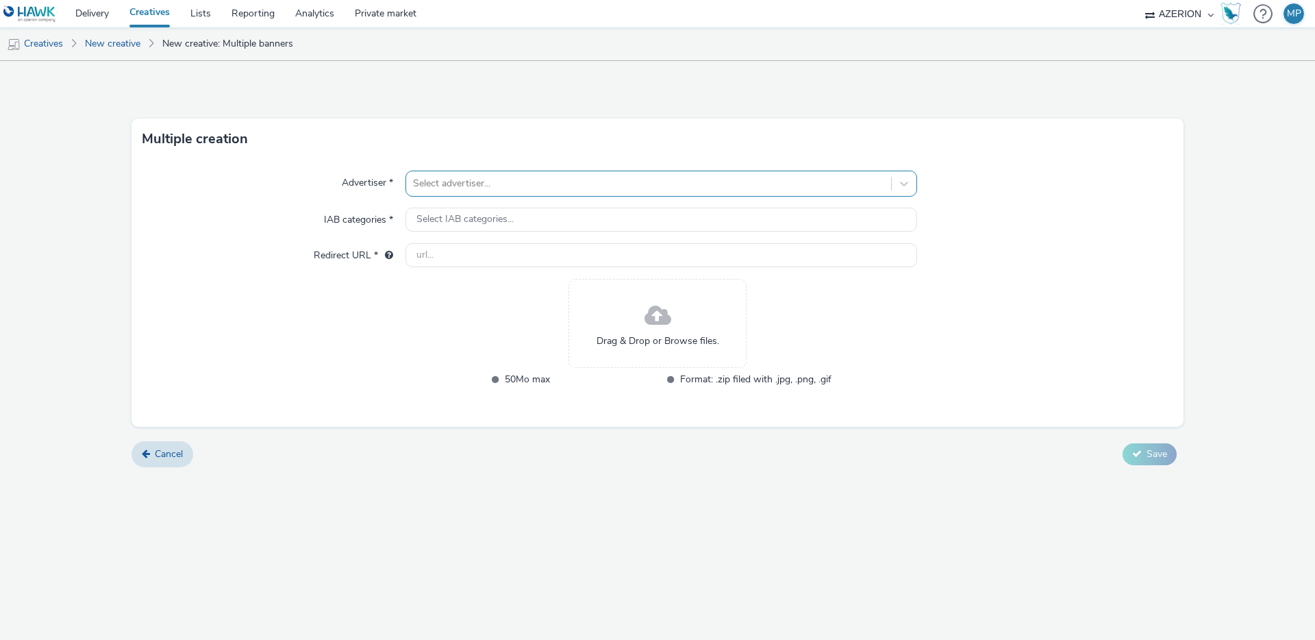
click at [455, 190] on div at bounding box center [648, 183] width 471 height 16
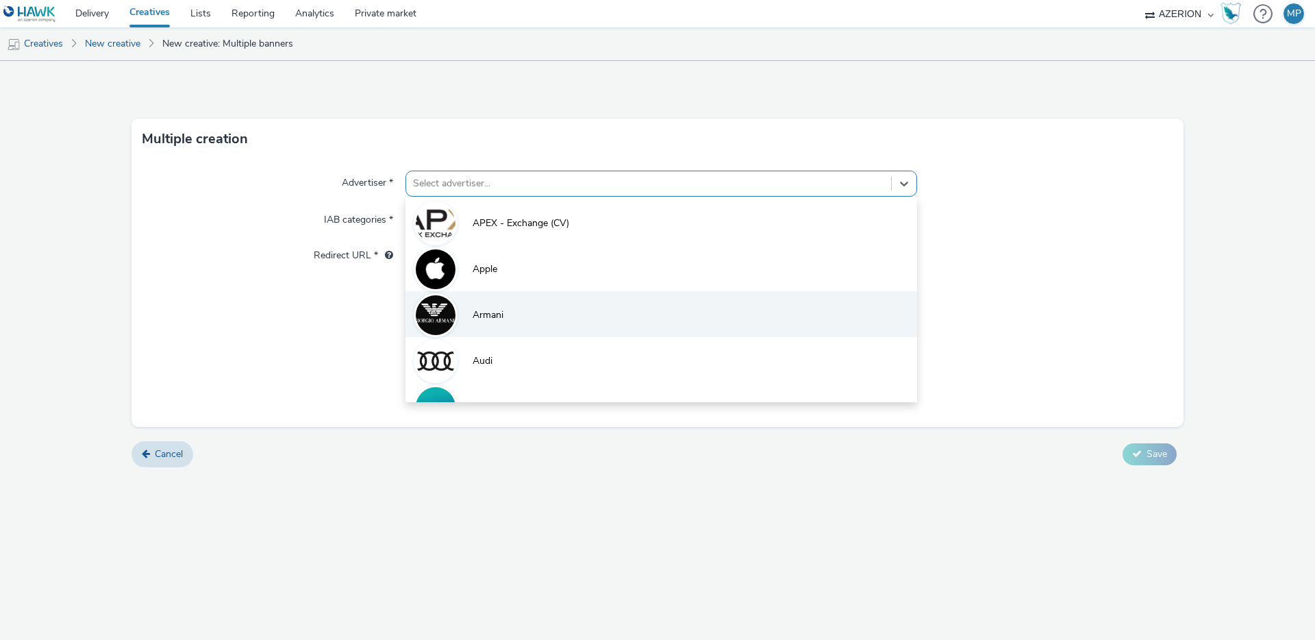
click at [488, 311] on span "Armani" at bounding box center [488, 315] width 31 height 14
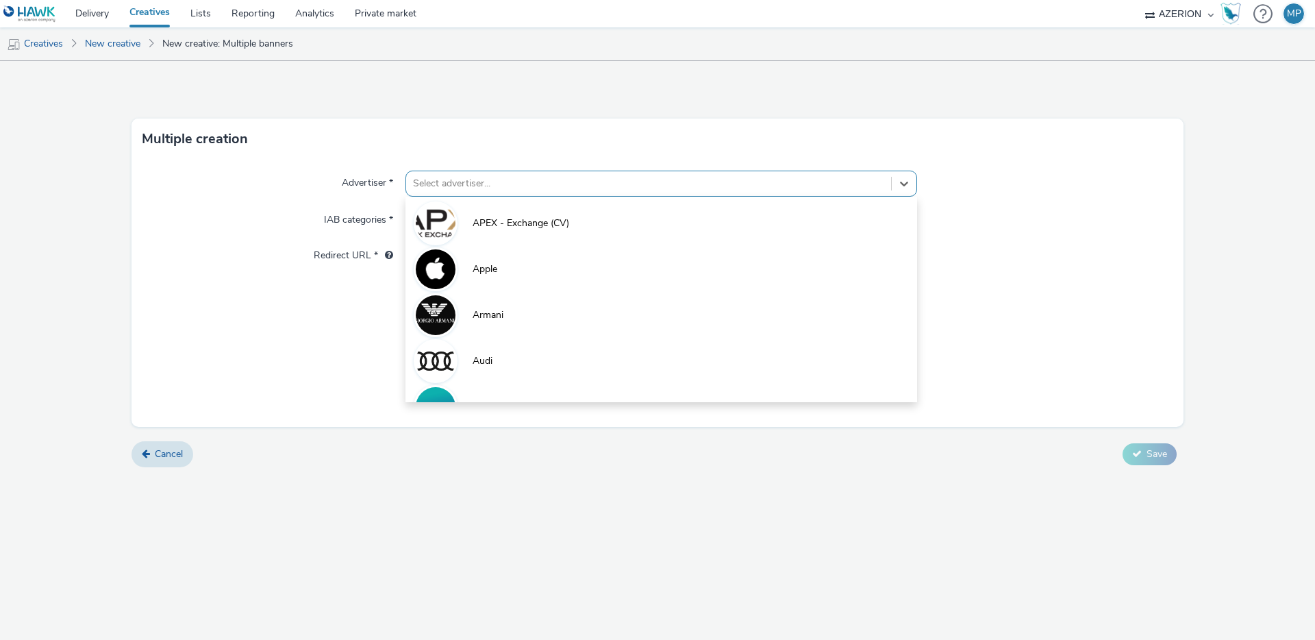
type input "[URL][DOMAIN_NAME]"
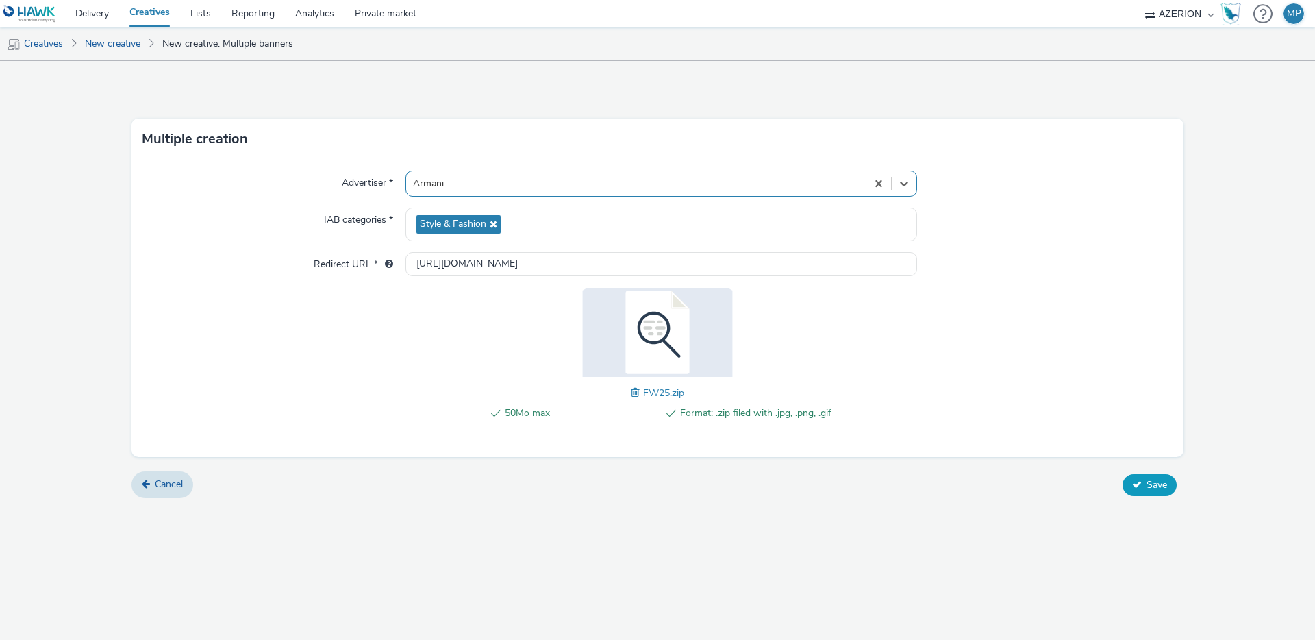
click at [1151, 481] on span "Save" at bounding box center [1156, 484] width 21 height 13
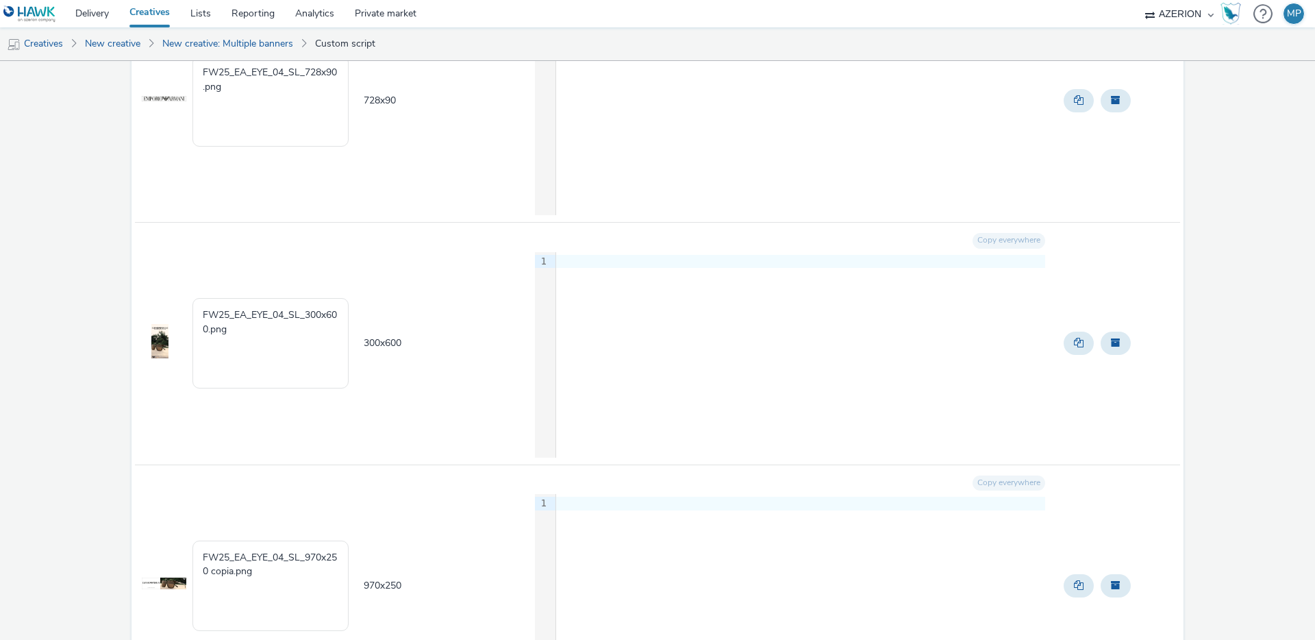
scroll to position [10541, 0]
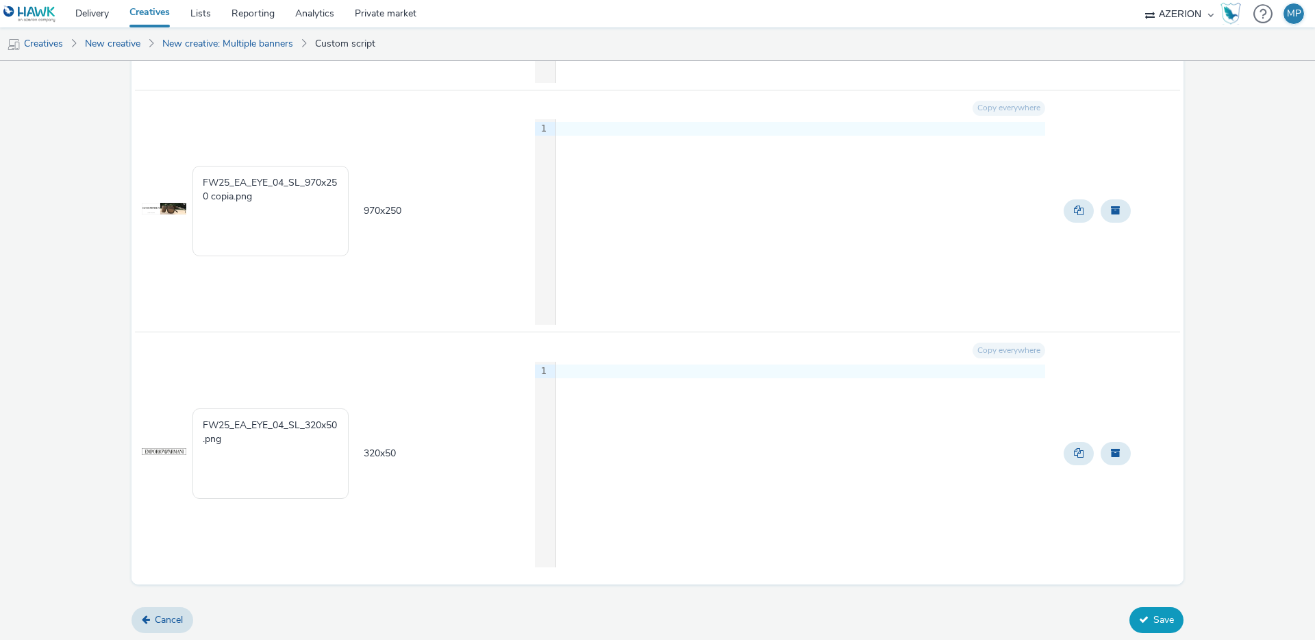
click at [1154, 616] on button "Save" at bounding box center [1156, 620] width 54 height 26
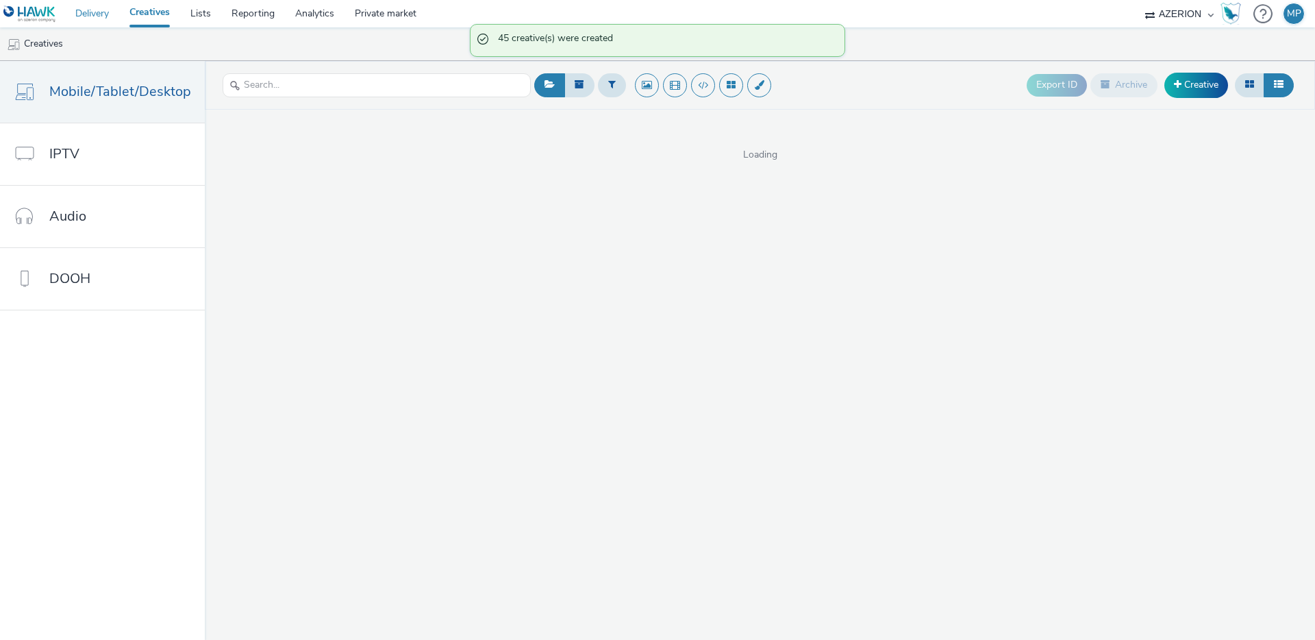
click at [99, 11] on link "Delivery" at bounding box center [92, 13] width 54 height 27
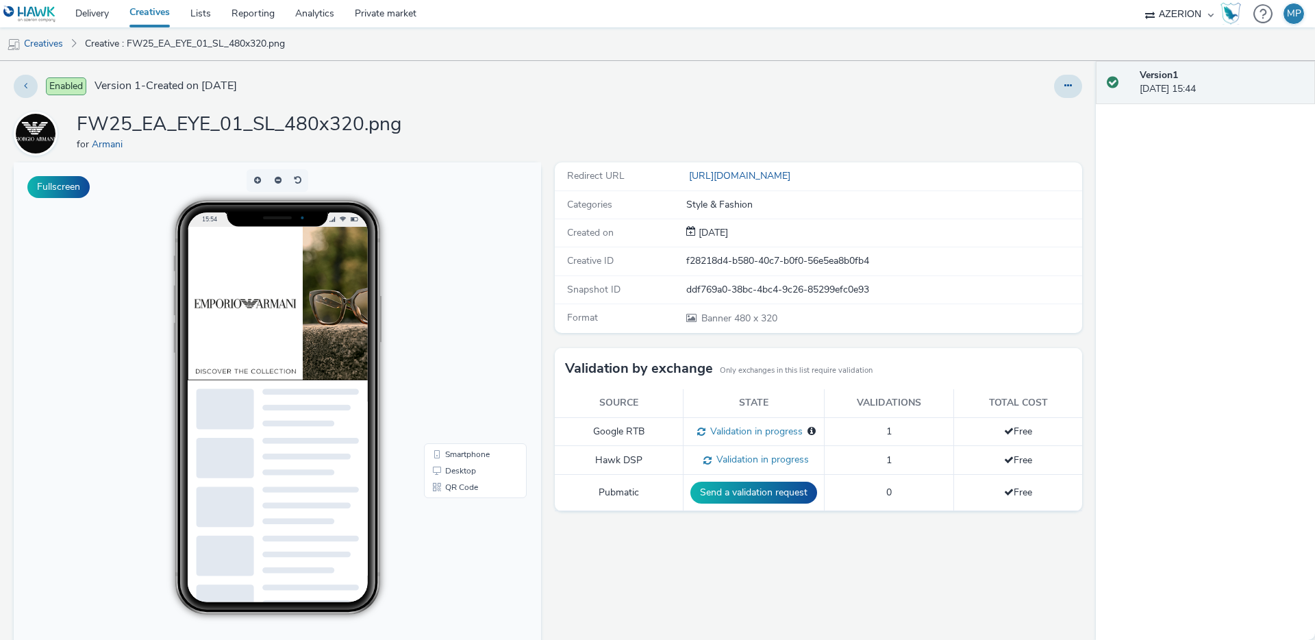
click at [157, 12] on link "Creatives" at bounding box center [149, 13] width 61 height 27
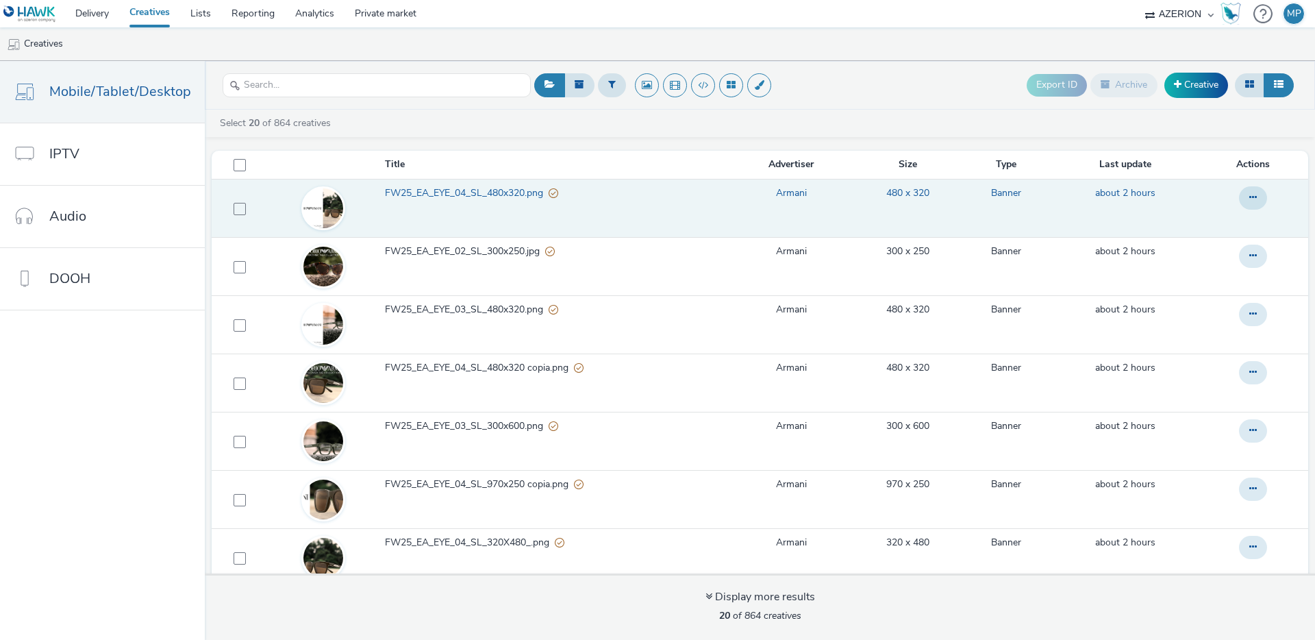
click at [490, 194] on span "FW25_EA_EYE_04_SL_480x320.png" at bounding box center [467, 193] width 164 height 14
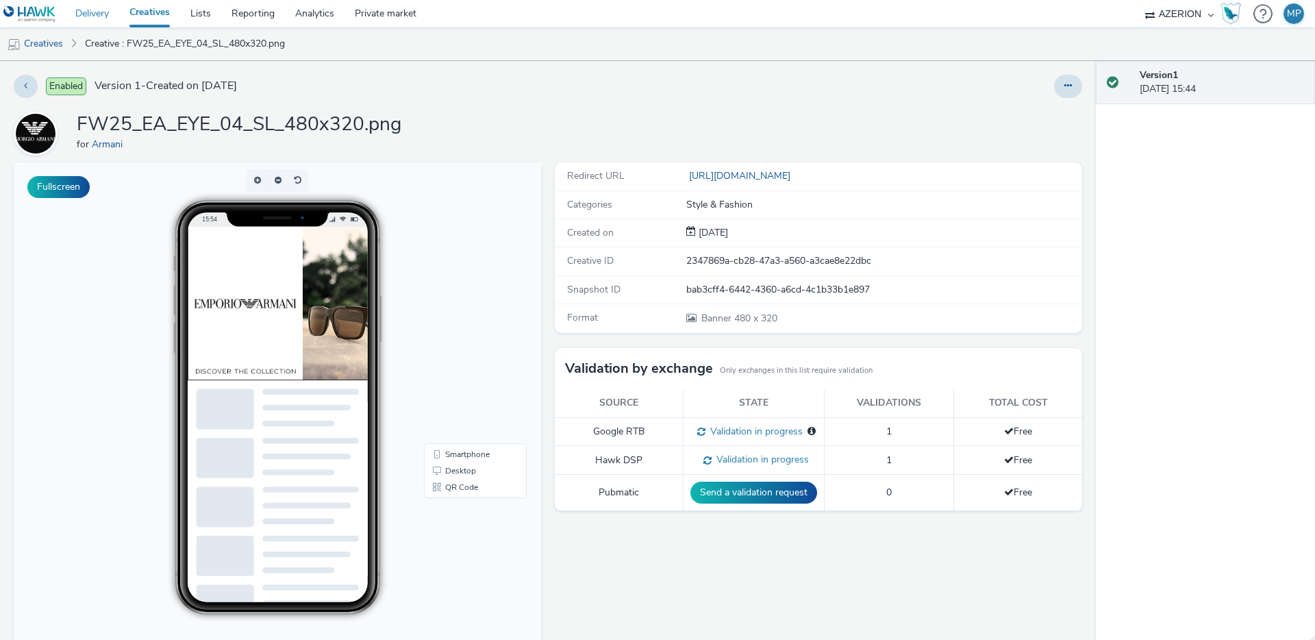
click at [95, 13] on link "Delivery" at bounding box center [92, 13] width 54 height 27
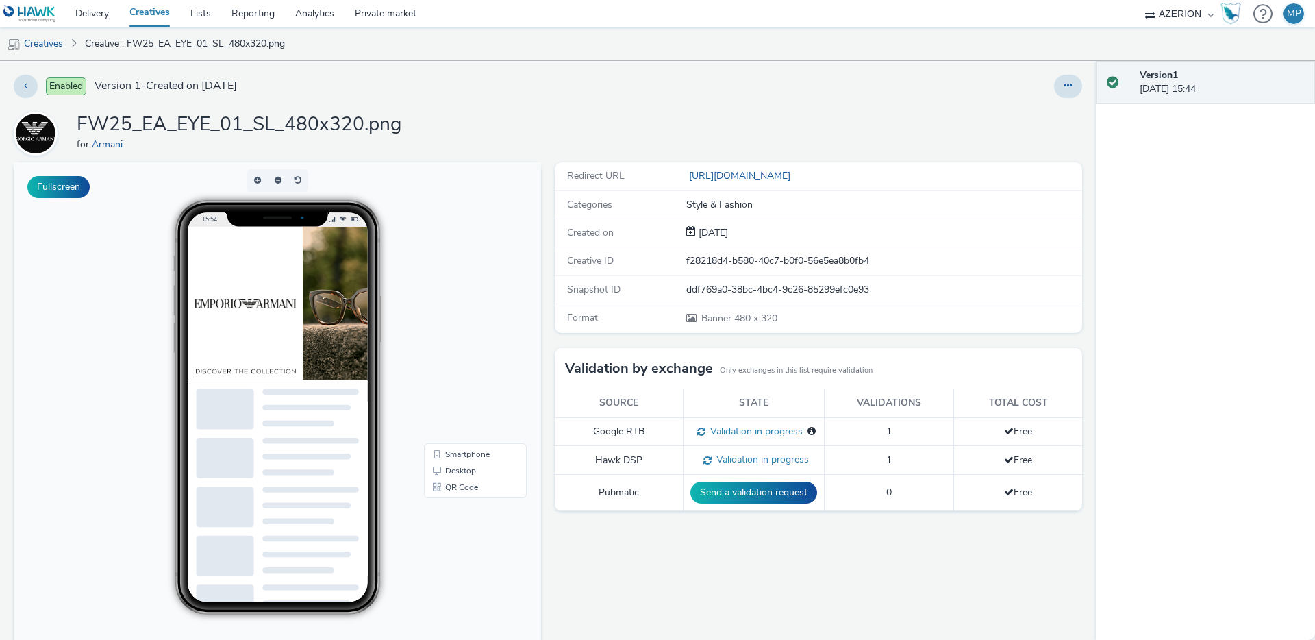
drag, startPoint x: 290, startPoint y: 317, endPoint x: 281, endPoint y: 319, distance: 8.5
